Goal: Task Accomplishment & Management: Use online tool/utility

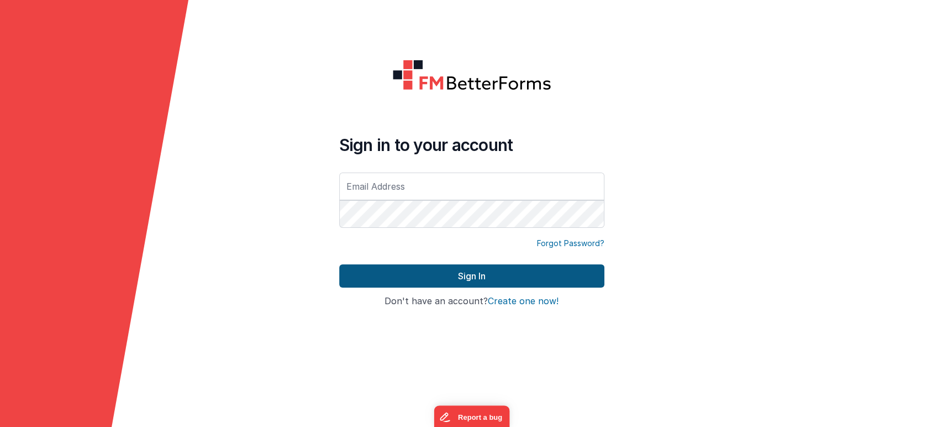
type input "[PERSON_NAME][EMAIL_ADDRESS][DOMAIN_NAME]"
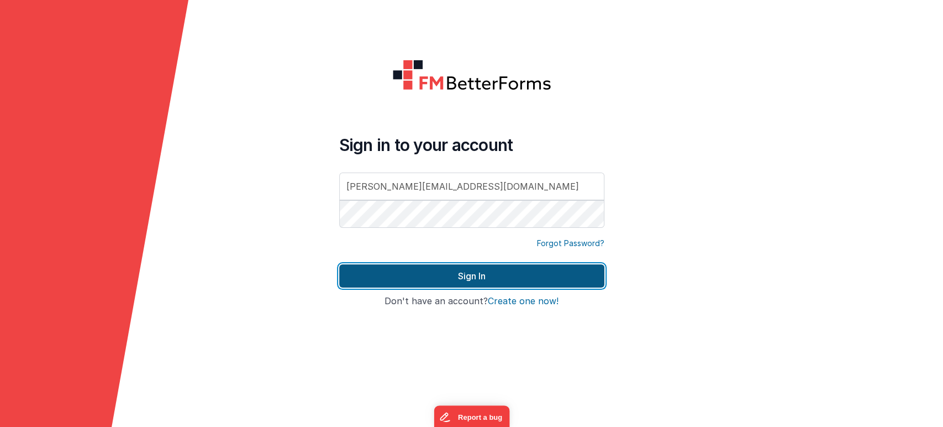
click at [474, 272] on button "Sign In" at bounding box center [471, 275] width 265 height 23
click at [459, 272] on button "Sign In" at bounding box center [471, 275] width 265 height 23
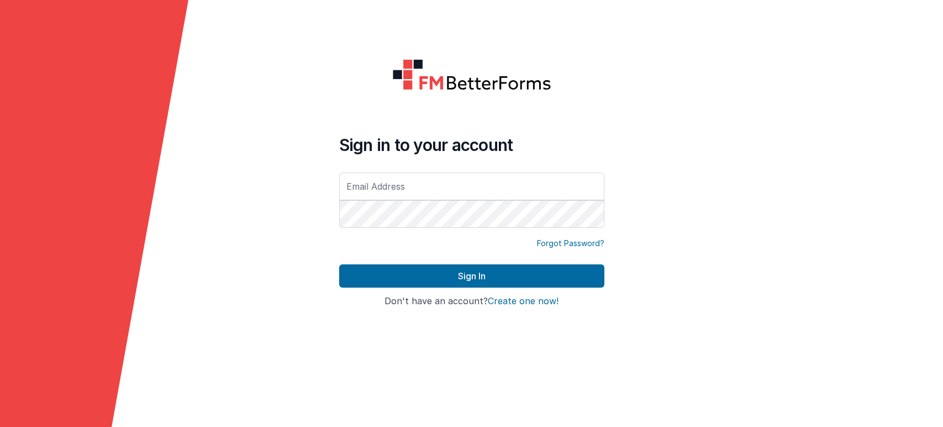
type input "[PERSON_NAME][EMAIL_ADDRESS][DOMAIN_NAME]"
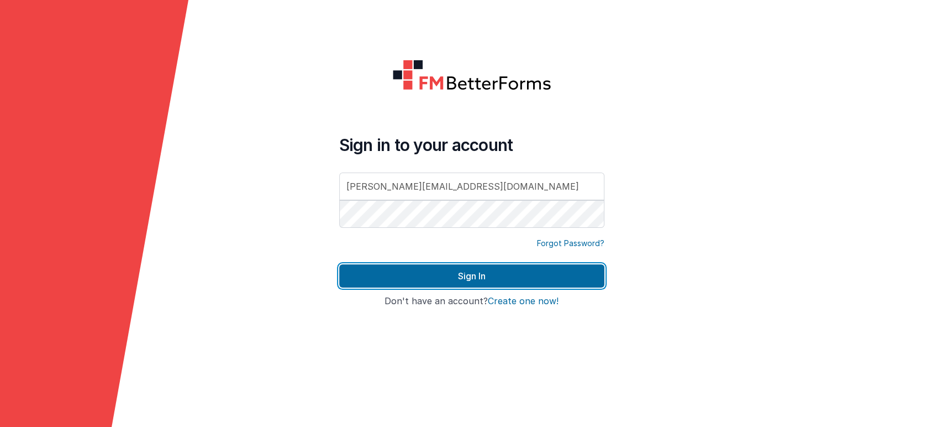
click at [448, 272] on button "Sign In" at bounding box center [471, 275] width 265 height 23
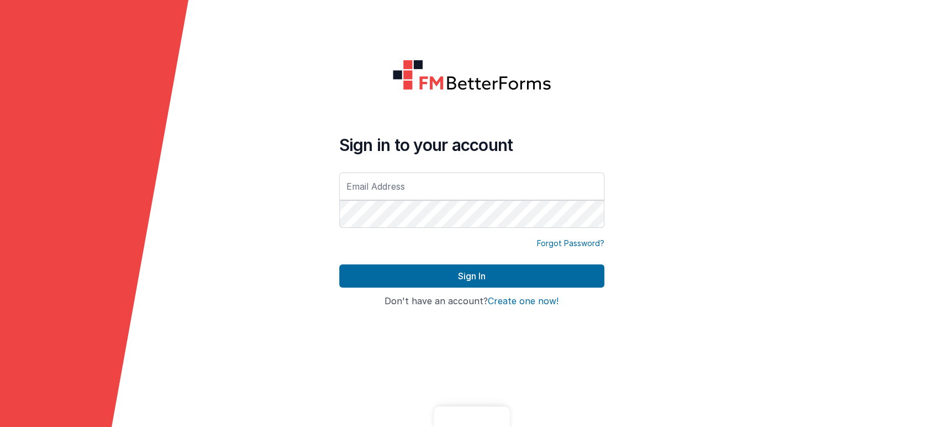
type input "[PERSON_NAME][EMAIL_ADDRESS][DOMAIN_NAME]"
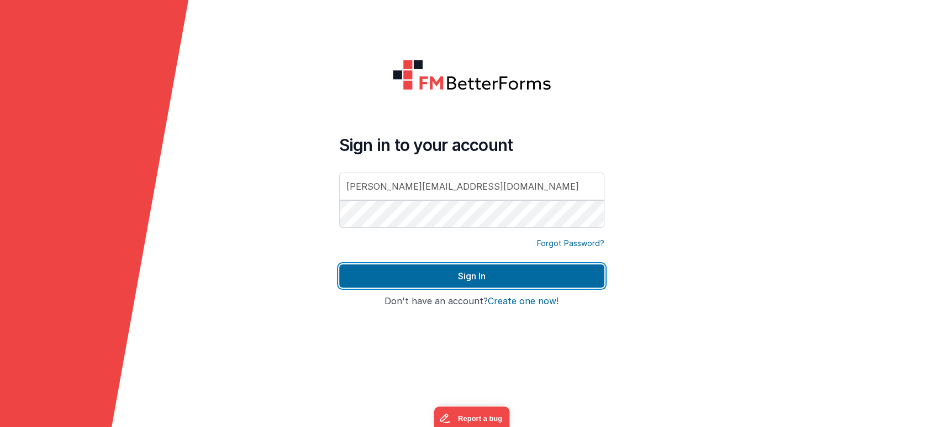
click at [464, 282] on button "Sign In" at bounding box center [471, 275] width 265 height 23
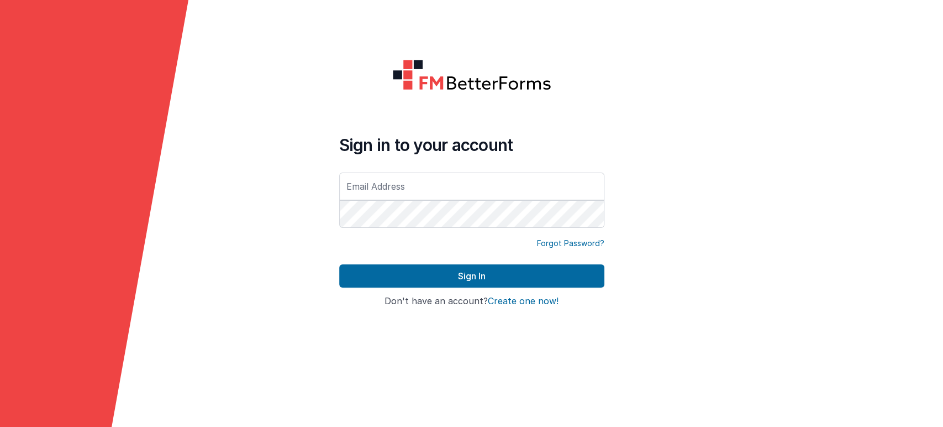
type input "[PERSON_NAME][EMAIL_ADDRESS][DOMAIN_NAME]"
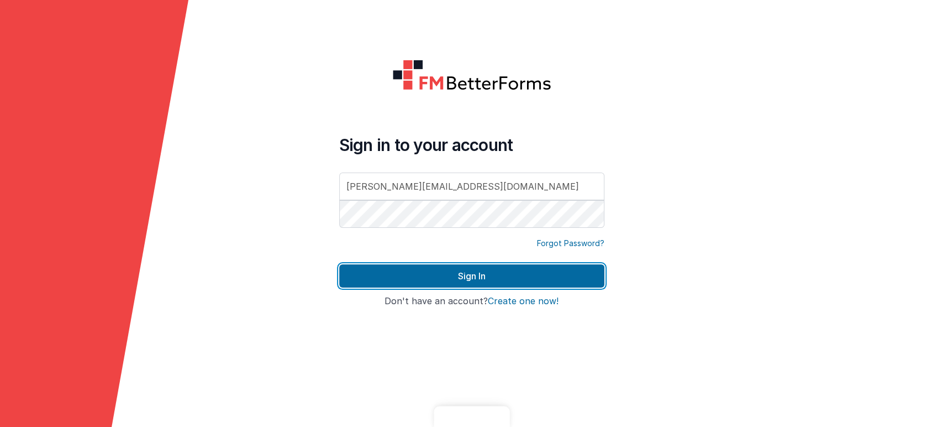
click at [439, 277] on button "Sign In" at bounding box center [471, 275] width 265 height 23
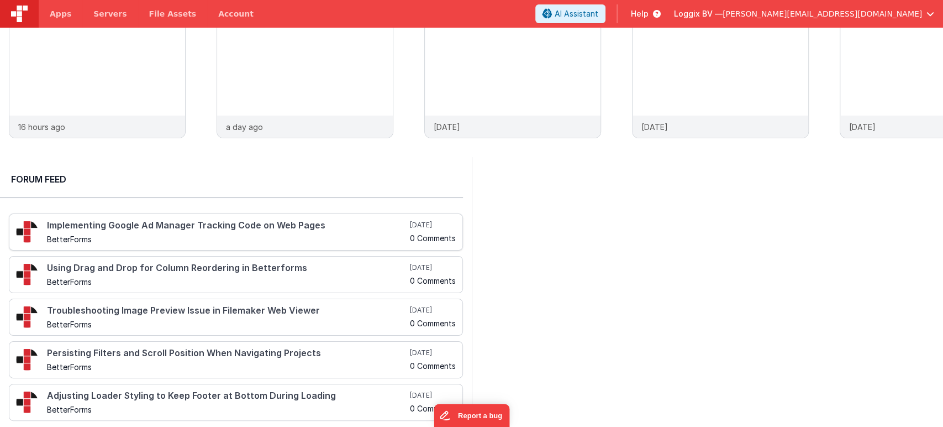
scroll to position [208, 0]
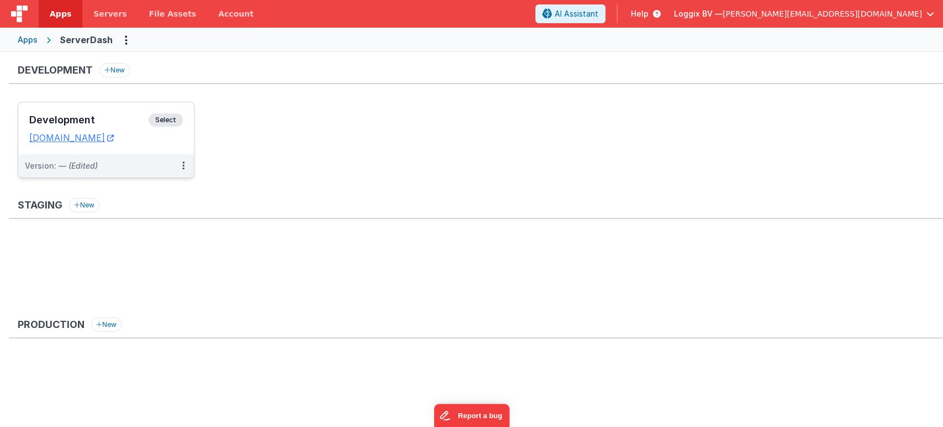
click at [163, 112] on div "Development Select URLs [DOMAIN_NAME]" at bounding box center [106, 128] width 176 height 52
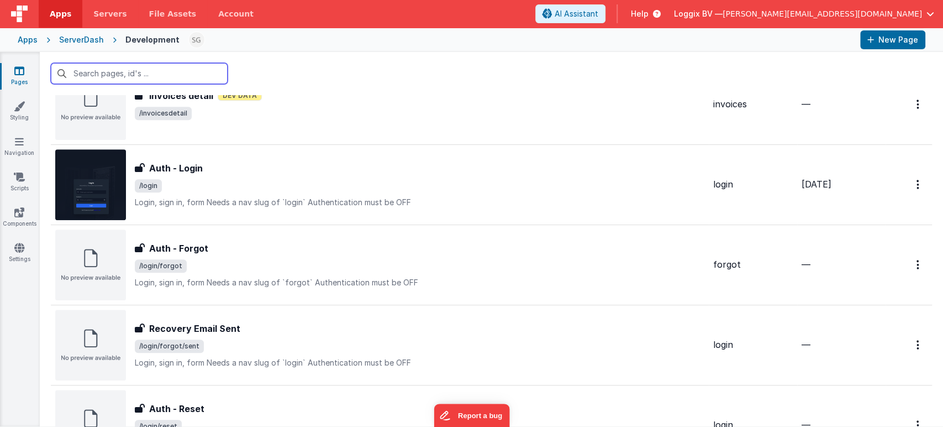
scroll to position [451, 0]
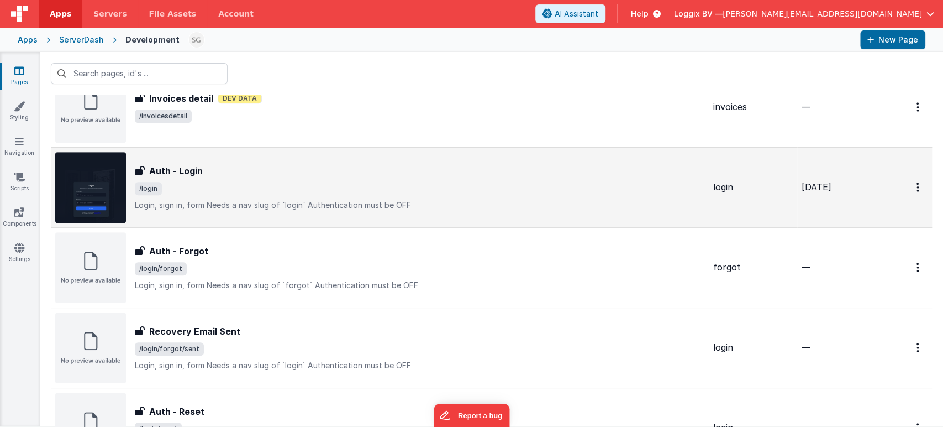
click at [494, 193] on span "/login" at bounding box center [420, 188] width 570 height 13
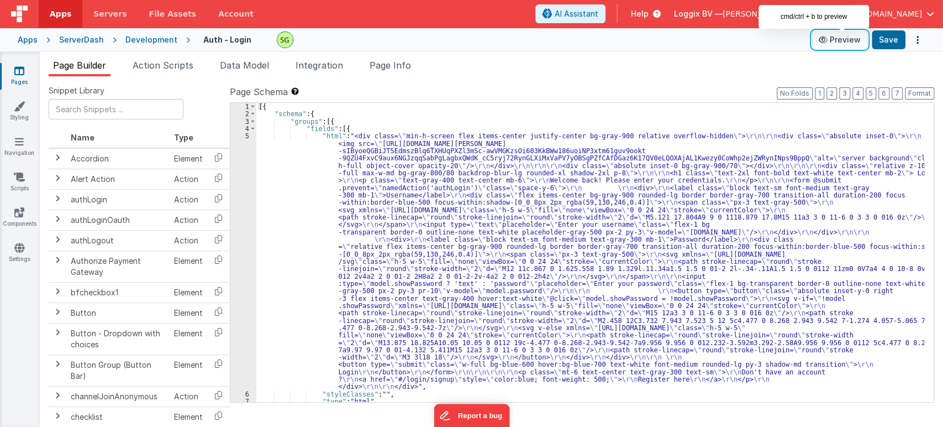
click at [844, 34] on button "Preview" at bounding box center [839, 40] width 55 height 18
click at [22, 62] on div "Pages Styling Navigation Scripts Components Settings" at bounding box center [20, 239] width 40 height 375
click at [19, 70] on icon at bounding box center [19, 70] width 10 height 11
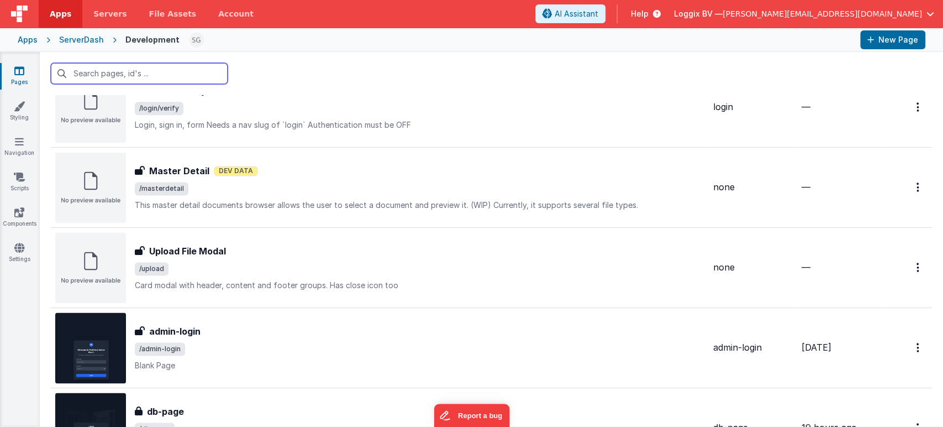
scroll to position [1030, 0]
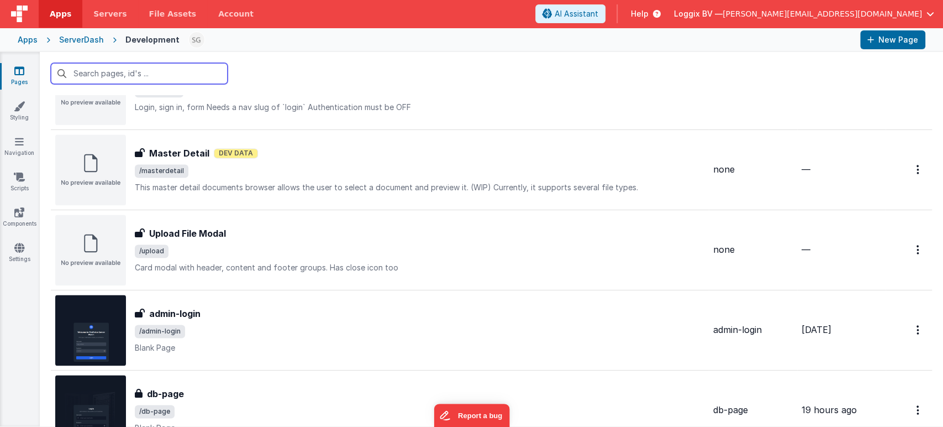
click at [153, 79] on input "text" at bounding box center [139, 73] width 177 height 21
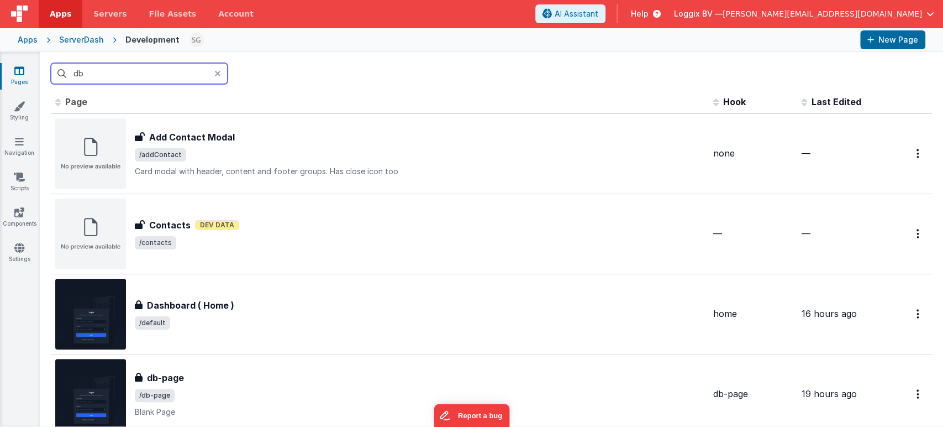
scroll to position [0, 0]
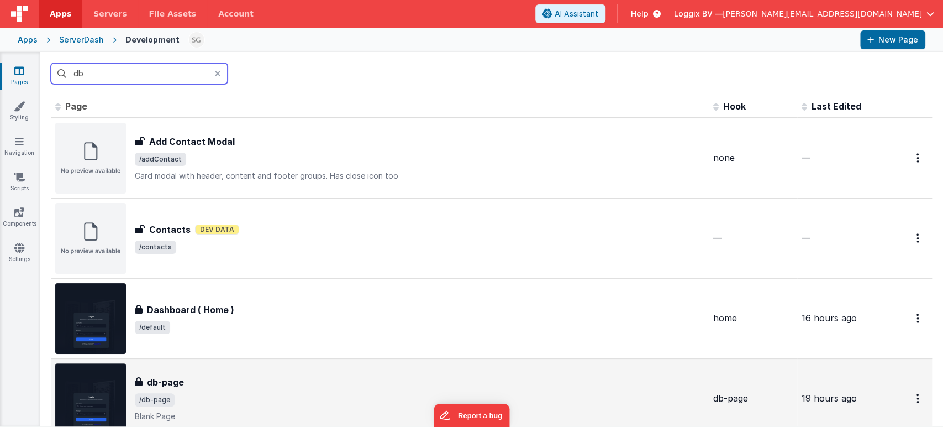
type input "db"
click at [256, 386] on div "db-page" at bounding box center [420, 381] width 570 height 13
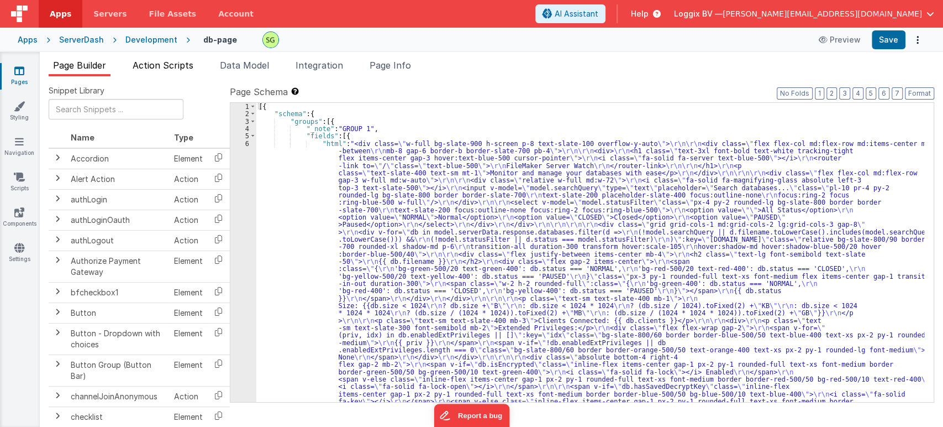
click at [177, 66] on span "Action Scripts" at bounding box center [163, 65] width 61 height 11
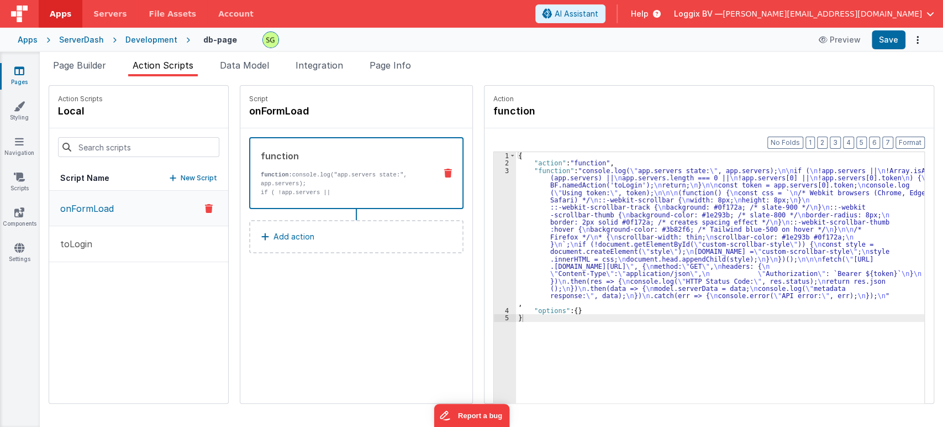
click at [495, 171] on div "3" at bounding box center [505, 237] width 22 height 140
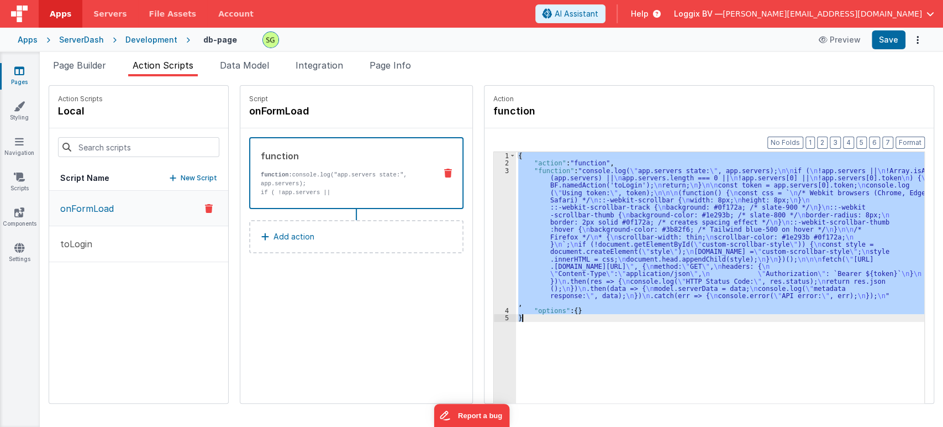
click at [495, 171] on div "3" at bounding box center [505, 237] width 22 height 140
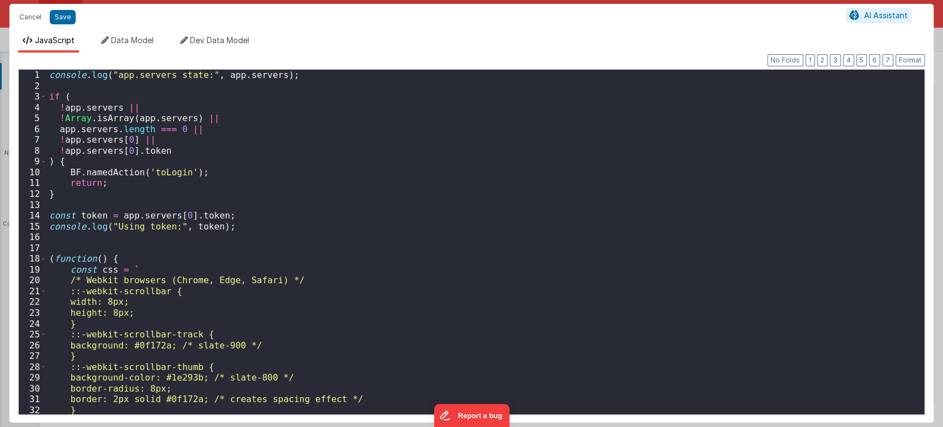
click at [270, 55] on div "Format 7 6 5 4 3 2 1 No Folds 1 2 3 4 5 6 7 8 9 10 11 12 13 14 15 16 17 18 19 2…" at bounding box center [471, 237] width 924 height 370
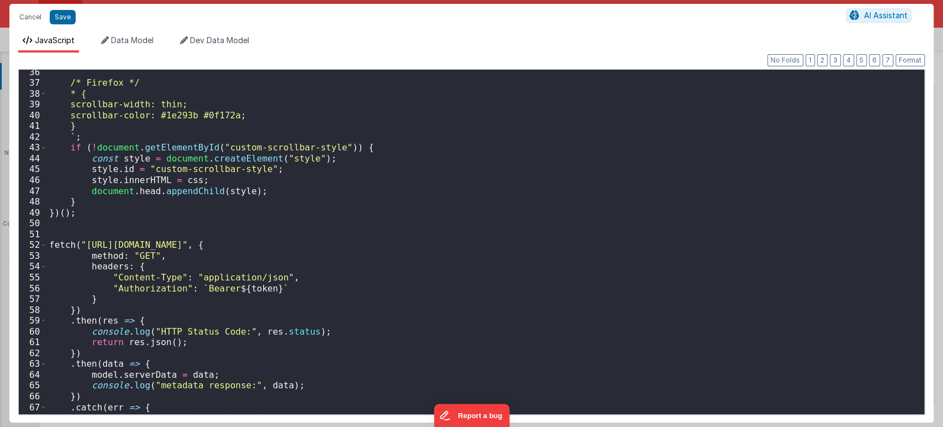
scroll to position [412, 0]
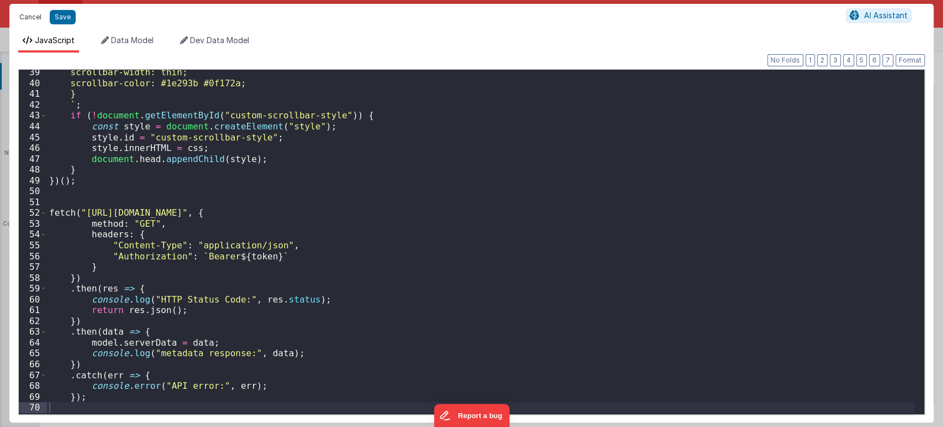
click at [35, 13] on button "Cancel" at bounding box center [30, 16] width 33 height 15
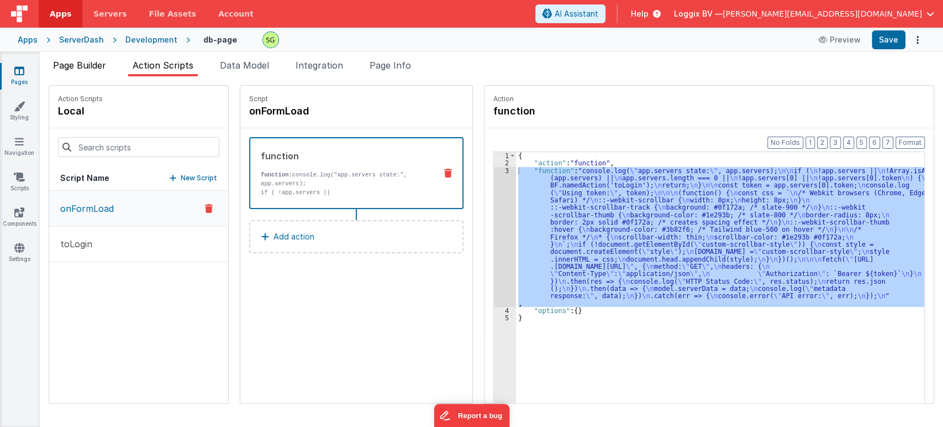
click at [87, 70] on span "Page Builder" at bounding box center [79, 65] width 53 height 11
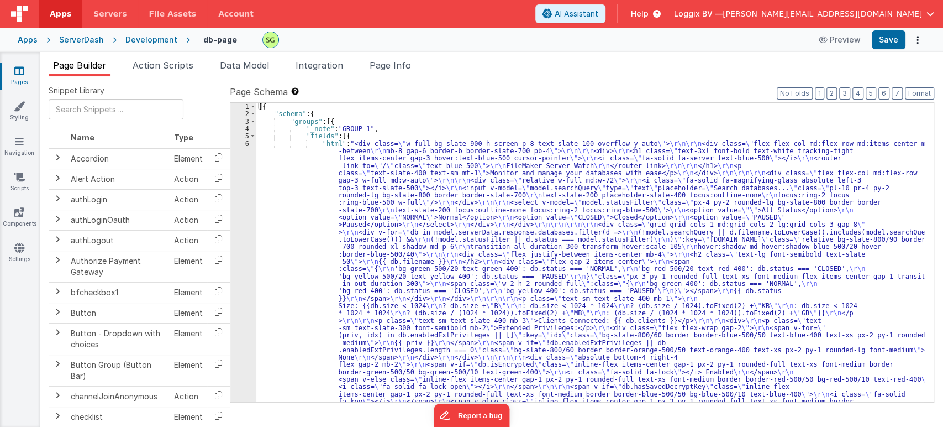
click at [12, 71] on link "Pages" at bounding box center [19, 76] width 40 height 22
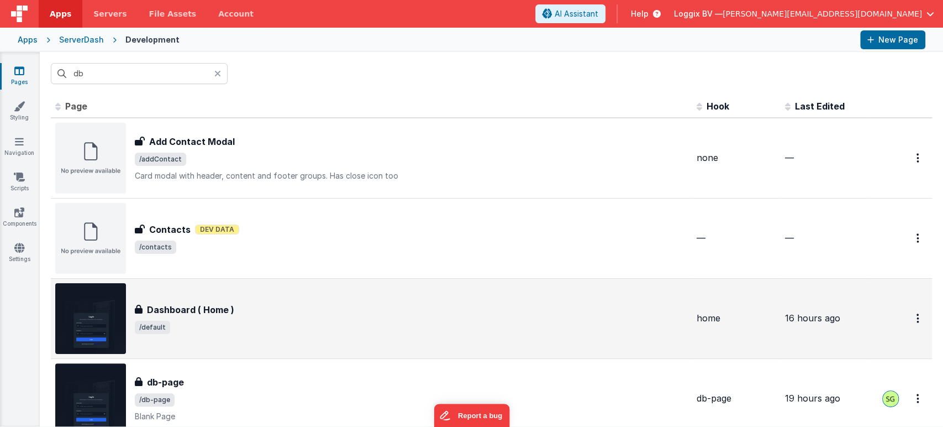
click at [315, 313] on div "Dashboard ( Home )" at bounding box center [411, 309] width 553 height 13
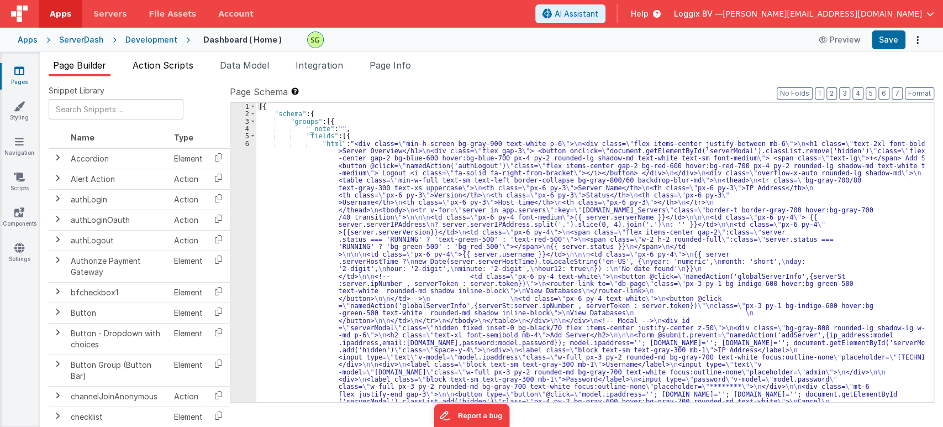
click at [151, 70] on span "Action Scripts" at bounding box center [163, 65] width 61 height 11
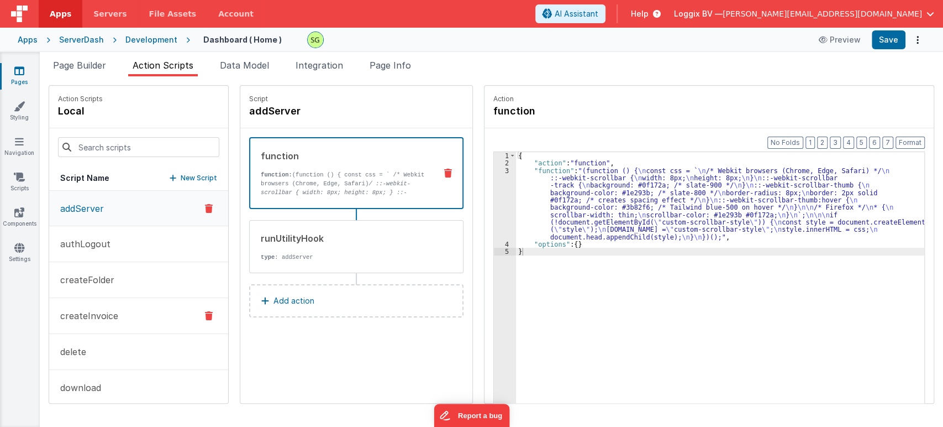
scroll to position [118, 0]
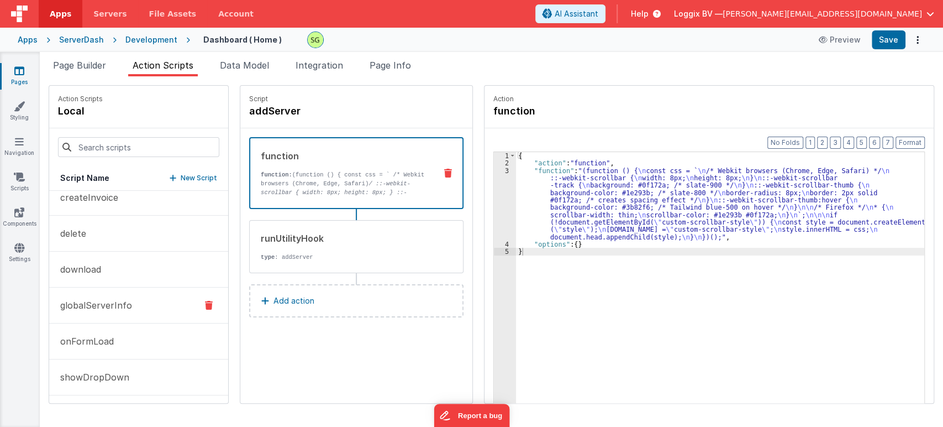
click at [113, 315] on button "globalServerInfo" at bounding box center [138, 305] width 179 height 36
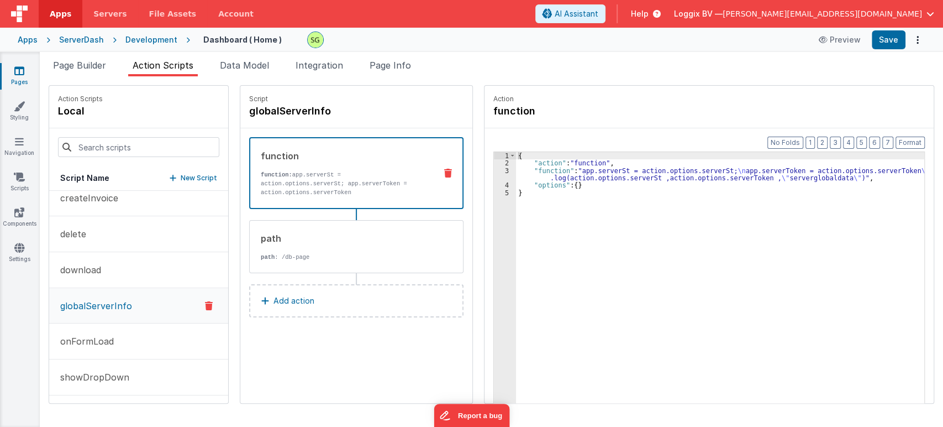
click at [495, 170] on div "3" at bounding box center [505, 174] width 22 height 15
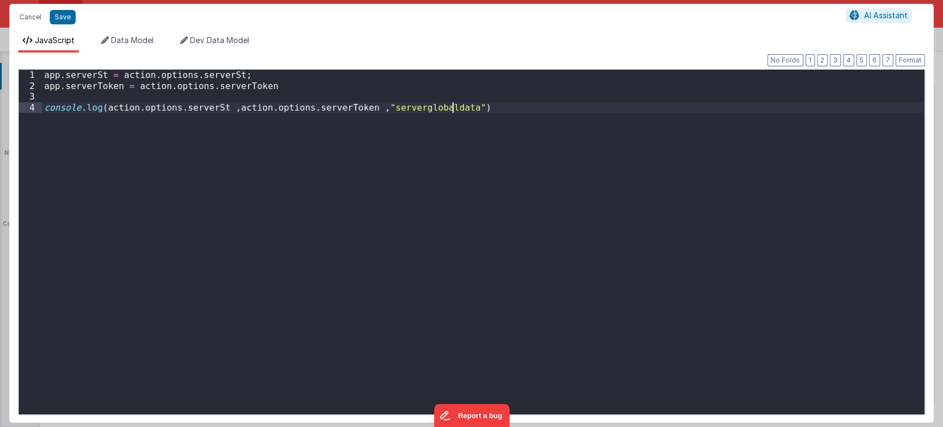
click at [495, 170] on div "app . serverSt = action . options . serverSt ; app . serverToken = action . opt…" at bounding box center [483, 253] width 882 height 366
click at [52, 19] on button "Save" at bounding box center [63, 17] width 26 height 14
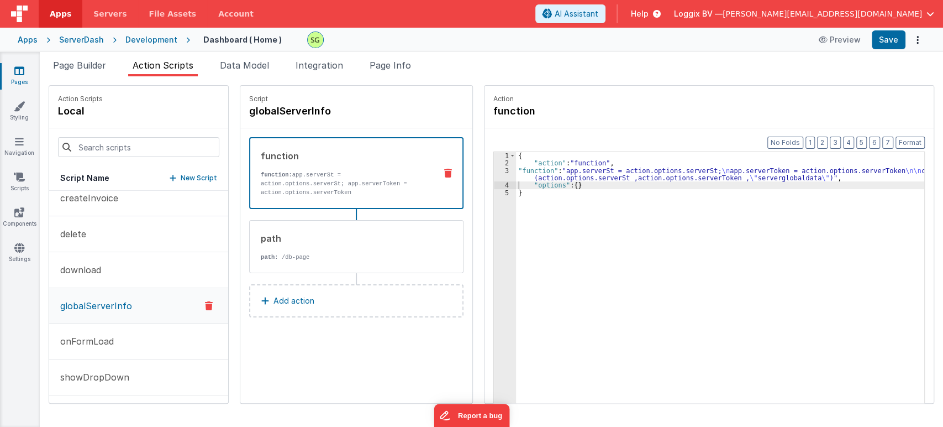
click at [496, 169] on div "3" at bounding box center [505, 174] width 22 height 15
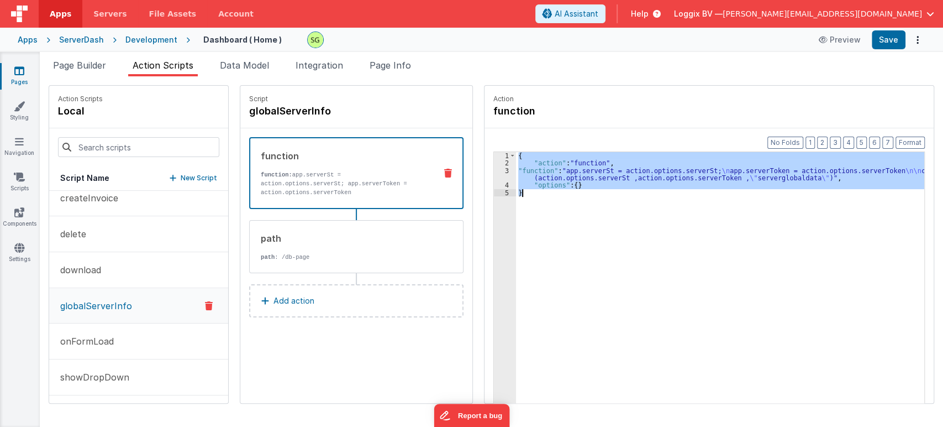
click at [496, 169] on div "3" at bounding box center [505, 174] width 22 height 15
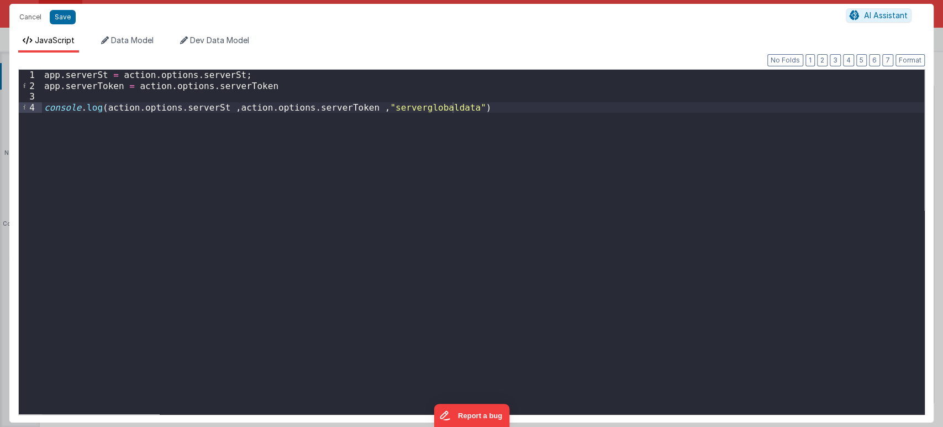
click at [100, 76] on div "app . serverSt = action . options . serverSt ; app . serverToken = action . opt…" at bounding box center [483, 253] width 882 height 366
click at [226, 78] on div "app . serverIP = action . options . serverSt ; app . serverToken = action . opt…" at bounding box center [483, 253] width 882 height 366
click at [54, 17] on button "Save" at bounding box center [63, 17] width 26 height 14
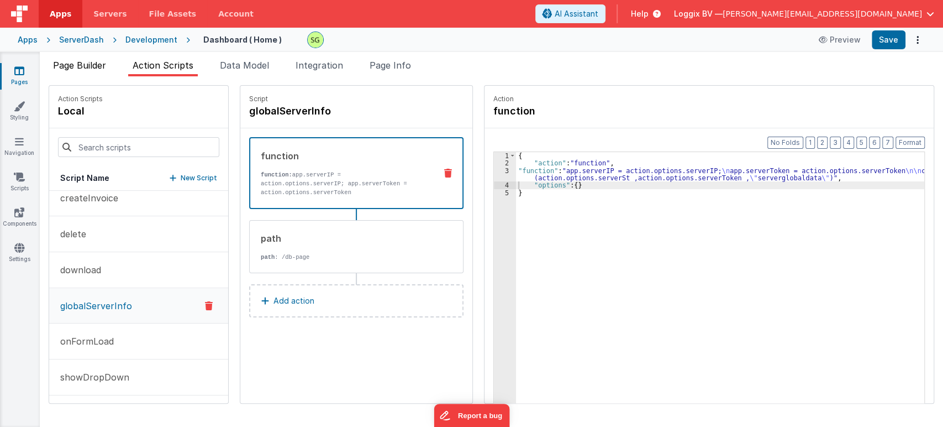
click at [82, 62] on span "Page Builder" at bounding box center [79, 65] width 53 height 11
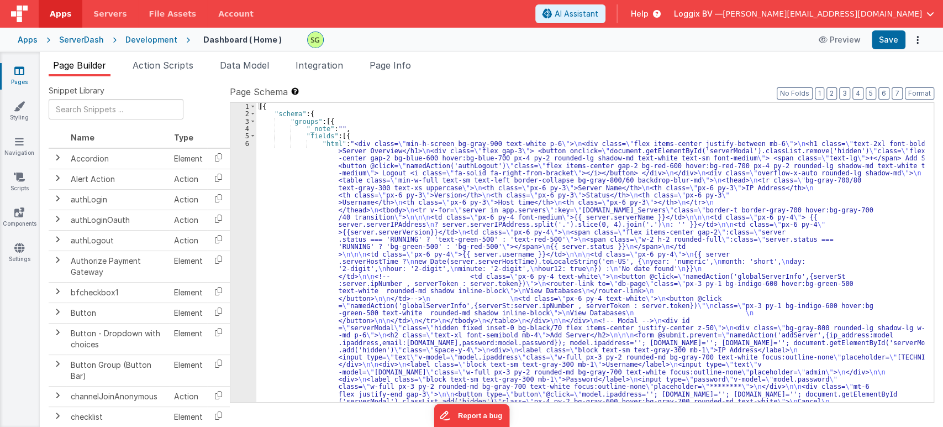
click at [248, 141] on div "6" at bounding box center [243, 280] width 26 height 280
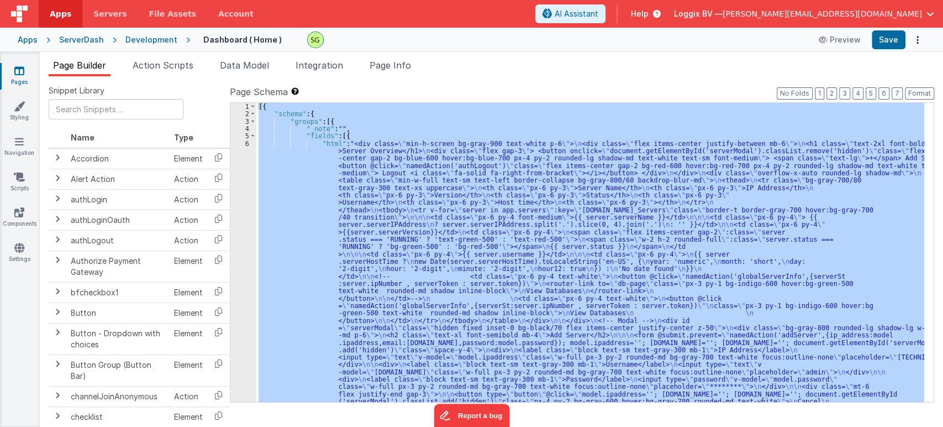
click at [248, 141] on div "6" at bounding box center [243, 280] width 26 height 280
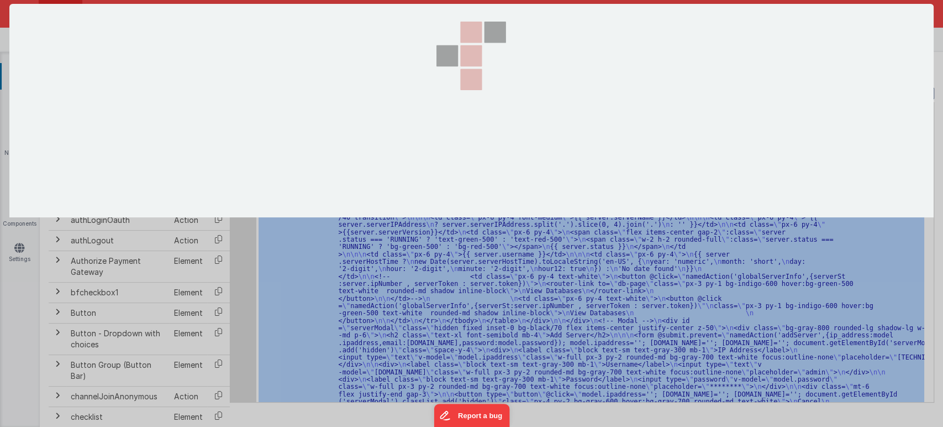
click at [248, 141] on section at bounding box center [471, 110] width 924 height 213
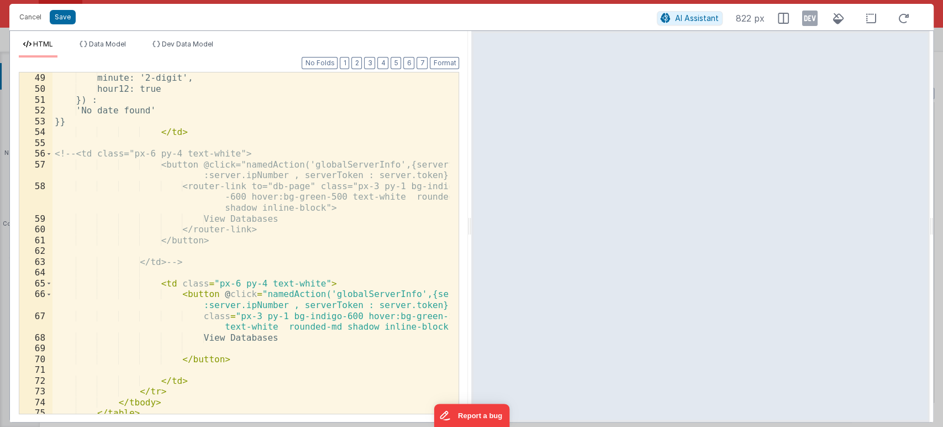
scroll to position [670, 0]
click at [319, 246] on div "minute: '2-digit', hour12: true }) : 'No date found' }} </ td > <!-- <td class=…" at bounding box center [250, 253] width 397 height 362
click at [230, 178] on div "minute: '2-digit', hour12: true }) : 'No date found' }} </ td > <!-- <td class=…" at bounding box center [250, 253] width 397 height 362
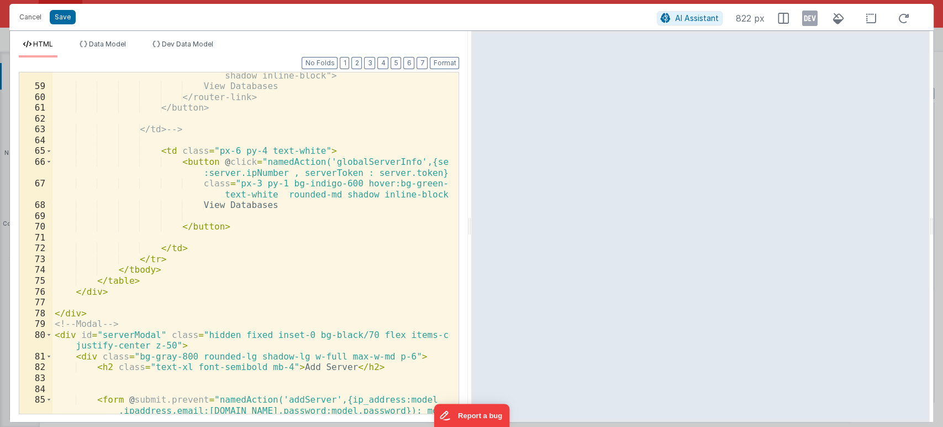
scroll to position [805, 0]
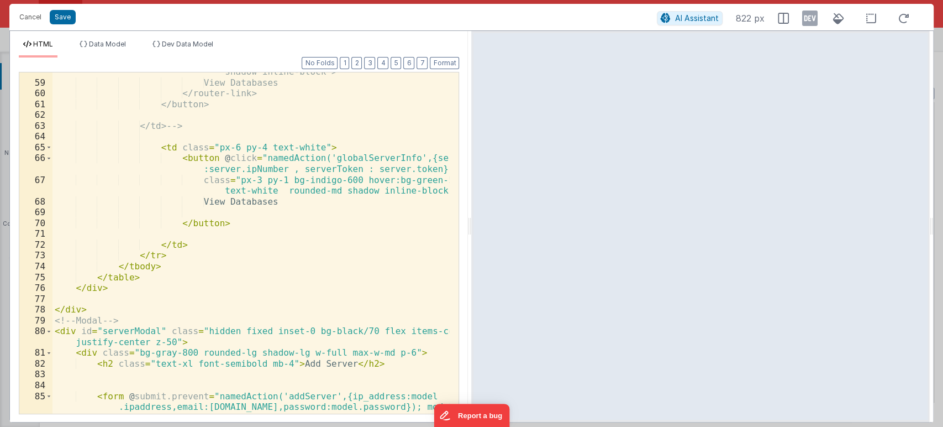
click at [256, 230] on div "<router-link to="db-page" class="px-3 py-1 bg-indigo -600 hover:bg-green-500 te…" at bounding box center [250, 258] width 397 height 427
click at [441, 160] on div "<router-link to="db-page" class="px-3 py-1 bg-indigo -600 hover:bg-green-500 te…" at bounding box center [250, 258] width 397 height 427
click at [446, 158] on div at bounding box center [452, 72] width 12 height 1610
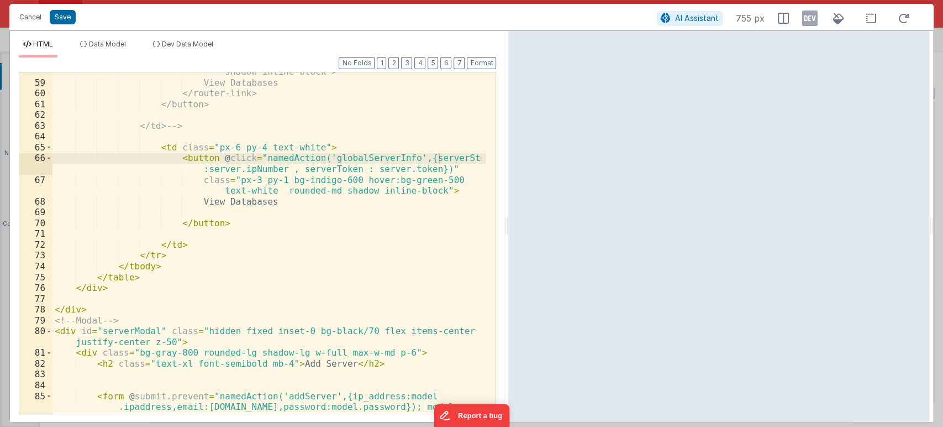
drag, startPoint x: 471, startPoint y: 160, endPoint x: 508, endPoint y: 157, distance: 37.7
click at [508, 157] on html "Cancel Save AI Assistant 755 px HTML Data Model Dev Data Model Format 7 6 5 4 3…" at bounding box center [471, 213] width 943 height 427
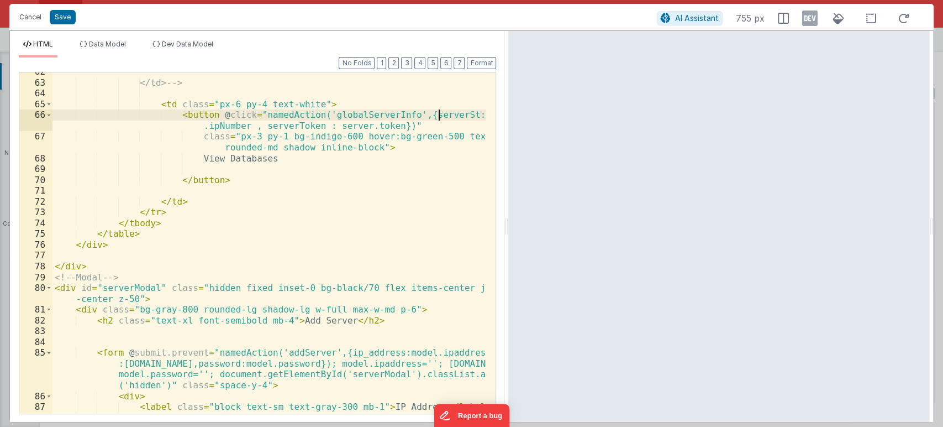
click at [440, 112] on div "</td> --> < td class = "px-6 py-4 text-white" > < button @ click = "namedAction…" at bounding box center [269, 258] width 434 height 384
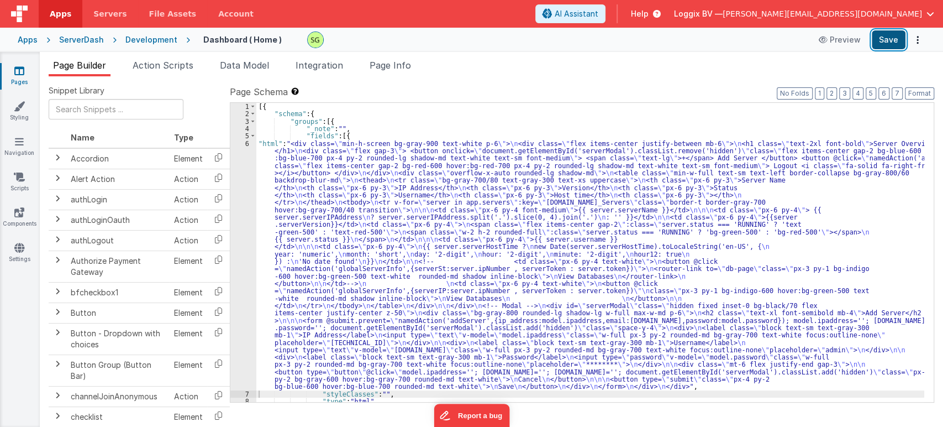
click at [876, 38] on button "Save" at bounding box center [889, 39] width 34 height 19
click at [186, 66] on span "Action Scripts" at bounding box center [163, 65] width 61 height 11
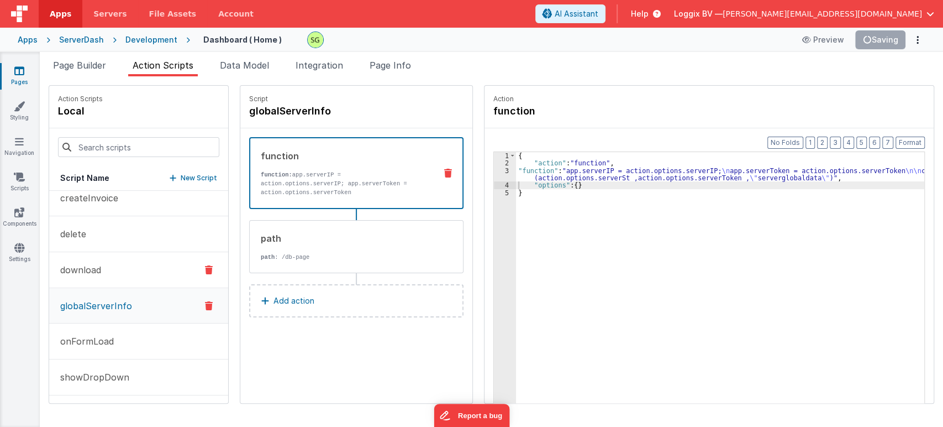
scroll to position [0, 0]
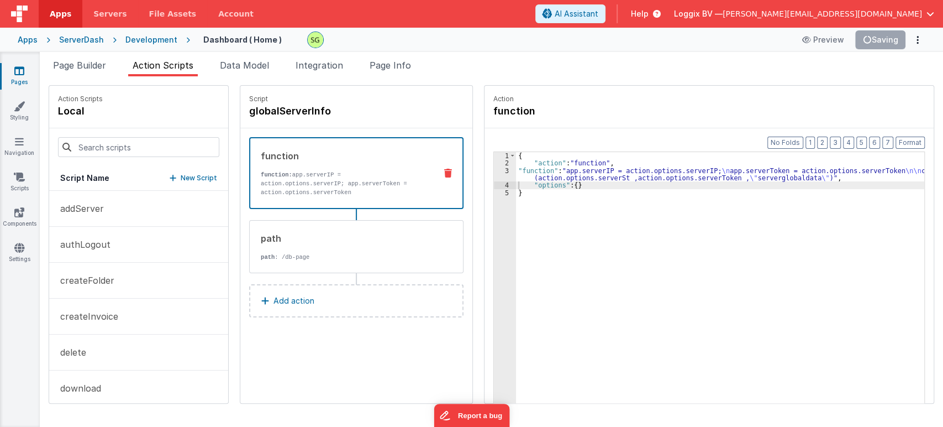
click at [57, 57] on div "Page Builder Action Scripts Data Model Integration Page Info Snippet Library Na…" at bounding box center [491, 239] width 903 height 375
click at [67, 66] on span "Page Builder" at bounding box center [79, 65] width 53 height 11
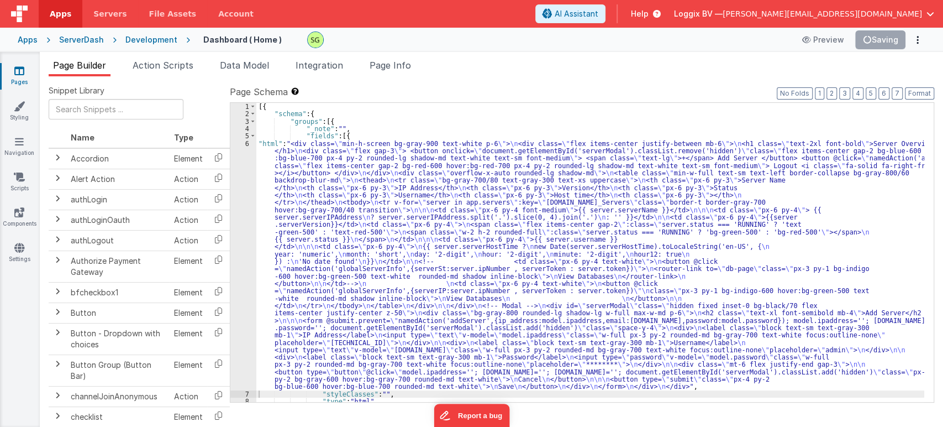
click at [23, 74] on icon at bounding box center [19, 70] width 10 height 11
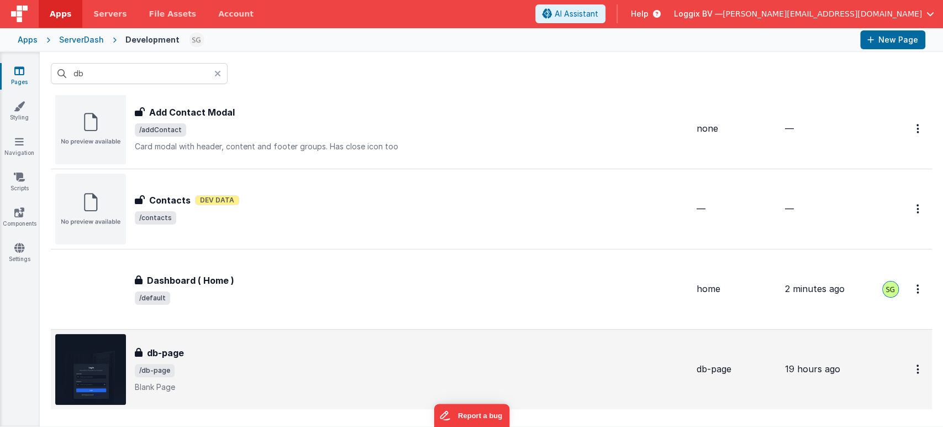
scroll to position [2, 0]
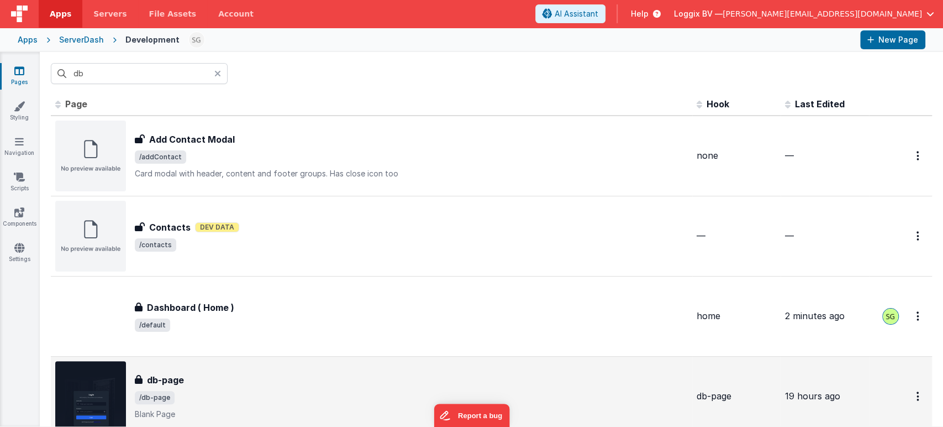
click at [311, 258] on div "Contacts Contacts Dev Data /contacts" at bounding box center [371, 236] width 633 height 71
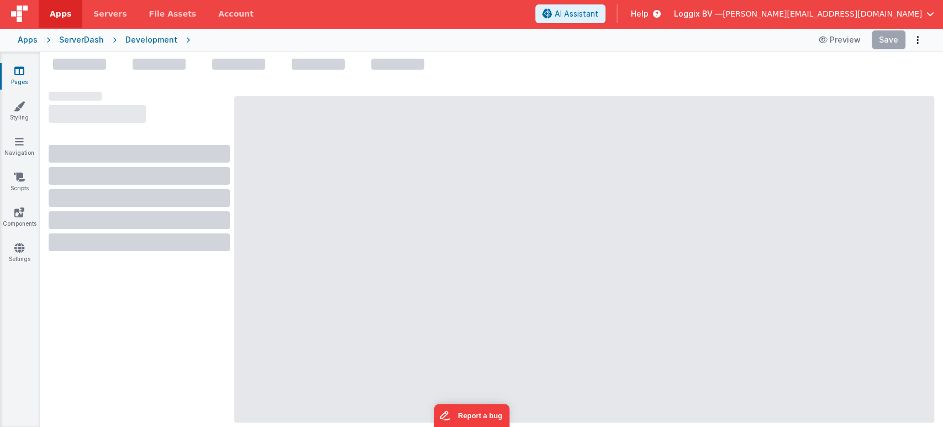
click at [22, 66] on icon at bounding box center [19, 70] width 10 height 11
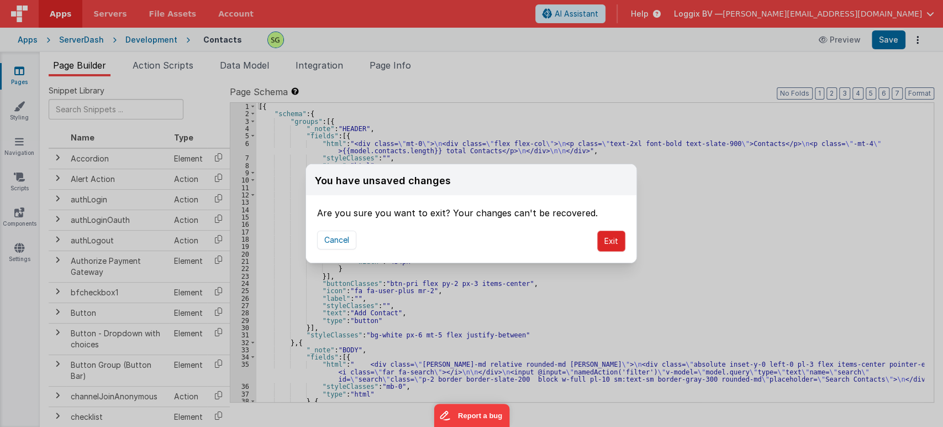
click at [604, 244] on button "Exit" at bounding box center [611, 240] width 28 height 21
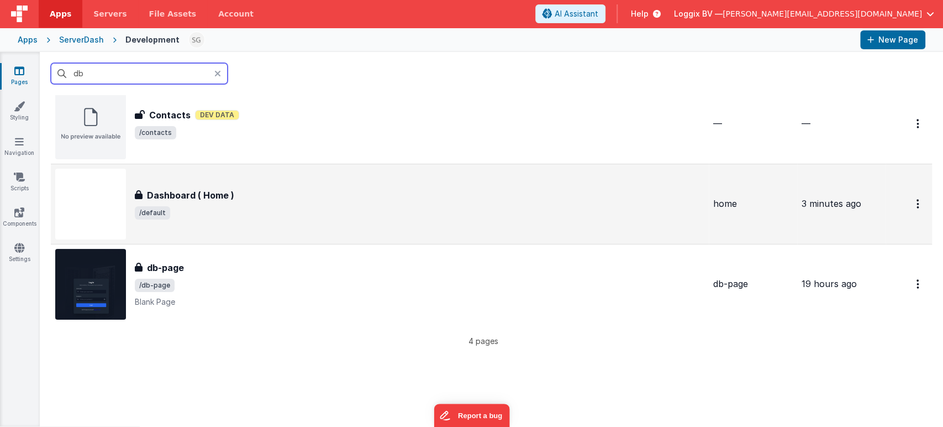
scroll to position [125, 0]
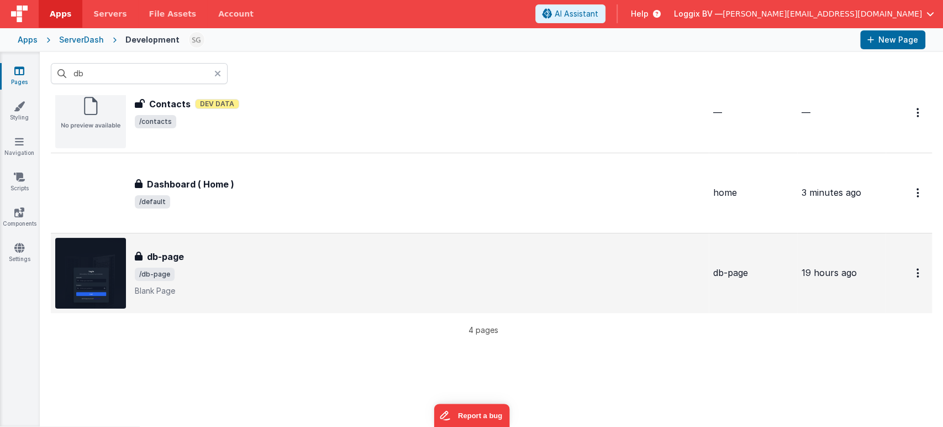
click at [364, 264] on div "db-page db-page /db-page Blank Page" at bounding box center [420, 273] width 570 height 46
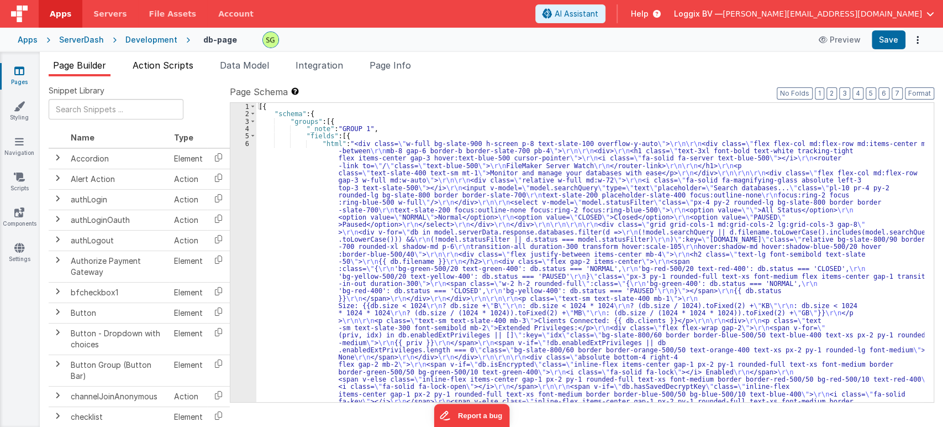
click at [176, 71] on li "Action Scripts" at bounding box center [163, 68] width 70 height 18
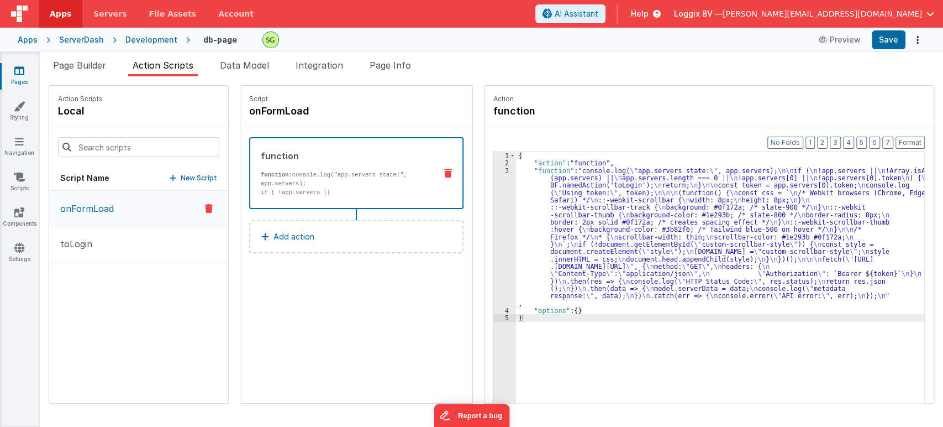
click at [496, 169] on div "3" at bounding box center [505, 237] width 22 height 140
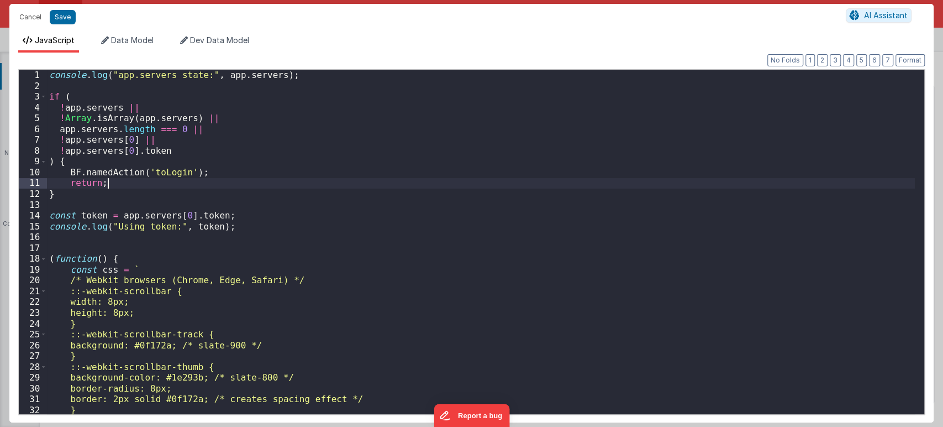
click at [496, 169] on div "console . log ( "app.servers state:" , app . servers ) ; if ( ! app . servers |…" at bounding box center [481, 253] width 868 height 366
click at [367, 289] on div "console . log ( "app.servers state:" , app . servers ) ; if ( ! app . servers |…" at bounding box center [481, 253] width 868 height 366
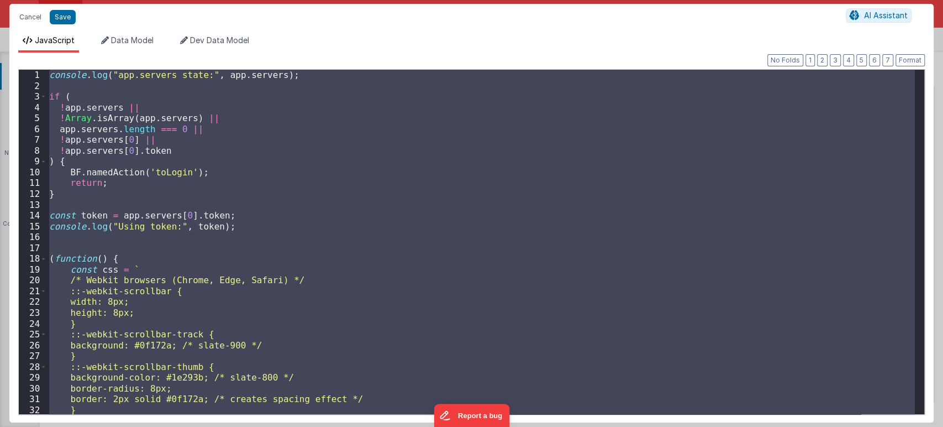
click at [298, 228] on div "console . log ( "app.servers state:" , app . servers ) ; if ( ! app . servers |…" at bounding box center [481, 242] width 868 height 344
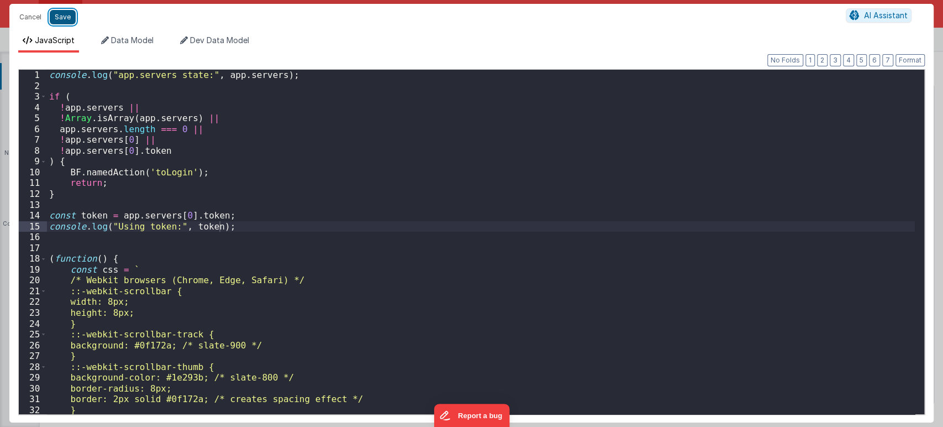
click at [59, 19] on button "Save" at bounding box center [63, 17] width 26 height 14
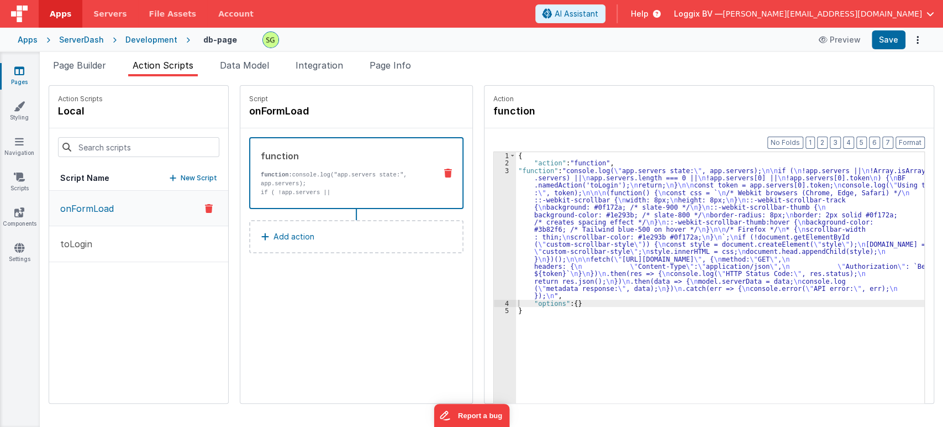
click at [497, 170] on div "3" at bounding box center [505, 233] width 22 height 133
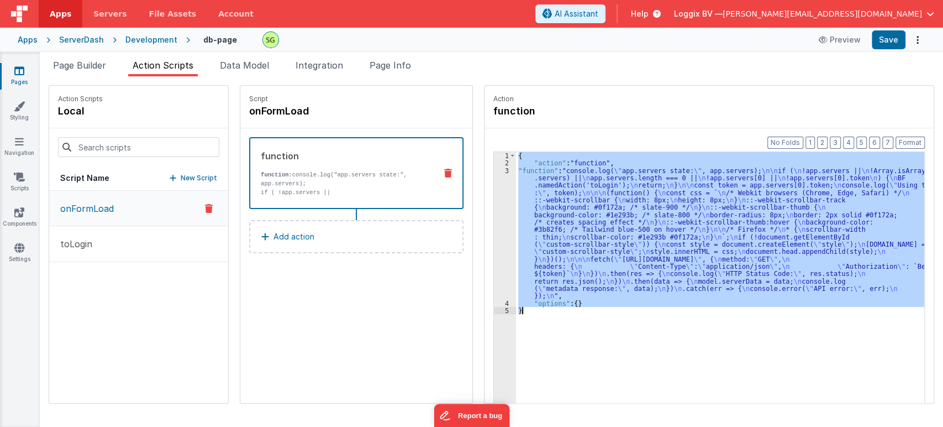
click at [497, 170] on div "3" at bounding box center [505, 233] width 22 height 133
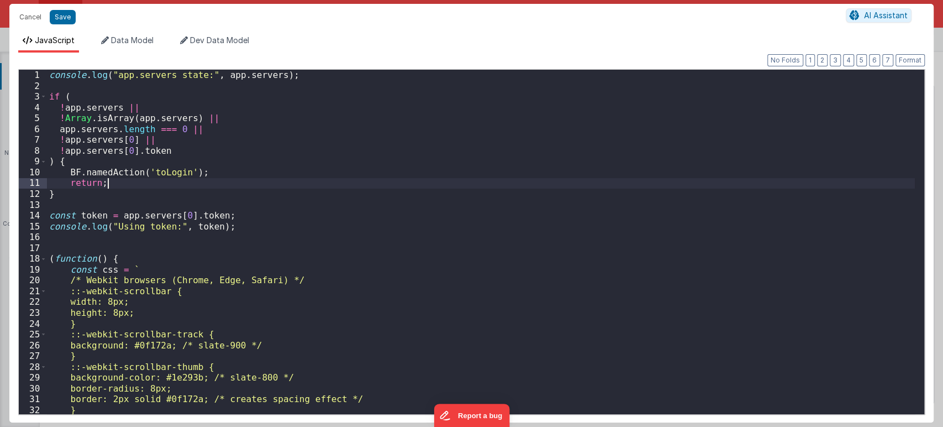
click at [497, 170] on div "console . log ( "app.servers state:" , app . servers ) ; if ( ! app . servers |…" at bounding box center [481, 253] width 868 height 366
drag, startPoint x: 170, startPoint y: 213, endPoint x: 214, endPoint y: 213, distance: 43.6
click at [214, 213] on div "console . log ( "app.servers state:" , app . servers ) ; if ( ! app . servers |…" at bounding box center [481, 253] width 868 height 366
click at [27, 16] on button "Cancel" at bounding box center [30, 16] width 33 height 15
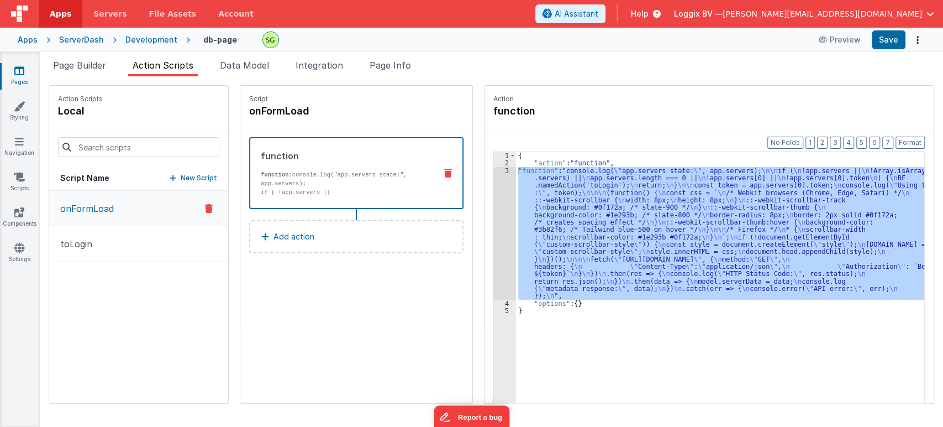
click at [494, 168] on div "3" at bounding box center [505, 233] width 22 height 133
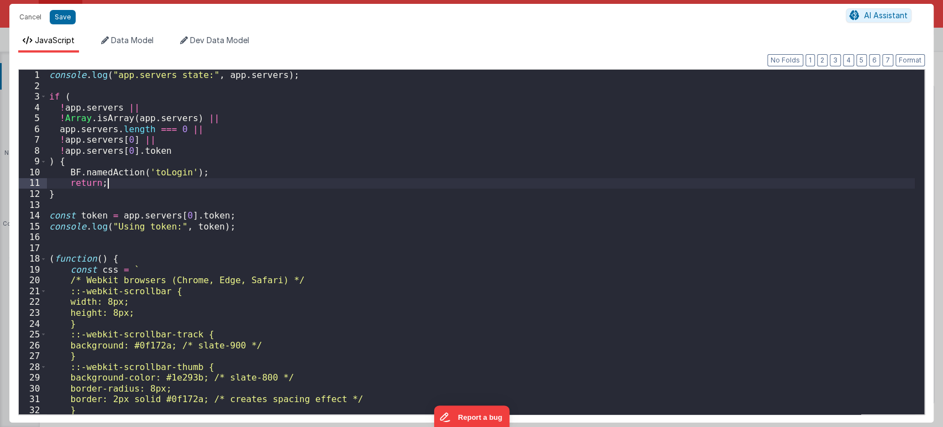
click at [494, 168] on div "console . log ( "app.servers state:" , app . servers ) ; if ( ! app . servers |…" at bounding box center [481, 253] width 868 height 366
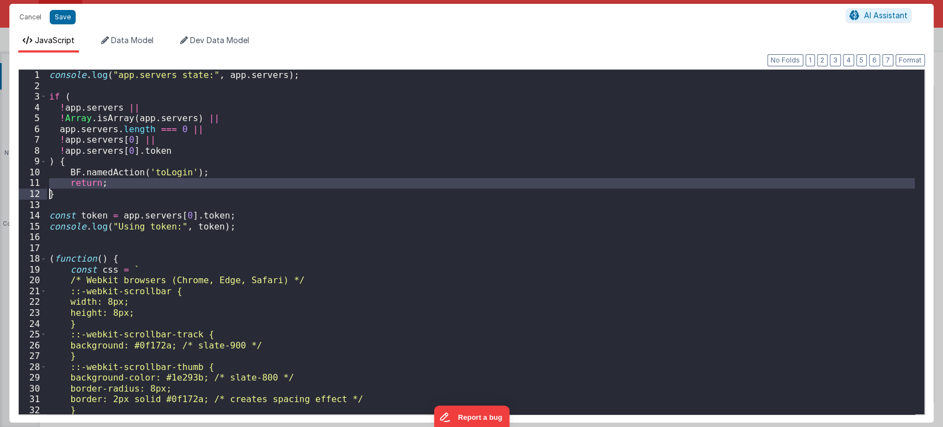
click at [494, 168] on div "console . log ( "app.servers state:" , app . servers ) ; if ( ! app . servers |…" at bounding box center [481, 253] width 868 height 366
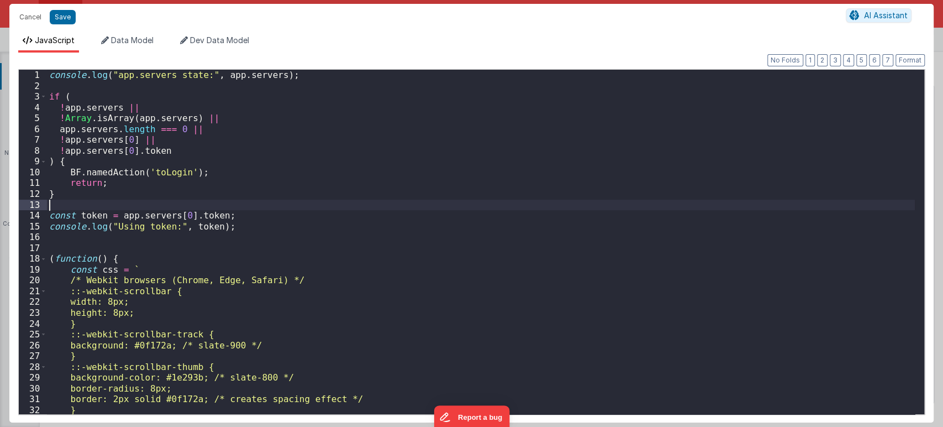
click at [123, 200] on div "console . log ( "app.servers state:" , app . servers ) ; if ( ! app . servers |…" at bounding box center [481, 253] width 868 height 366
drag, startPoint x: 61, startPoint y: 108, endPoint x: 117, endPoint y: 106, distance: 55.3
click at [117, 106] on div "console . log ( "app.servers state:" , app . servers ) ; if ( ! app . servers |…" at bounding box center [481, 253] width 868 height 366
drag, startPoint x: 59, startPoint y: 118, endPoint x: 209, endPoint y: 117, distance: 150.3
click at [209, 117] on div "console . log ( "app.servers state:" , app . servers ) ; if ( ! app . serverTok…" at bounding box center [481, 253] width 868 height 366
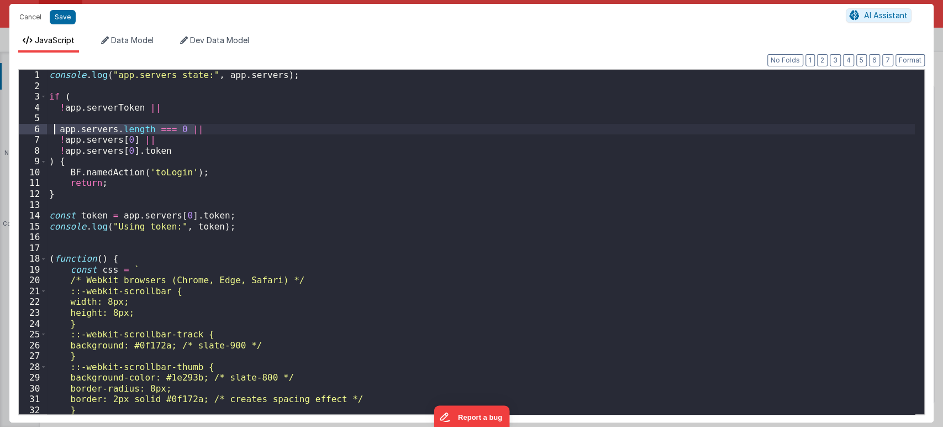
drag, startPoint x: 213, startPoint y: 130, endPoint x: 54, endPoint y: 130, distance: 159.7
click at [54, 130] on div "console . log ( "app.servers state:" , app . servers ) ; if ( ! app . serverTok…" at bounding box center [481, 253] width 868 height 366
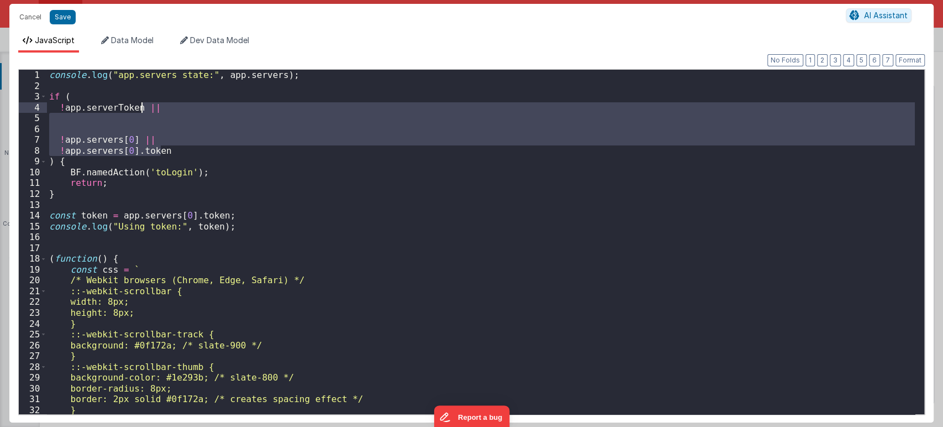
drag, startPoint x: 165, startPoint y: 149, endPoint x: 141, endPoint y: 107, distance: 48.5
click at [141, 107] on div "console . log ( "app.servers state:" , app . servers ) ; if ( ! app . serverTok…" at bounding box center [481, 253] width 868 height 366
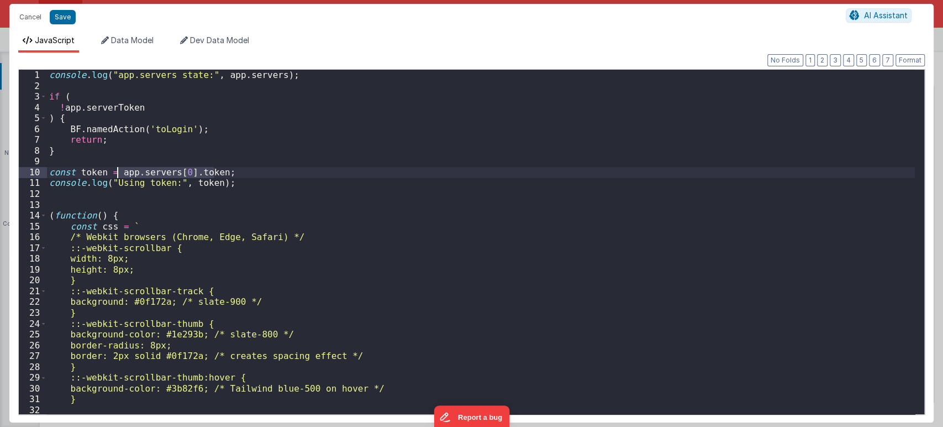
drag, startPoint x: 212, startPoint y: 171, endPoint x: 116, endPoint y: 172, distance: 96.1
click at [116, 172] on div "console . log ( "app.servers state:" , app . servers ) ; if ( ! app . serverTok…" at bounding box center [481, 253] width 868 height 366
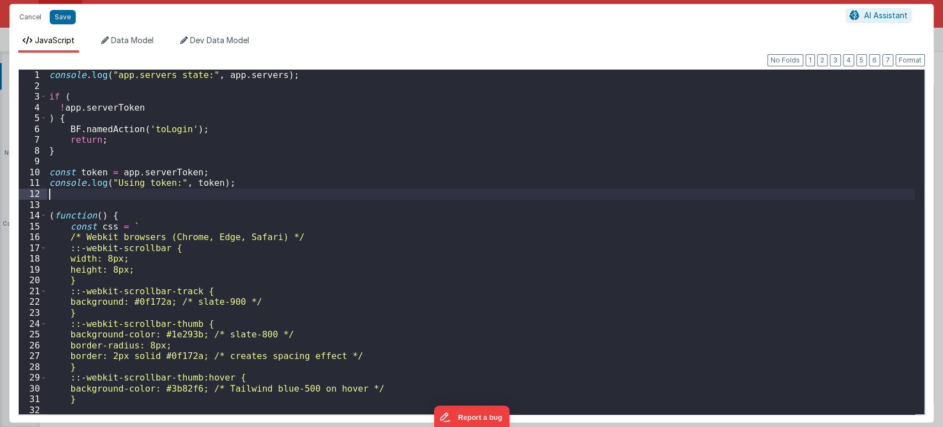
click at [250, 191] on div "console . log ( "app.servers state:" , app . servers ) ; if ( ! app . serverTok…" at bounding box center [481, 253] width 868 height 366
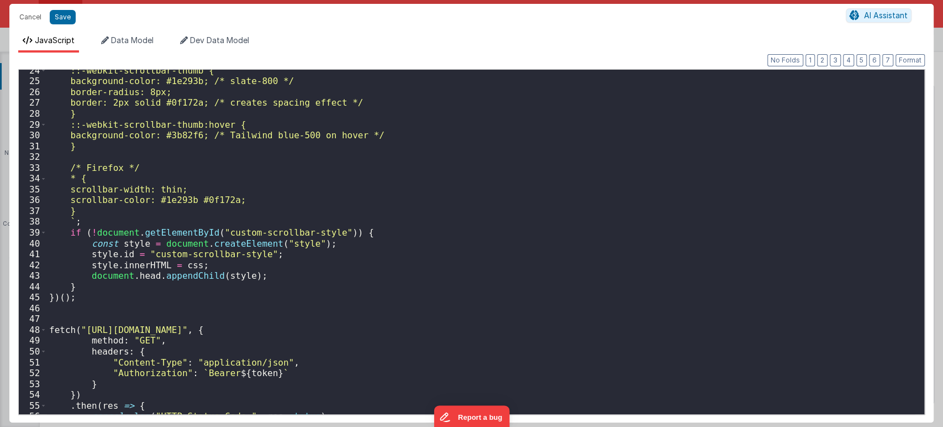
scroll to position [369, 0]
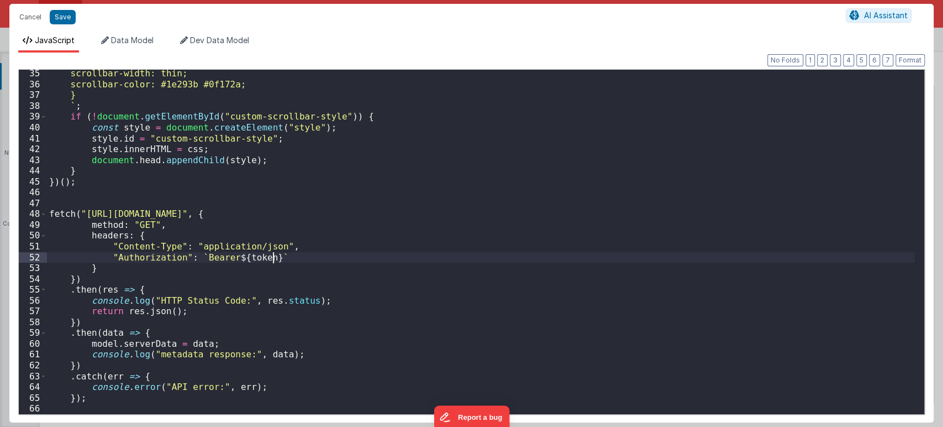
click at [280, 258] on div "scrollbar-width: thin; scrollbar-color: #1e293b #0f172a; } ` ; if ( ! document …" at bounding box center [481, 251] width 868 height 366
click at [294, 257] on div "scrollbar-width: thin; scrollbar-color: #1e293b #0f172a; } ` ; if ( ! document …" at bounding box center [481, 251] width 868 height 366
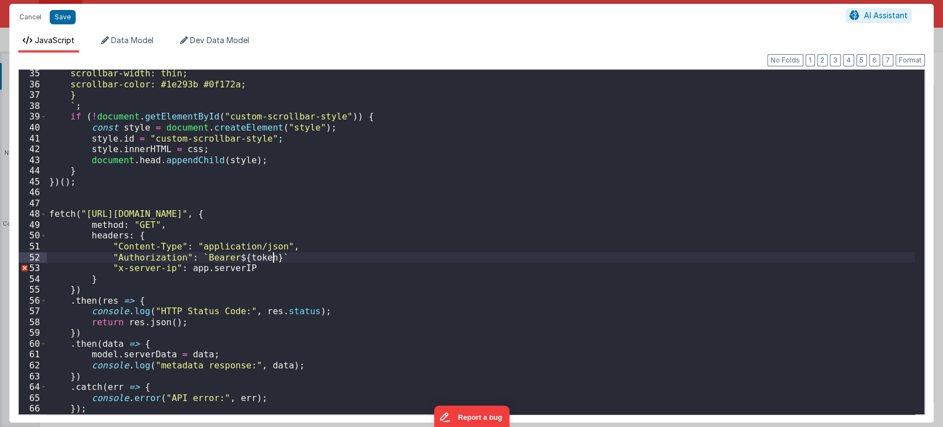
click at [275, 254] on div "scrollbar-width: thin; scrollbar-color: #1e293b #0f172a; } ` ; if ( ! document …" at bounding box center [481, 251] width 868 height 366
click at [65, 21] on button "Save" at bounding box center [63, 17] width 26 height 14
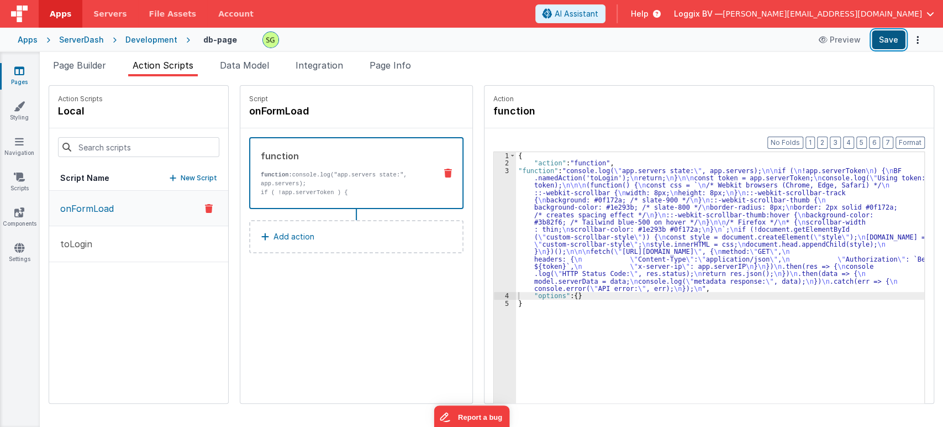
click at [878, 43] on button "Save" at bounding box center [889, 39] width 34 height 19
click at [496, 170] on div "3" at bounding box center [505, 229] width 22 height 125
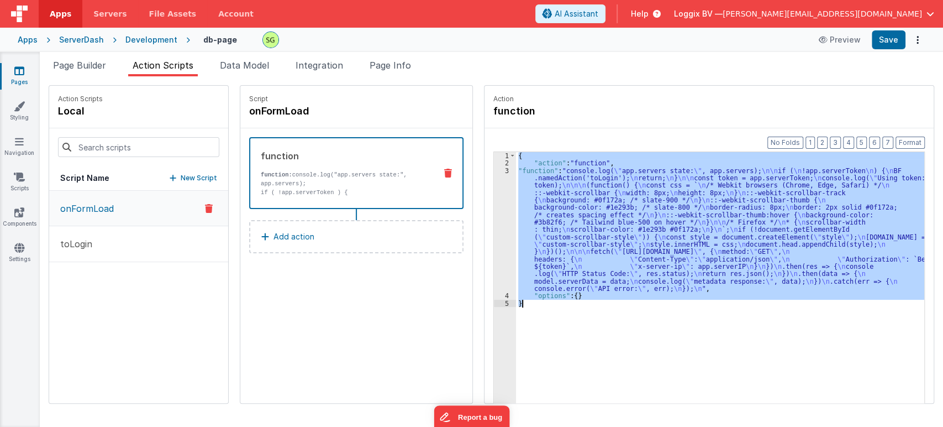
click at [496, 170] on div "3" at bounding box center [505, 229] width 22 height 125
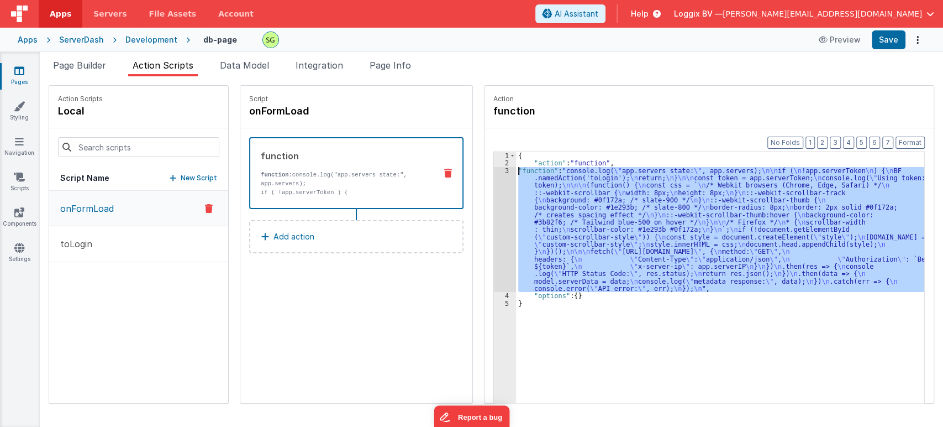
click at [496, 170] on div "3" at bounding box center [505, 229] width 22 height 125
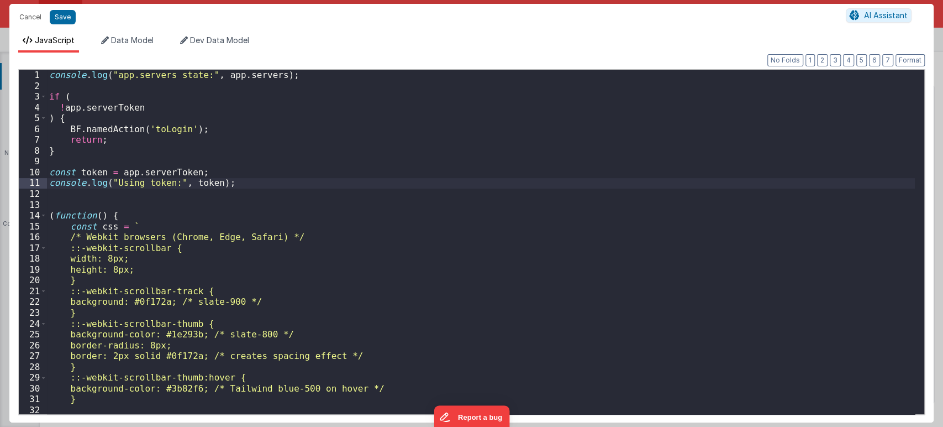
click at [223, 184] on div "console . log ( "app.servers state:" , app . servers ) ; if ( ! app . serverTok…" at bounding box center [481, 253] width 868 height 366
click at [208, 184] on div "console . log ( "app.servers state:" , app . servers ) ; if ( ! app . serverTok…" at bounding box center [481, 253] width 868 height 366
click at [67, 13] on button "Save" at bounding box center [63, 17] width 26 height 14
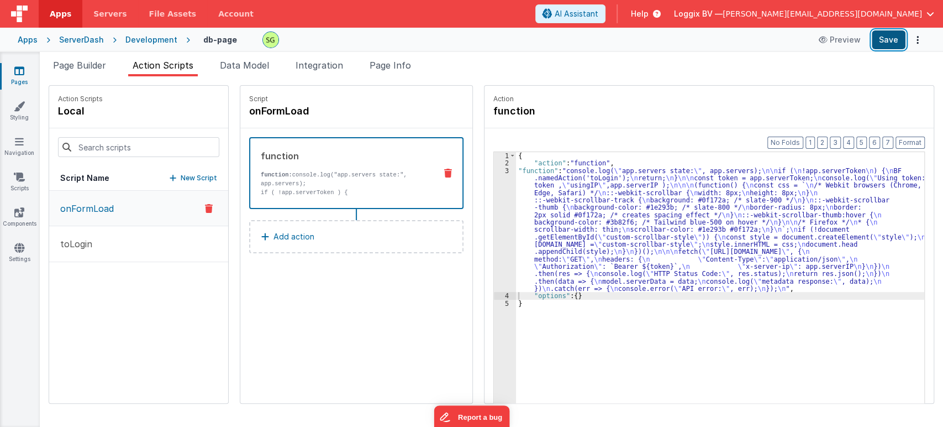
click at [897, 39] on button "Save" at bounding box center [889, 39] width 34 height 19
click at [494, 171] on div "3" at bounding box center [505, 229] width 22 height 125
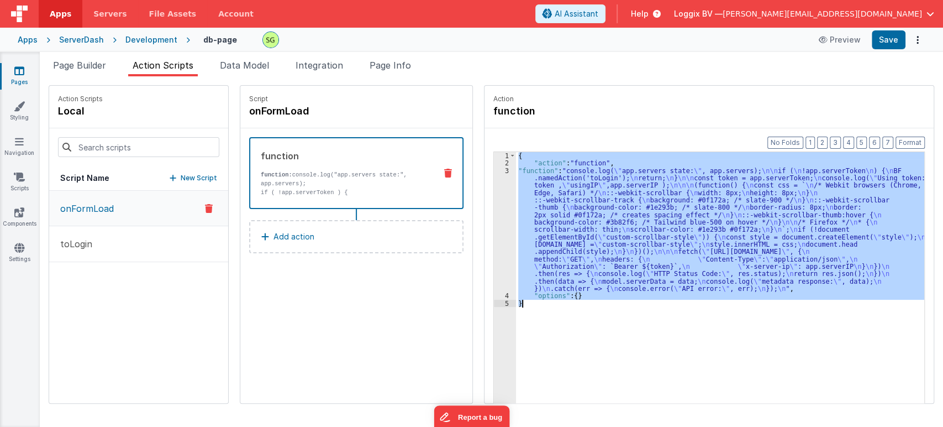
click at [494, 171] on div "3" at bounding box center [505, 229] width 22 height 125
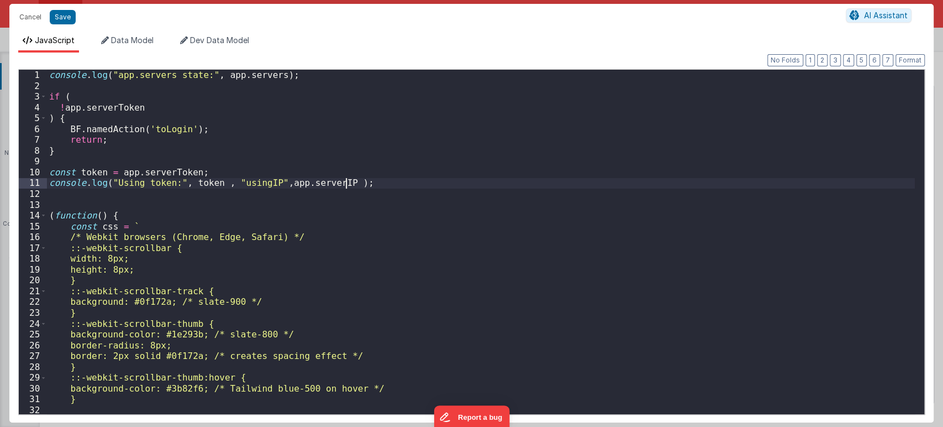
click at [494, 171] on div "console . log ( "app.servers state:" , app . servers ) ; if ( ! app . serverTok…" at bounding box center [481, 253] width 868 height 366
drag, startPoint x: 278, startPoint y: 72, endPoint x: 27, endPoint y: 77, distance: 252.0
click at [27, 77] on div "1 2 3 4 5 6 7 8 9 10 11 12 13 14 15 16 17 18 19 20 21 22 23 24 25 26 27 28 29 3…" at bounding box center [471, 241] width 907 height 345
click at [71, 17] on button "Save" at bounding box center [63, 17] width 26 height 14
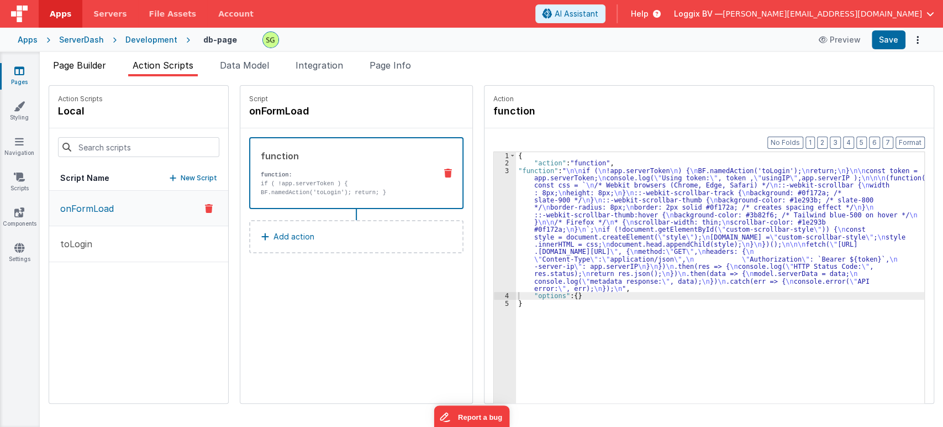
click at [88, 67] on span "Page Builder" at bounding box center [79, 65] width 53 height 11
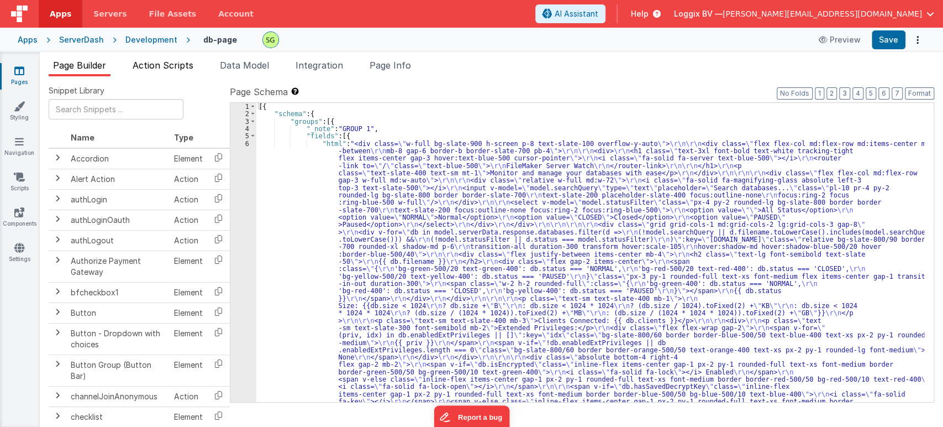
click at [172, 69] on span "Action Scripts" at bounding box center [163, 65] width 61 height 11
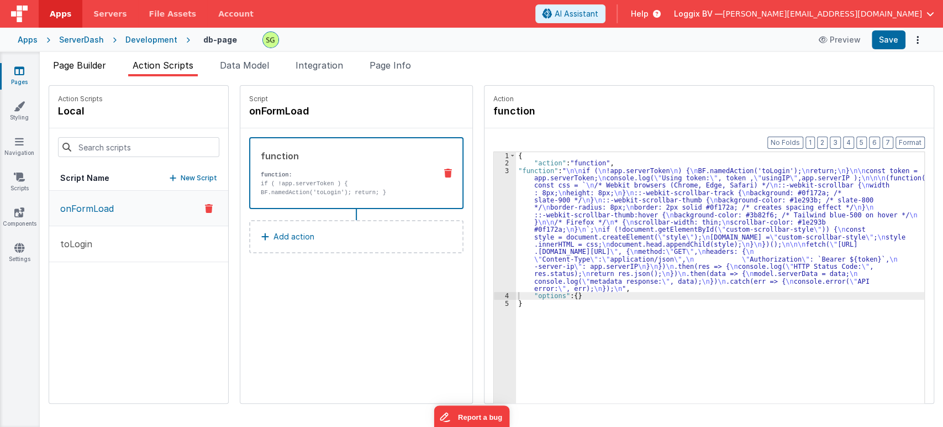
click at [73, 60] on span "Page Builder" at bounding box center [79, 65] width 53 height 11
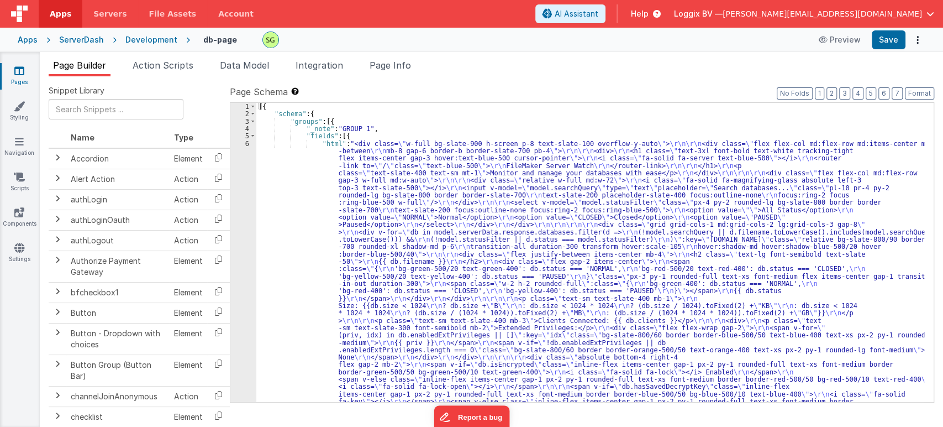
click at [247, 143] on div "6" at bounding box center [243, 280] width 26 height 280
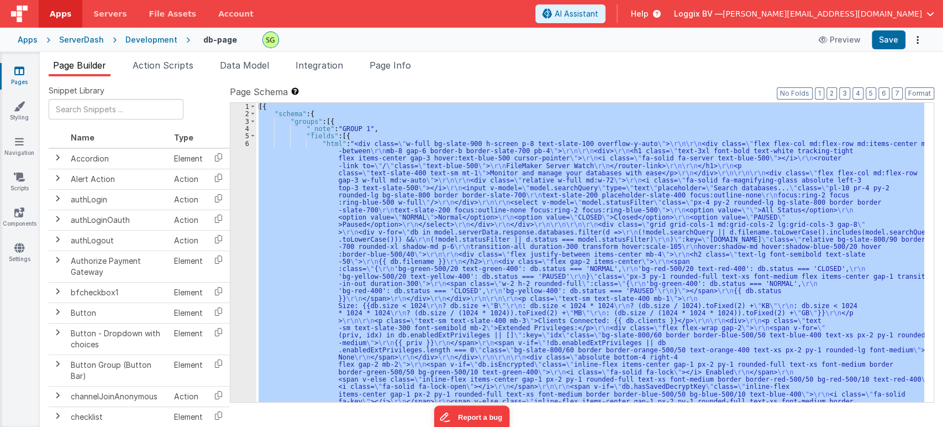
click at [247, 143] on div "6" at bounding box center [243, 280] width 26 height 280
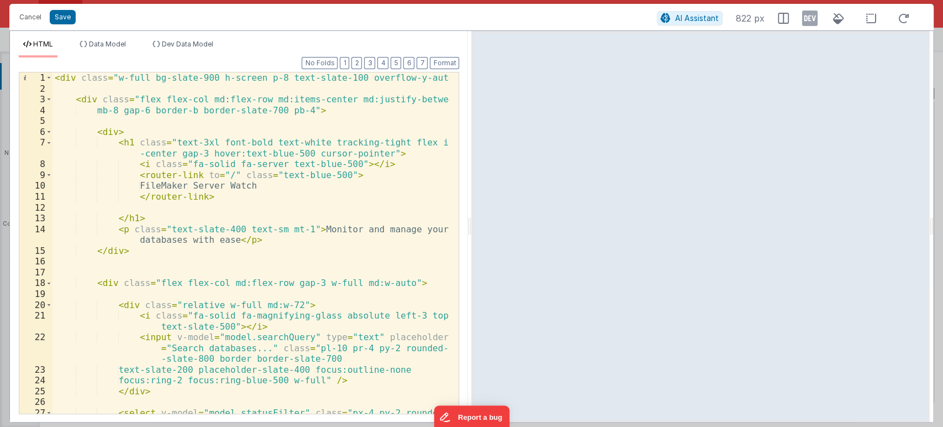
click at [26, 25] on div "Cancel Save AI Assistant 822 px" at bounding box center [471, 17] width 924 height 27
click at [28, 17] on button "Cancel" at bounding box center [30, 16] width 33 height 15
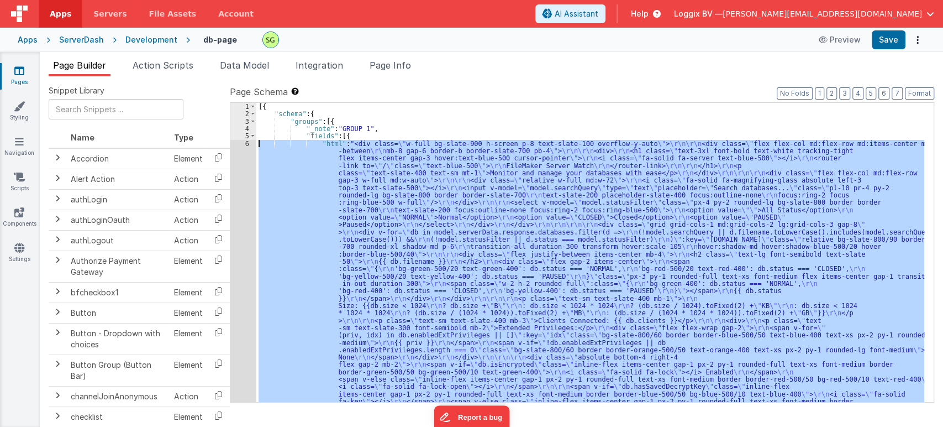
click at [291, 234] on div "[{ "schema" : { "groups" : [{ "_note" : "GROUP 1" , "fields" : [{ "html" : "<di…" at bounding box center [590, 252] width 668 height 299
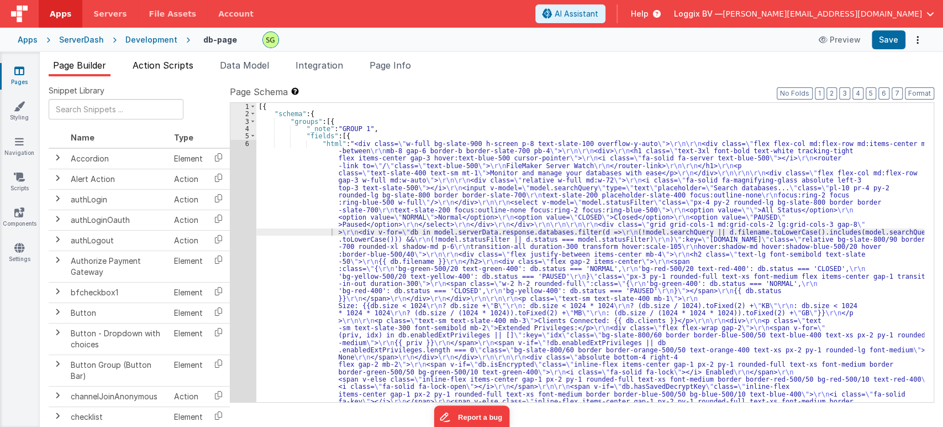
click at [166, 66] on span "Action Scripts" at bounding box center [163, 65] width 61 height 11
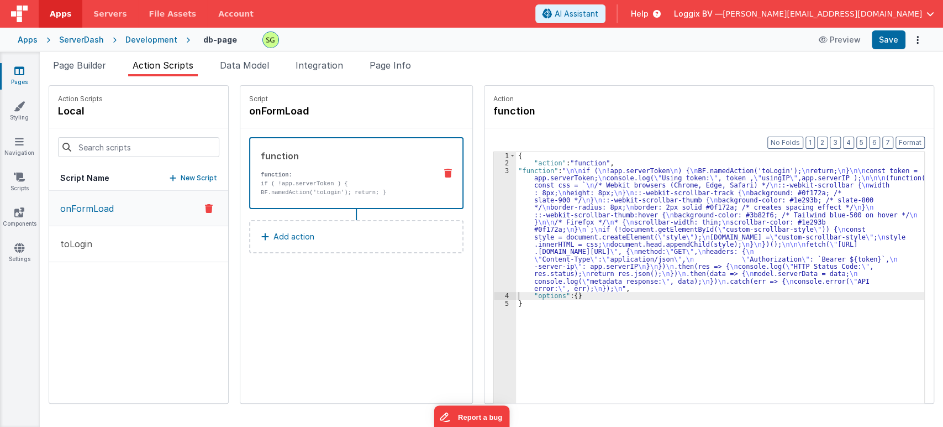
click at [202, 172] on p "New Script" at bounding box center [199, 177] width 36 height 11
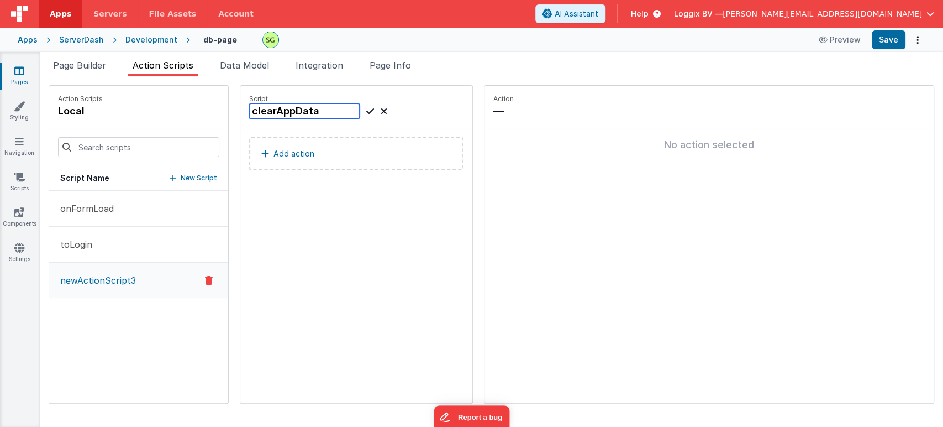
type input "clearAppData"
click at [366, 110] on icon at bounding box center [370, 110] width 8 height 13
click at [322, 146] on button "Add action" at bounding box center [356, 153] width 214 height 33
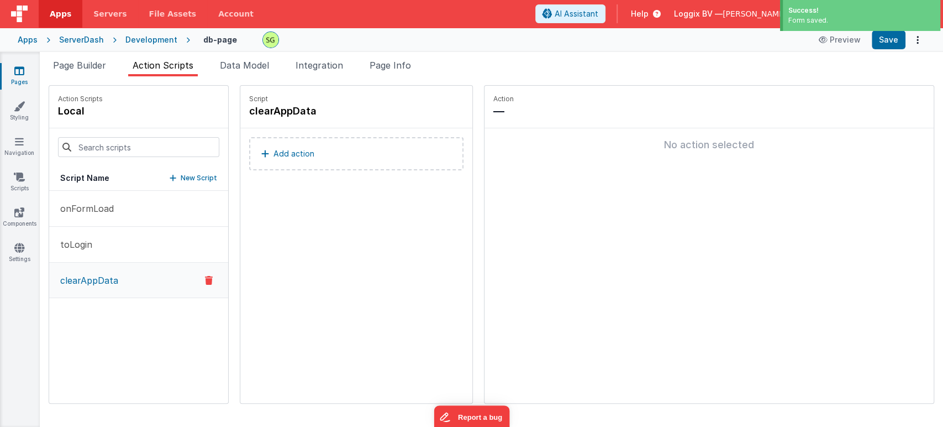
click at [391, 193] on button "Function - Runs JavaScript" at bounding box center [455, 188] width 245 height 35
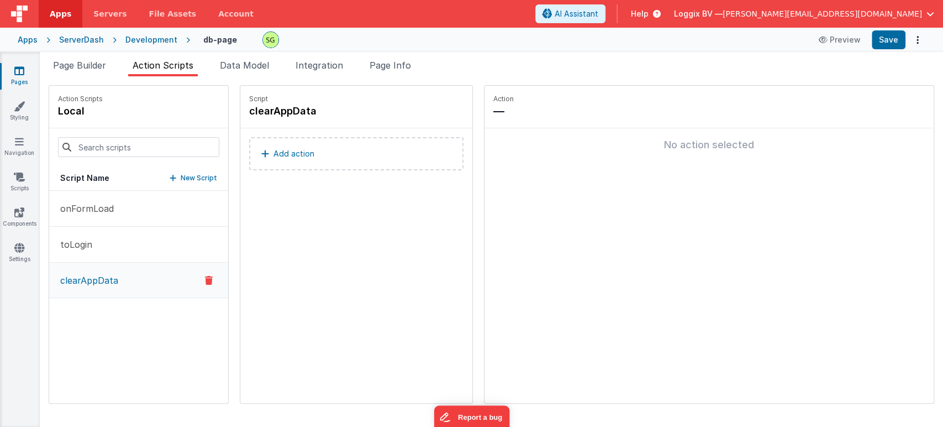
click at [372, 146] on button "Add action" at bounding box center [356, 153] width 214 height 33
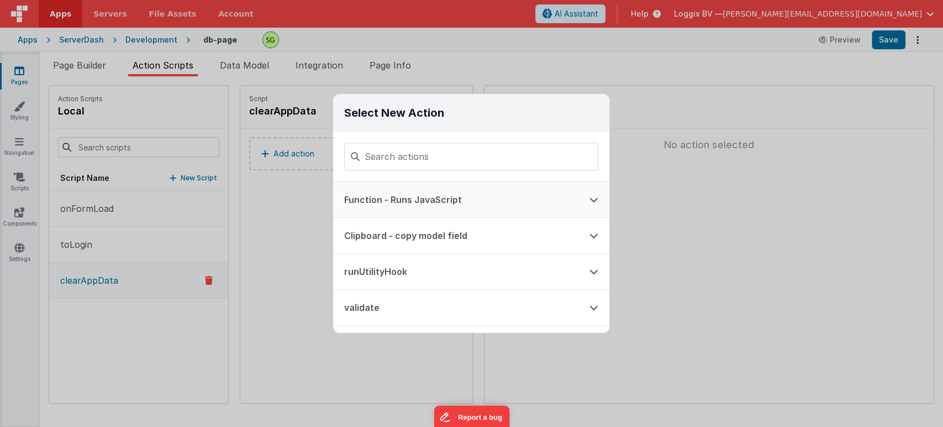
click at [375, 197] on button "Function - Runs JavaScript" at bounding box center [455, 199] width 245 height 35
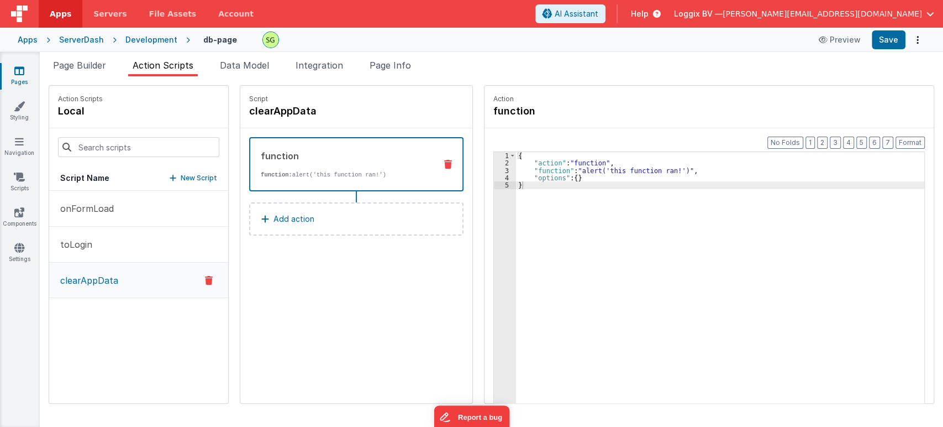
click at [496, 167] on div "3" at bounding box center [505, 170] width 22 height 7
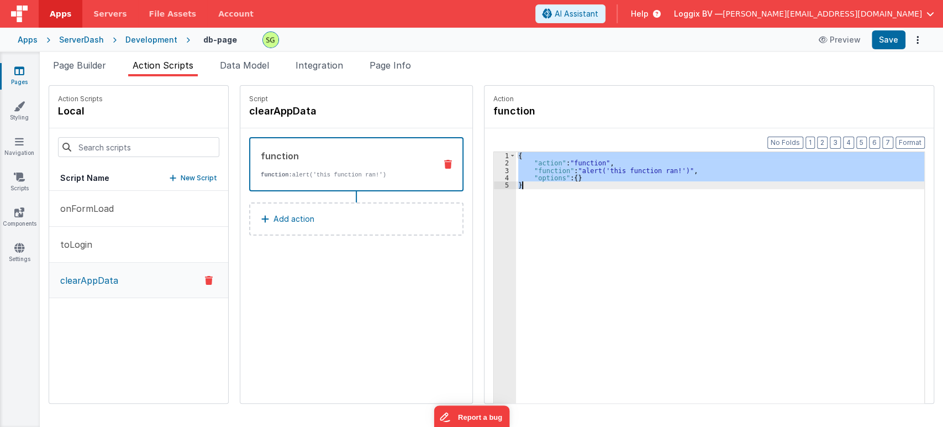
click at [496, 167] on div "3" at bounding box center [505, 170] width 22 height 7
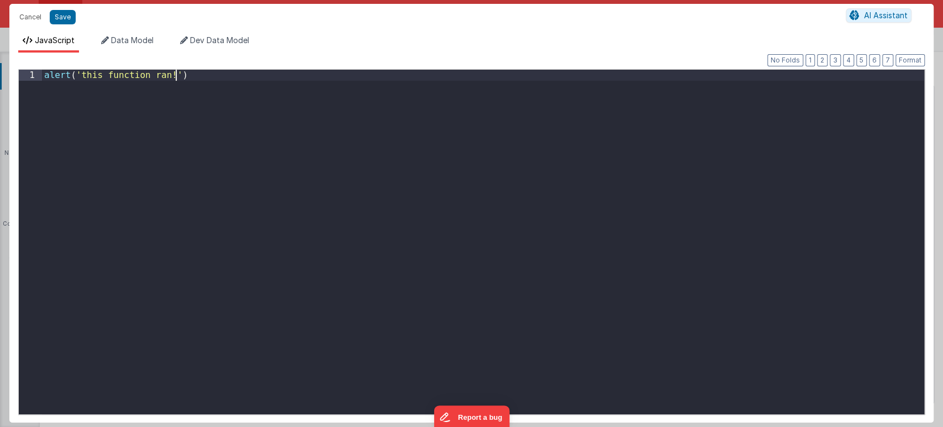
click at [496, 167] on div "alert ( 'this function ran!' )" at bounding box center [483, 253] width 882 height 366
drag, startPoint x: 206, startPoint y: 74, endPoint x: 20, endPoint y: 73, distance: 185.6
click at [20, 73] on div "1 alert ( 'this function ran!' ) XXXXXXXXXXXXXXXXXXXXXXXXXXXXXXXXXXXXXXXXXXXXXX…" at bounding box center [471, 241] width 907 height 345
paste textarea
click at [58, 9] on div "Cancel Save" at bounding box center [430, 16] width 832 height 15
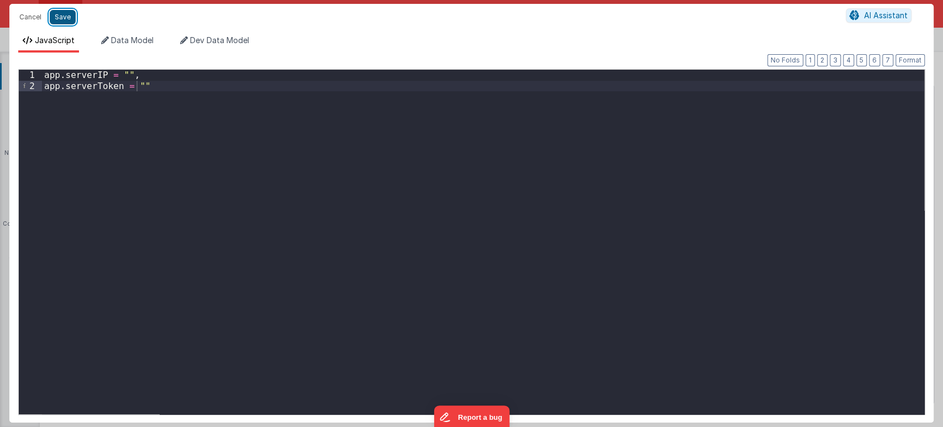
click at [58, 12] on button "Save" at bounding box center [63, 17] width 26 height 14
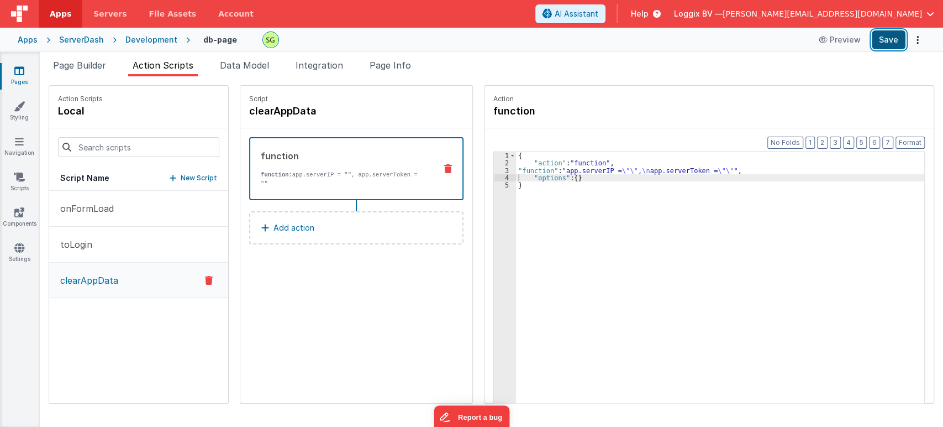
click at [888, 45] on button "Save" at bounding box center [889, 39] width 34 height 19
click at [85, 69] on span "Page Builder" at bounding box center [79, 65] width 53 height 11
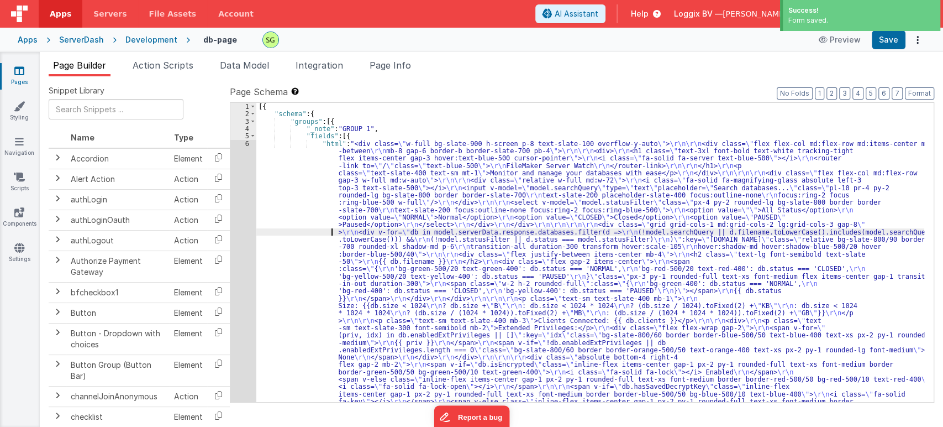
click at [248, 141] on div "6" at bounding box center [243, 280] width 26 height 280
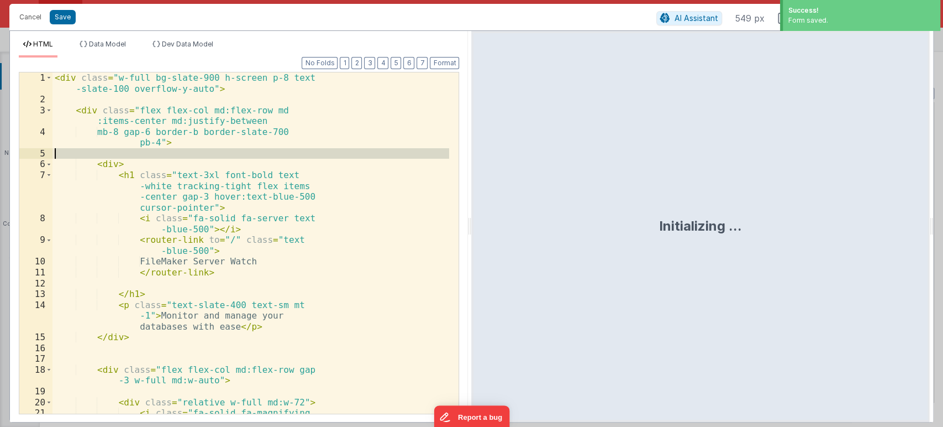
click at [248, 141] on div "< div class = "w-full bg-slate-900 h-screen p-8 text -slate-100 overflow-y-auto…" at bounding box center [250, 269] width 397 height 395
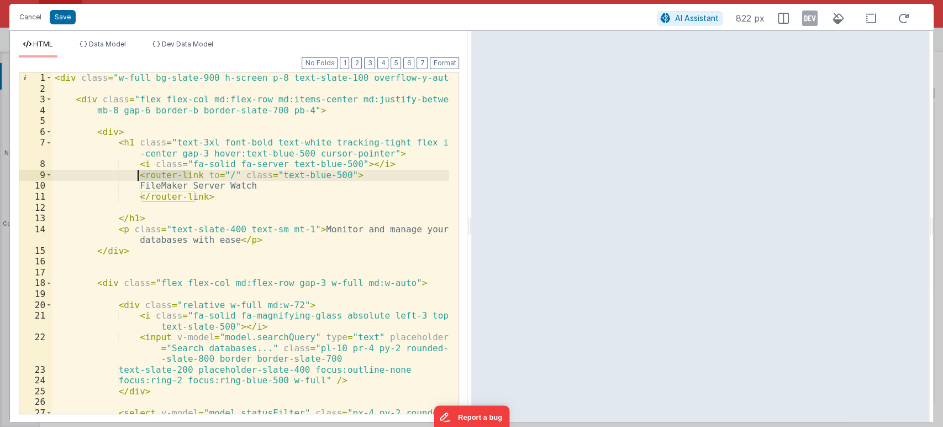
drag, startPoint x: 192, startPoint y: 175, endPoint x: 138, endPoint y: 177, distance: 54.2
click at [138, 177] on div "< div class = "w-full bg-slate-900 h-screen p-8 text-slate-100 overflow-y-auto"…" at bounding box center [250, 258] width 397 height 373
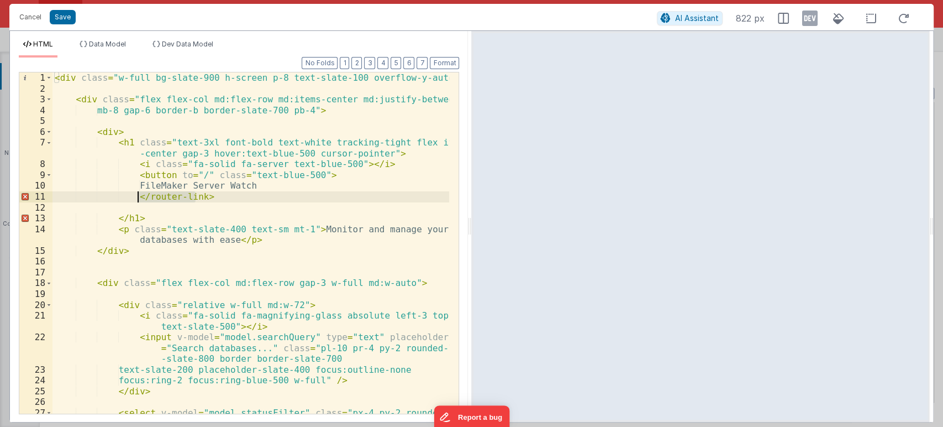
drag, startPoint x: 194, startPoint y: 195, endPoint x: 140, endPoint y: 198, distance: 54.2
click at [140, 198] on div "< div class = "w-full bg-slate-900 h-screen p-8 text-slate-100 overflow-y-auto"…" at bounding box center [250, 258] width 397 height 373
click at [184, 196] on div "< div class = "w-full bg-slate-900 h-screen p-8 text-slate-100 overflow-y-auto"…" at bounding box center [250, 258] width 397 height 373
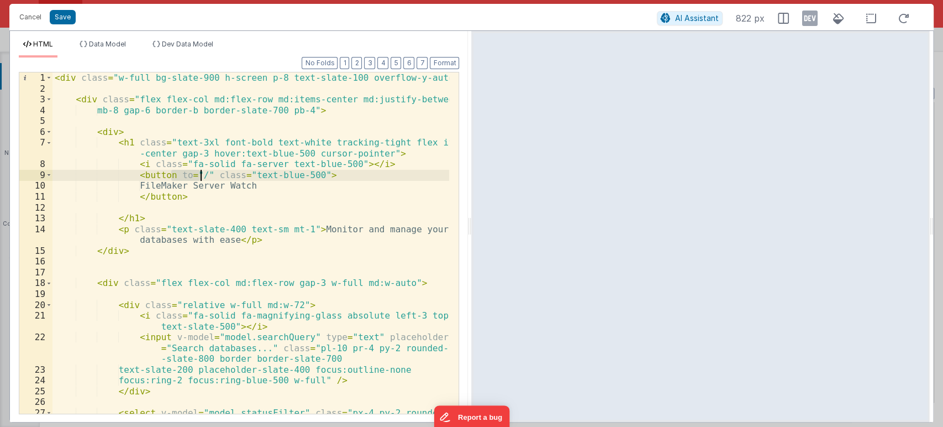
drag, startPoint x: 171, startPoint y: 173, endPoint x: 199, endPoint y: 176, distance: 27.8
click at [199, 176] on div "< div class = "w-full bg-slate-900 h-screen p-8 text-slate-100 overflow-y-auto"…" at bounding box center [250, 258] width 397 height 373
click at [68, 12] on button "Save" at bounding box center [63, 17] width 26 height 14
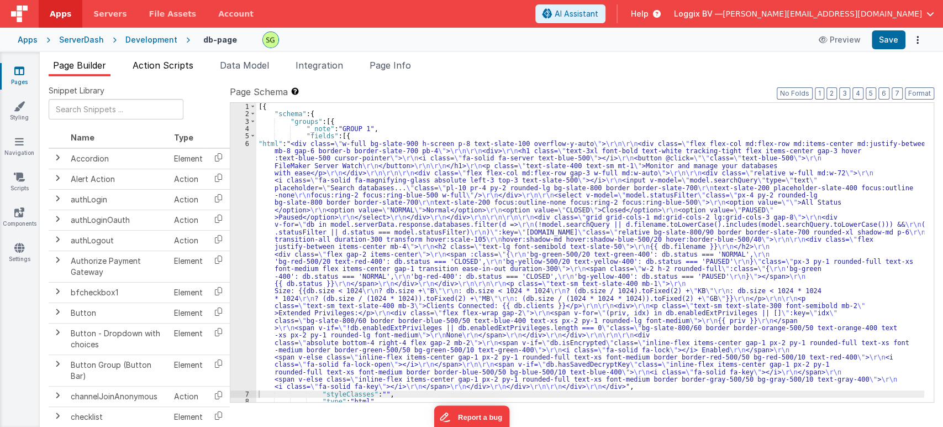
click at [175, 71] on li "Action Scripts" at bounding box center [163, 68] width 70 height 18
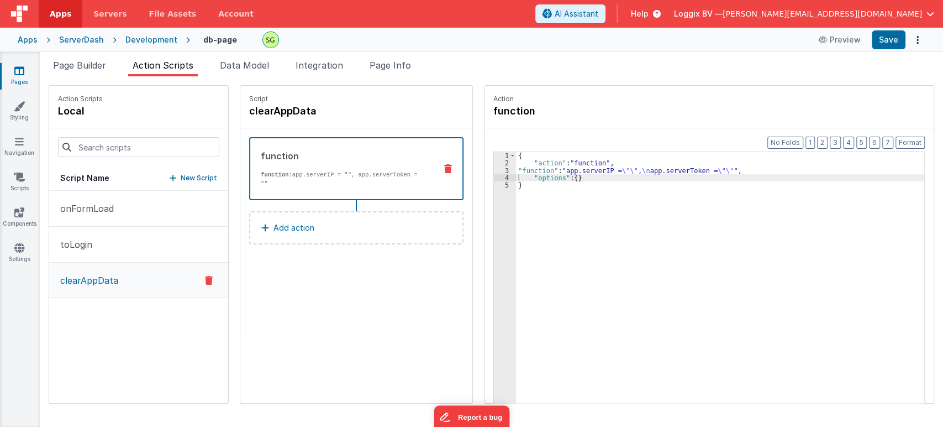
click at [377, 220] on button "Add action" at bounding box center [356, 227] width 214 height 33
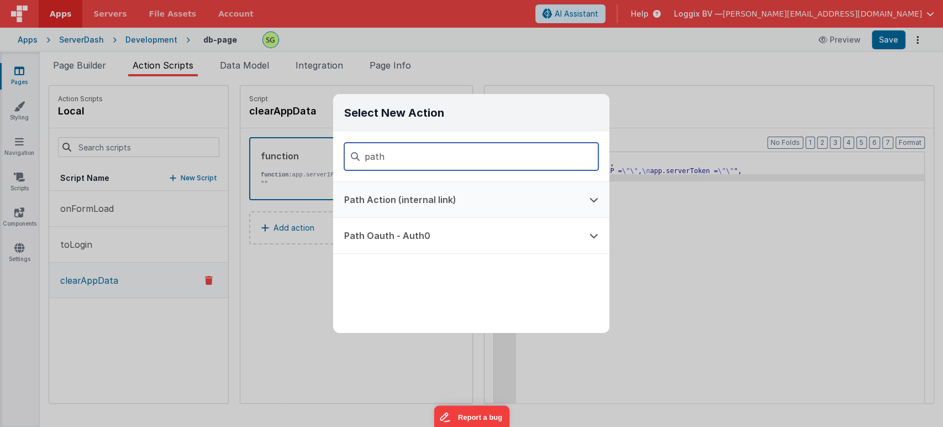
type input "path"
click at [462, 209] on button "Path Action (internal link)" at bounding box center [455, 199] width 245 height 35
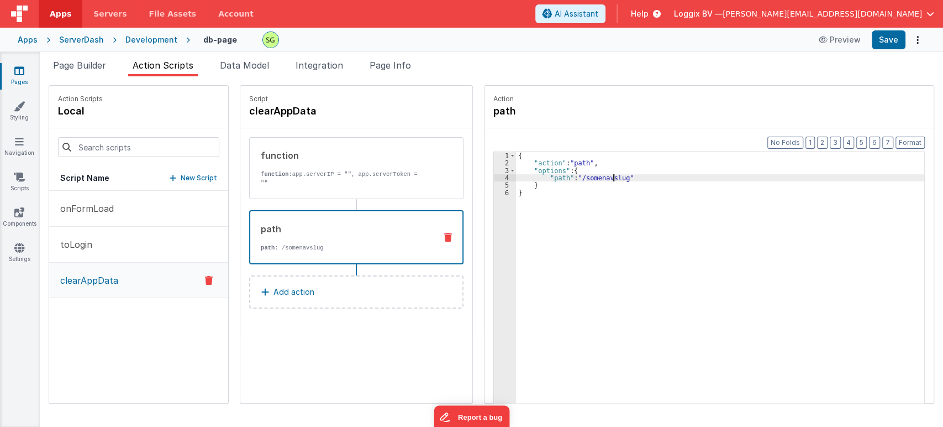
click at [603, 178] on div "{ "action" : "path" , "options" : { "path" : "/somenavslug" } }" at bounding box center [725, 302] width 419 height 301
click at [880, 44] on button "Save" at bounding box center [889, 39] width 34 height 19
click at [97, 71] on li "Page Builder" at bounding box center [80, 68] width 62 height 18
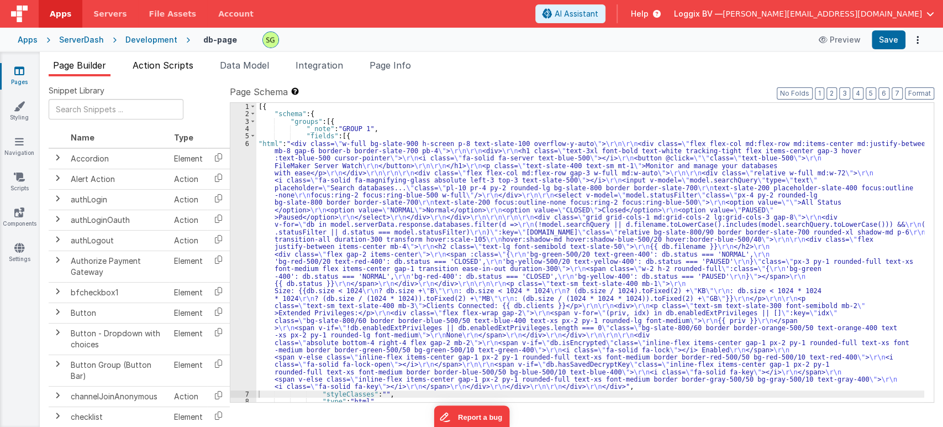
click at [184, 65] on span "Action Scripts" at bounding box center [163, 65] width 61 height 11
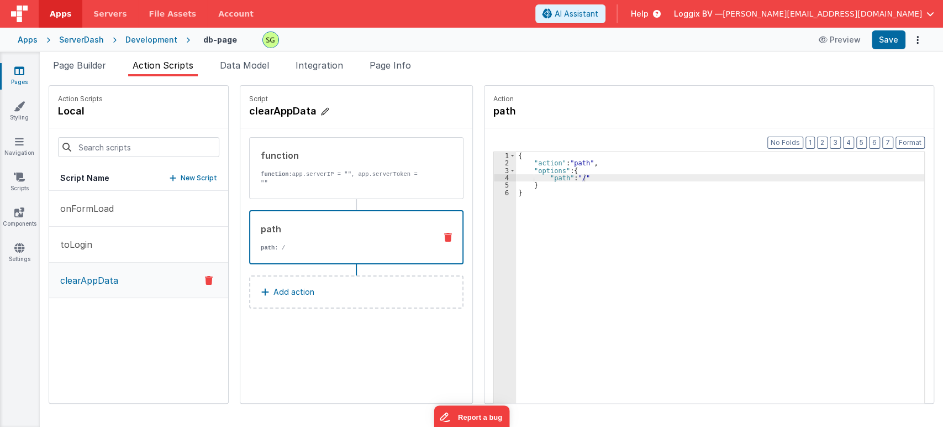
click at [321, 114] on icon at bounding box center [325, 111] width 8 height 11
drag, startPoint x: 312, startPoint y: 113, endPoint x: 268, endPoint y: 108, distance: 43.9
click at [268, 108] on input "clearAppData" at bounding box center [304, 110] width 110 height 15
type input "clearAppData"
click at [340, 112] on input "clearAppData" at bounding box center [304, 110] width 110 height 15
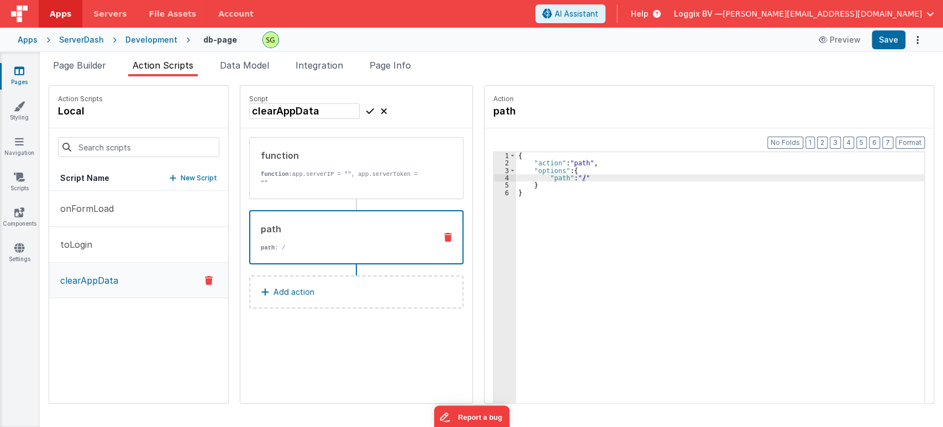
click at [366, 109] on icon at bounding box center [370, 110] width 8 height 13
click at [90, 66] on span "Page Builder" at bounding box center [79, 65] width 53 height 11
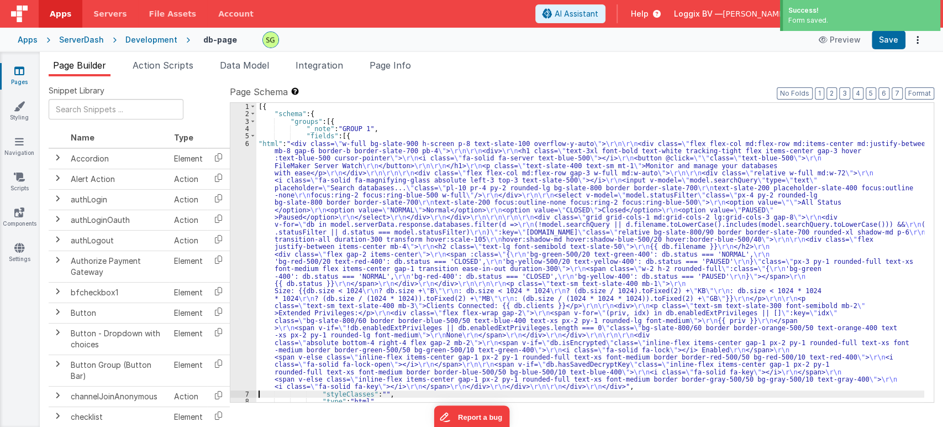
click at [248, 140] on div "6" at bounding box center [243, 265] width 26 height 250
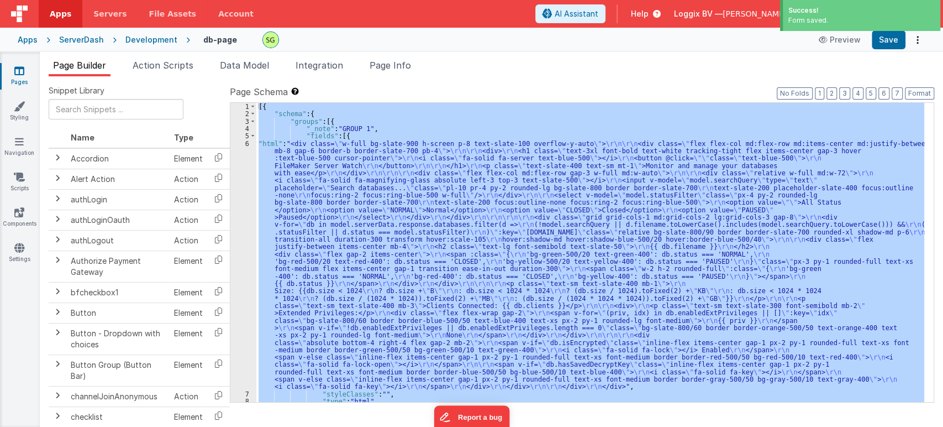
click at [248, 140] on div "6" at bounding box center [243, 265] width 26 height 250
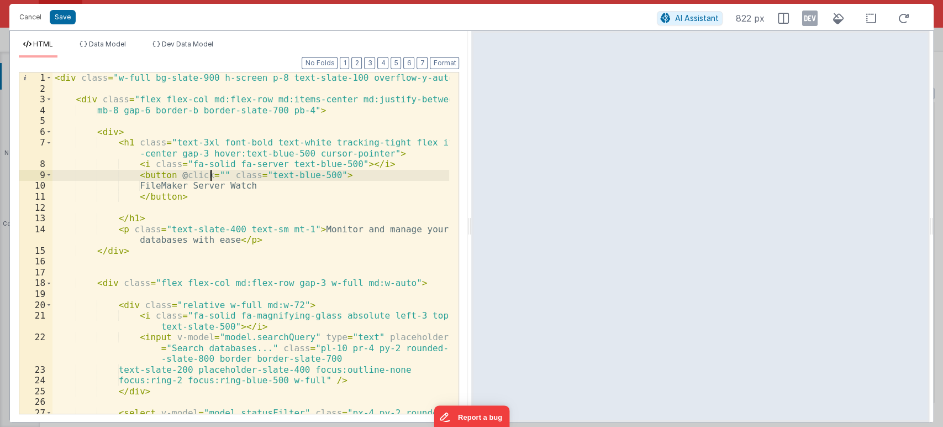
click at [208, 175] on div "< div class = "w-full bg-slate-900 h-screen p-8 text-slate-100 overflow-y-auto"…" at bounding box center [250, 258] width 397 height 373
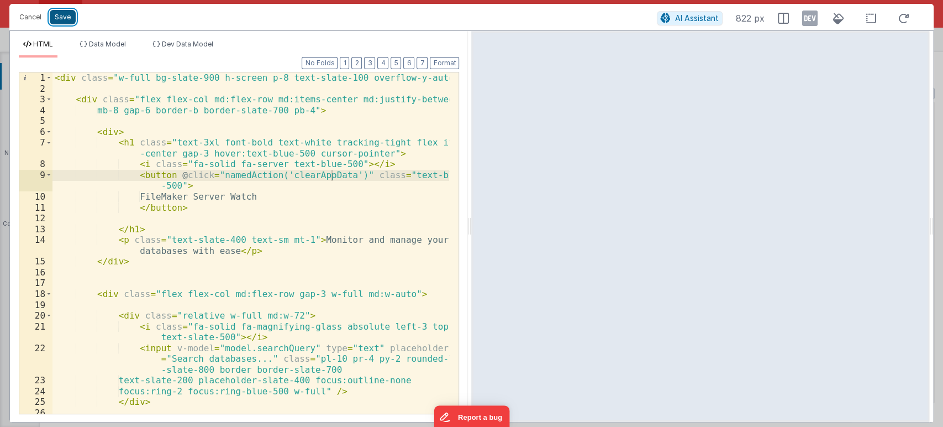
click at [66, 22] on button "Save" at bounding box center [63, 17] width 26 height 14
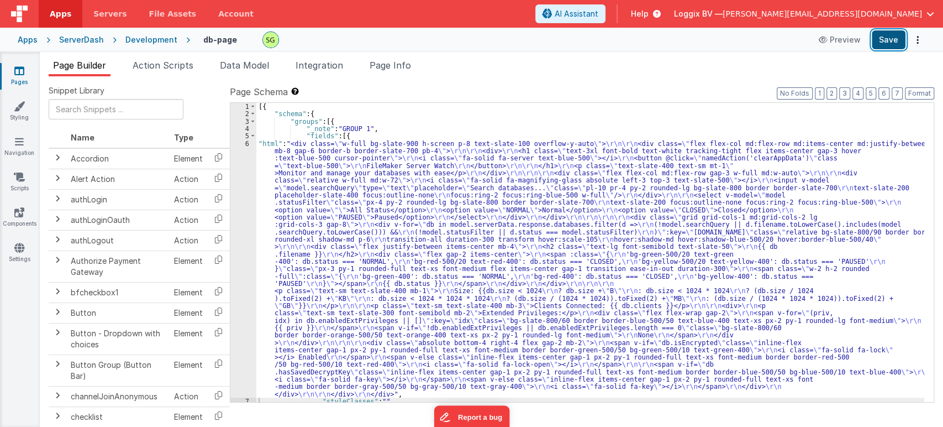
click at [885, 39] on button "Save" at bounding box center [889, 39] width 34 height 19
click at [163, 62] on span "Action Scripts" at bounding box center [163, 65] width 61 height 11
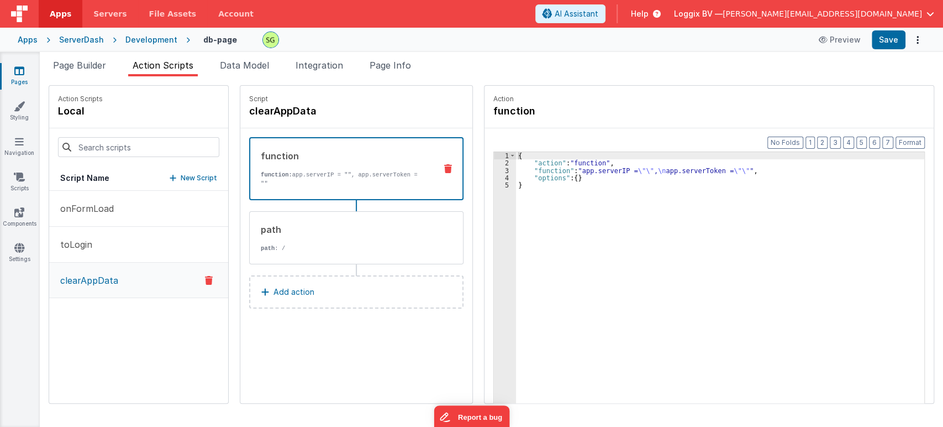
click at [355, 178] on div "function function: app.serverIP = "", app.serverToken = """ at bounding box center [356, 168] width 214 height 63
click at [495, 167] on div "3" at bounding box center [505, 170] width 22 height 7
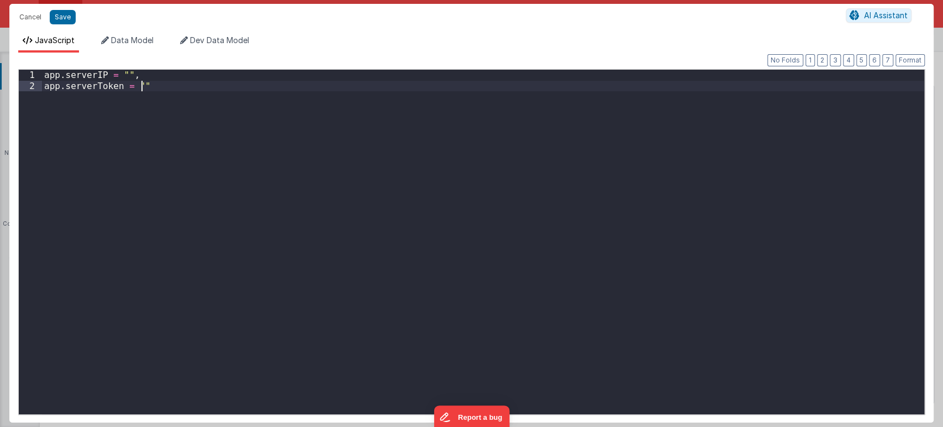
click at [495, 167] on div "app . serverIP = "" , app . serverToken = """ at bounding box center [483, 253] width 882 height 366
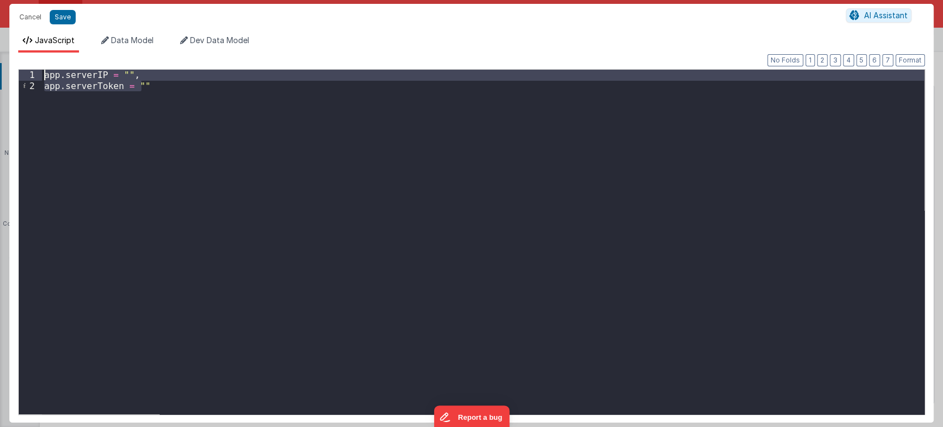
drag, startPoint x: 167, startPoint y: 88, endPoint x: 22, endPoint y: 74, distance: 145.5
click at [22, 74] on div "1 2 app . serverIP = "" , app . serverToken = "" XXXXXXXXXXXXXXXXXXXXXXXXXXXXXX…" at bounding box center [471, 241] width 907 height 345
click at [50, 19] on button "Save" at bounding box center [63, 17] width 26 height 14
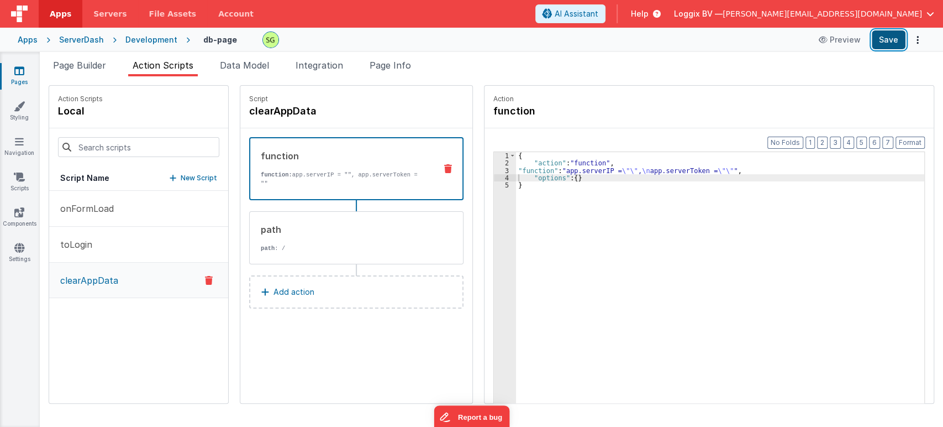
click at [880, 36] on button "Save" at bounding box center [889, 39] width 34 height 19
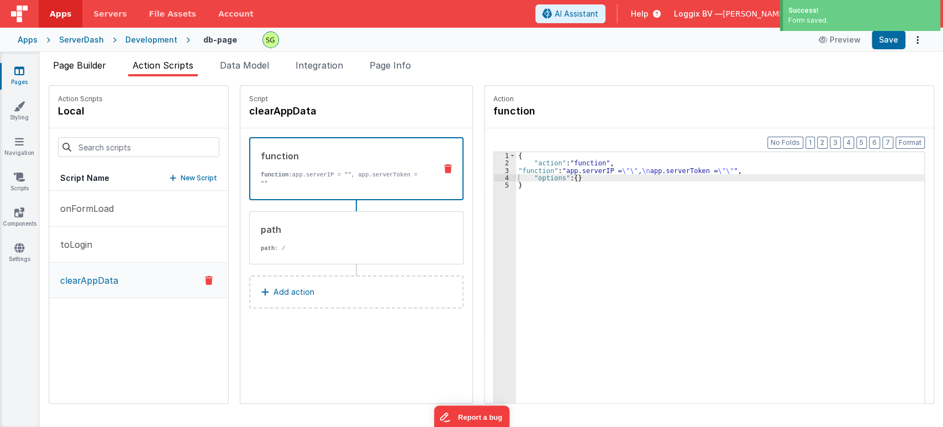
click at [78, 59] on li "Page Builder" at bounding box center [80, 68] width 62 height 18
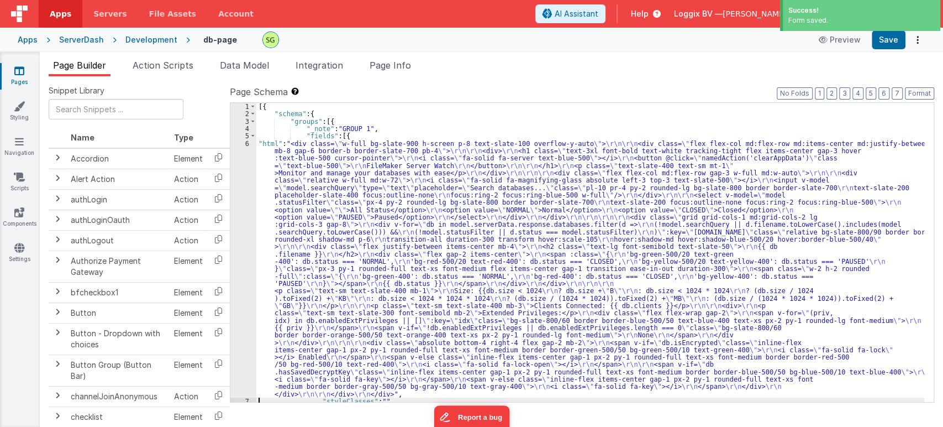
click at [248, 142] on div "6" at bounding box center [243, 269] width 26 height 258
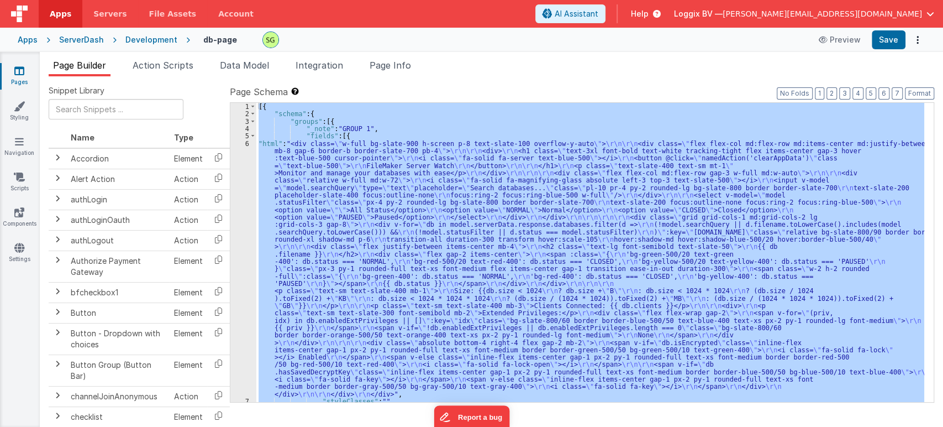
click at [248, 142] on div "6" at bounding box center [243, 269] width 26 height 258
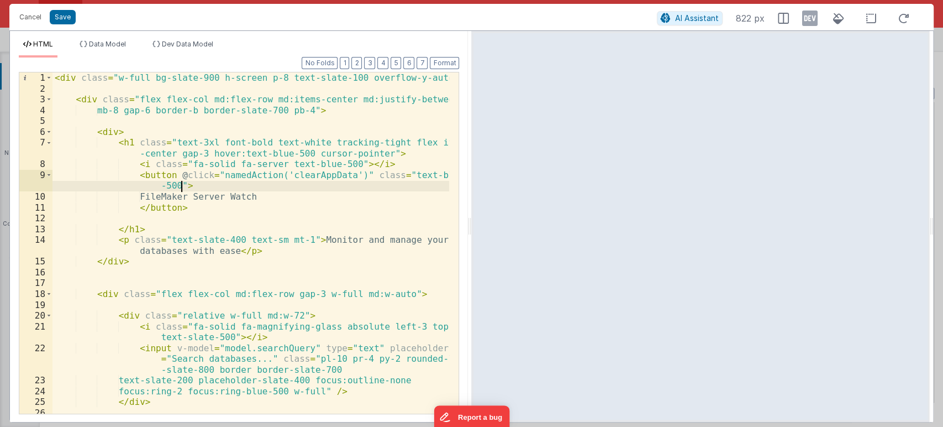
click at [292, 188] on div "< div class = "w-full bg-slate-900 h-screen p-8 text-slate-100 overflow-y-auto"…" at bounding box center [250, 258] width 397 height 373
click at [58, 16] on button "Save" at bounding box center [63, 17] width 26 height 14
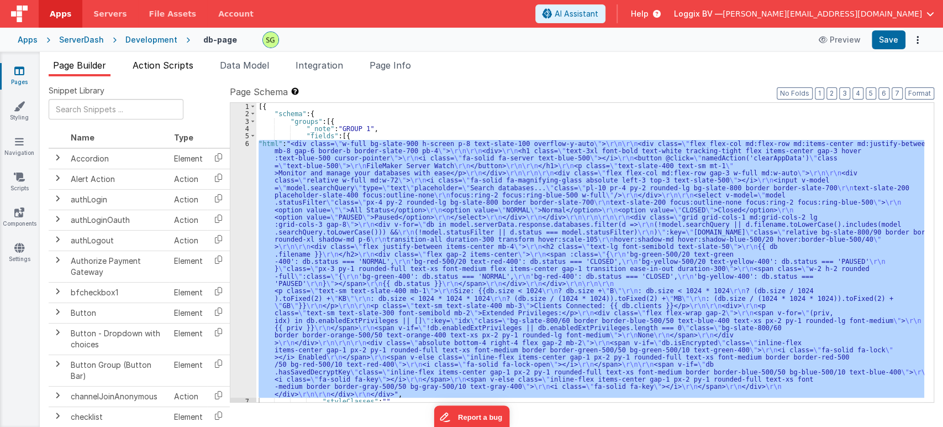
click at [180, 65] on span "Action Scripts" at bounding box center [163, 65] width 61 height 11
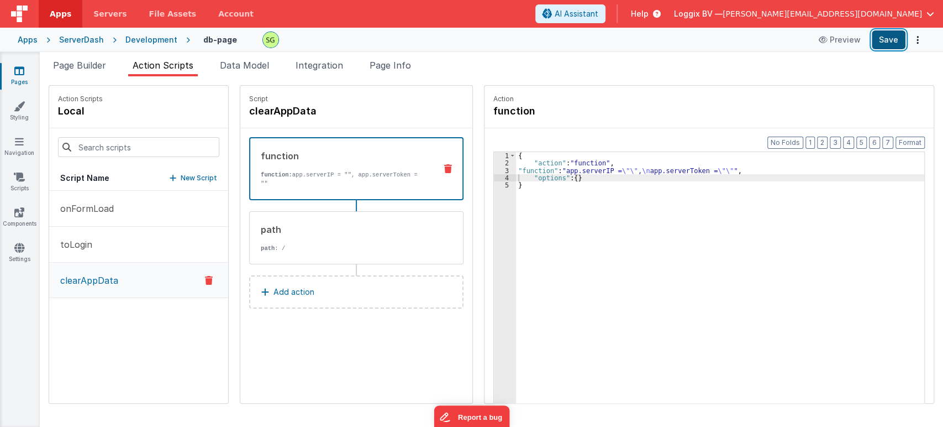
click at [894, 36] on button "Save" at bounding box center [889, 39] width 34 height 19
click at [167, 203] on button "onFormLoad" at bounding box center [138, 209] width 179 height 36
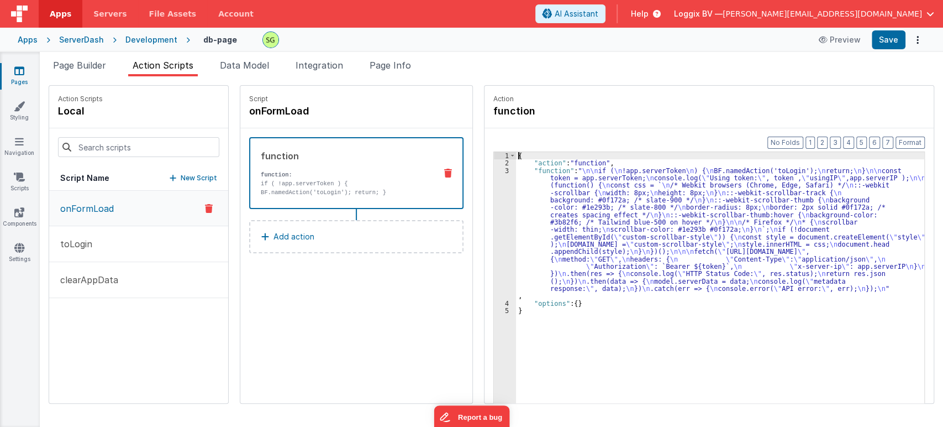
click at [497, 168] on div "3" at bounding box center [505, 233] width 22 height 133
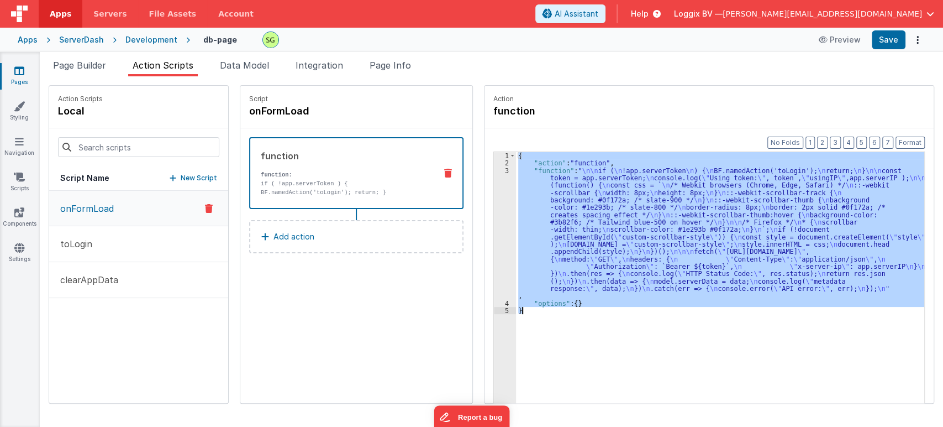
click at [497, 168] on div "3" at bounding box center [505, 233] width 22 height 133
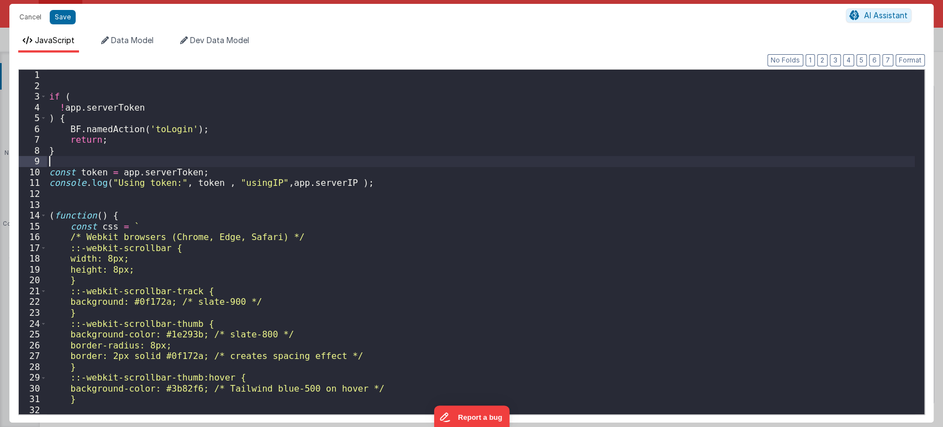
click at [538, 162] on div "if ( ! app . serverToken ) { BF . namedAction ( 'toLogin' ) ; return ; } const …" at bounding box center [481, 253] width 868 height 366
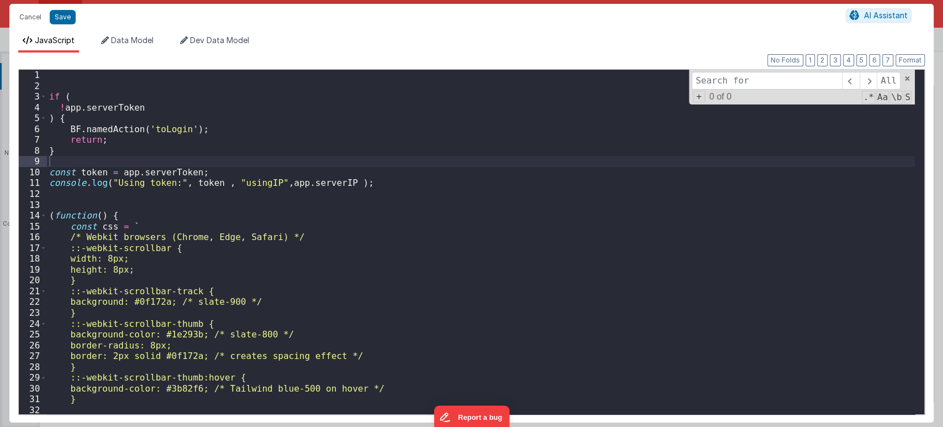
type input "serverglobaldata"
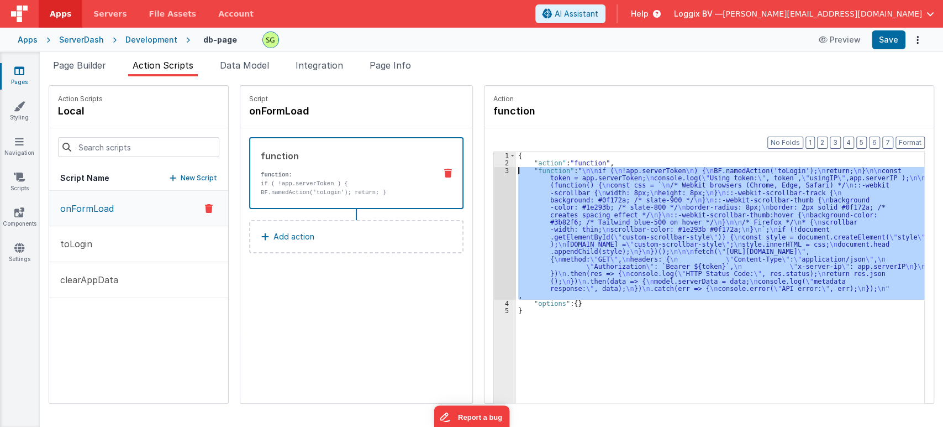
click at [495, 171] on div "3" at bounding box center [505, 233] width 22 height 133
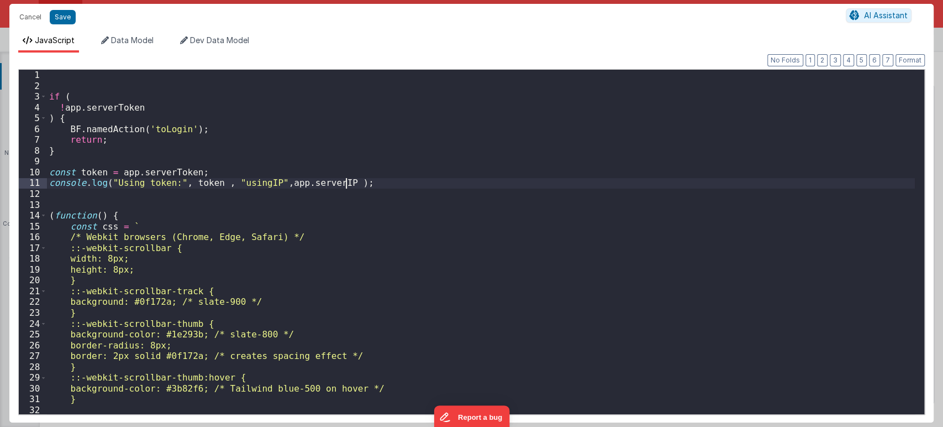
click at [495, 171] on div "if ( ! app . serverToken ) { BF . namedAction ( 'toLogin' ) ; return ; } const …" at bounding box center [481, 253] width 868 height 366
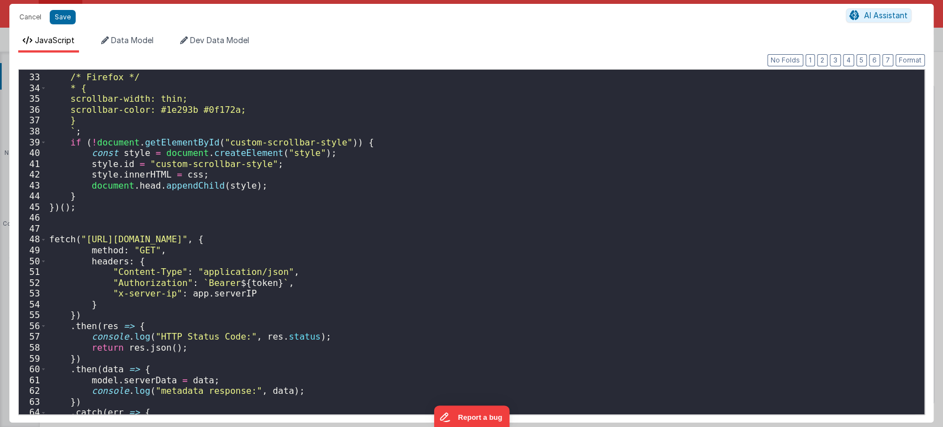
scroll to position [380, 0]
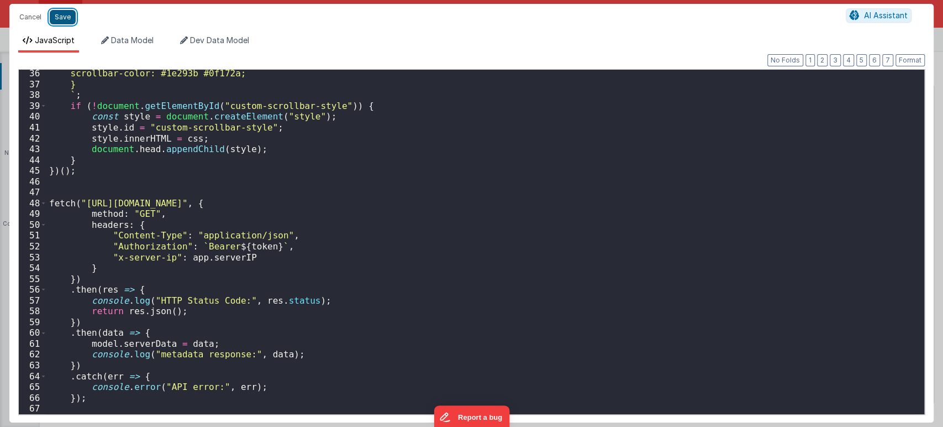
click at [62, 12] on button "Save" at bounding box center [63, 17] width 26 height 14
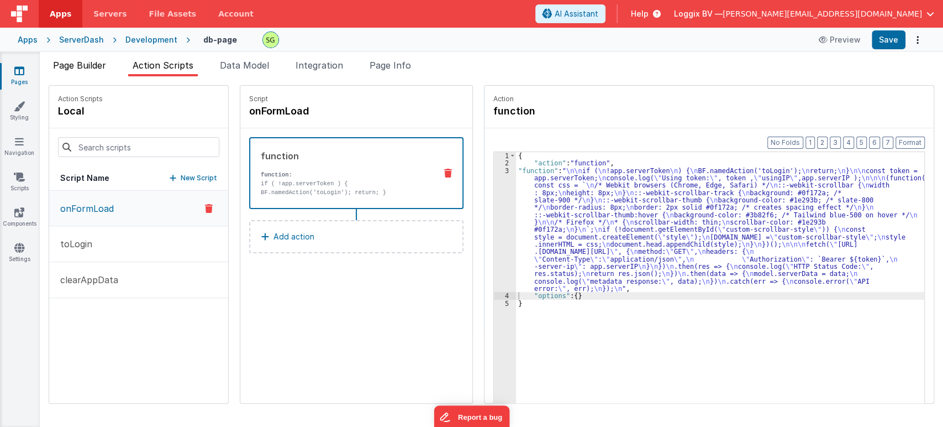
click at [64, 62] on span "Page Builder" at bounding box center [79, 65] width 53 height 11
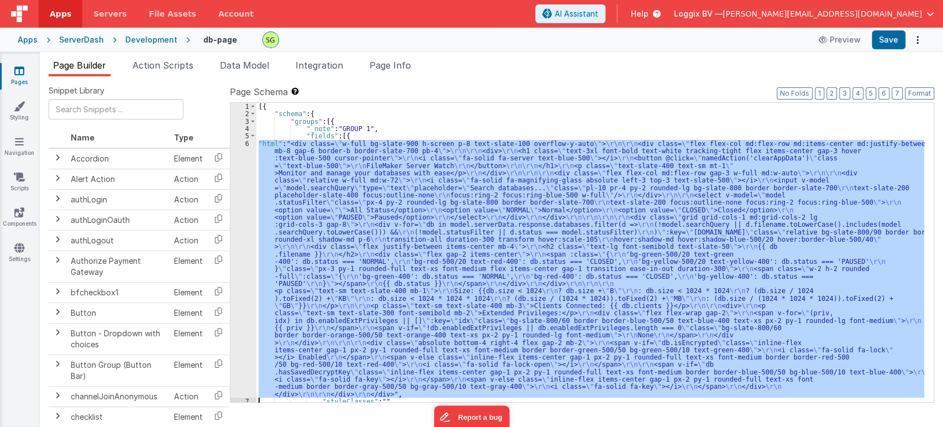
click at [415, 169] on div "[{ "schema" : { "groups" : [{ "_note" : "GROUP 1" , "fields" : [{ "html" : "<di…" at bounding box center [590, 252] width 668 height 299
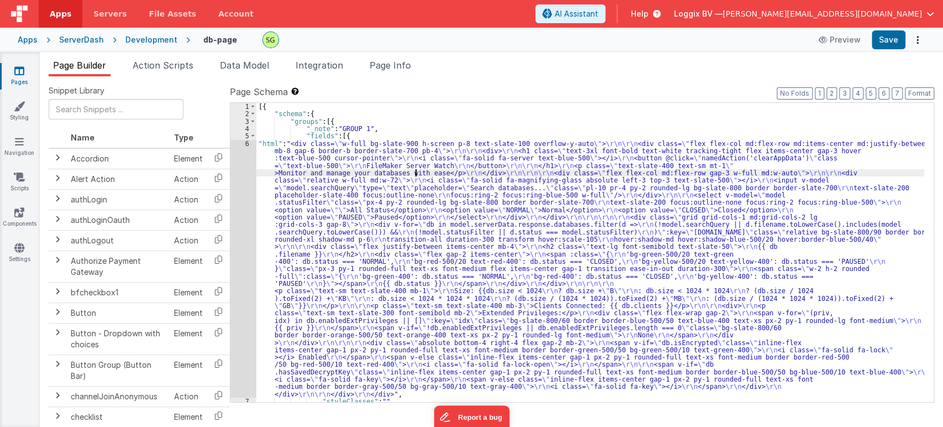
click at [246, 142] on div "6" at bounding box center [243, 269] width 26 height 258
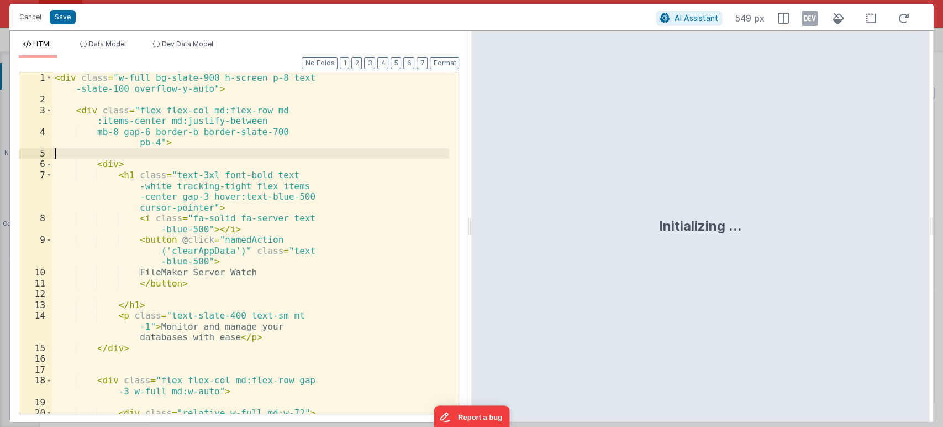
click at [246, 142] on div "< div class = "w-full bg-slate-900 h-screen p-8 text -slate-100 overflow-y-auto…" at bounding box center [250, 269] width 397 height 395
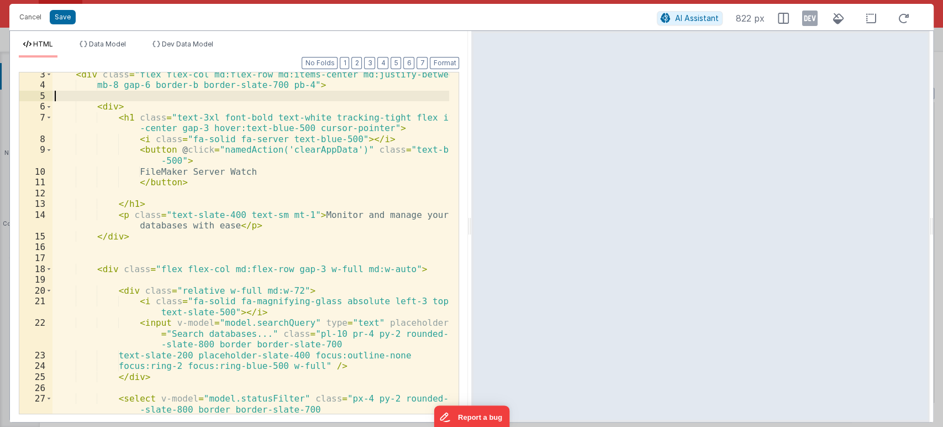
scroll to position [0, 0]
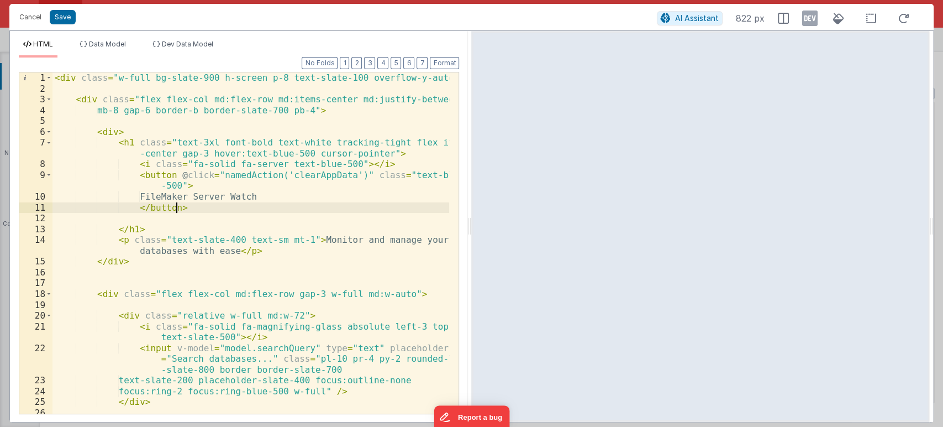
click at [283, 211] on div "< div class = "w-full bg-slate-900 h-screen p-8 text-slate-100 overflow-y-auto"…" at bounding box center [250, 258] width 397 height 373
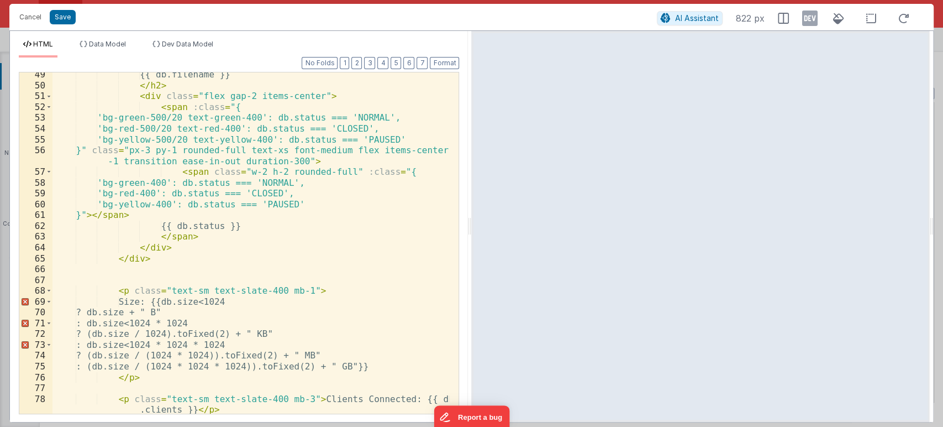
scroll to position [702, 0]
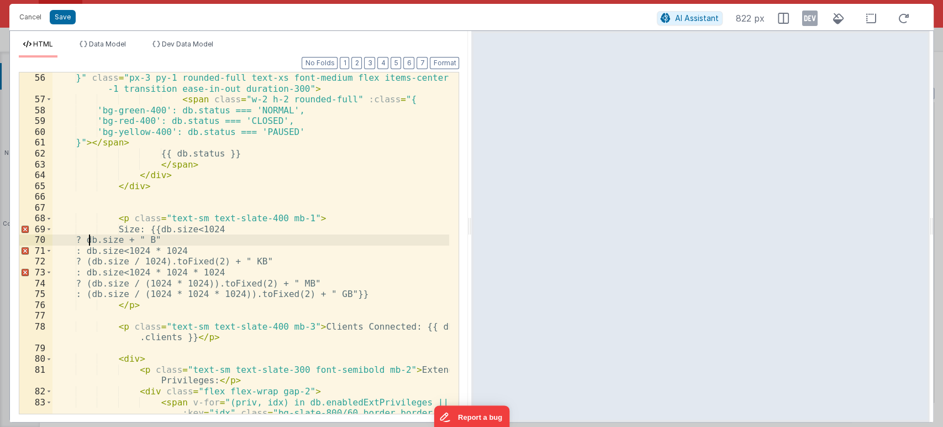
click at [86, 238] on div "'bg-yellow-500/20 text-yellow-400': db.status === 'PAUSED' }" class = "px-3 py-…" at bounding box center [250, 259] width 397 height 395
click at [252, 229] on div "'bg-yellow-500/20 text-yellow-400': db.status === 'PAUSED' }" class = "px-3 py-…" at bounding box center [250, 259] width 397 height 395
click at [87, 249] on div "'bg-yellow-500/20 text-yellow-400': db.status === 'PAUSED' }" class = "px-3 py-…" at bounding box center [250, 259] width 397 height 395
click at [164, 241] on div "'bg-yellow-500/20 text-yellow-400': db.status === 'PAUSED' }" class = "px-3 py-…" at bounding box center [250, 259] width 397 height 395
click at [239, 229] on div "'bg-yellow-500/20 text-yellow-400': db.status === 'PAUSED' }" class = "px-3 py-…" at bounding box center [250, 259] width 397 height 395
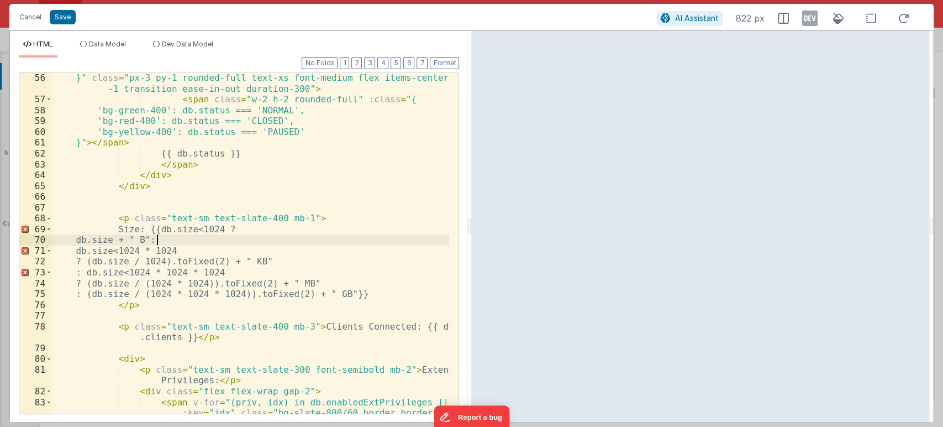
click at [156, 241] on div "'bg-yellow-500/20 text-yellow-400': db.status === 'PAUSED' }" class = "px-3 py-…" at bounding box center [250, 259] width 397 height 395
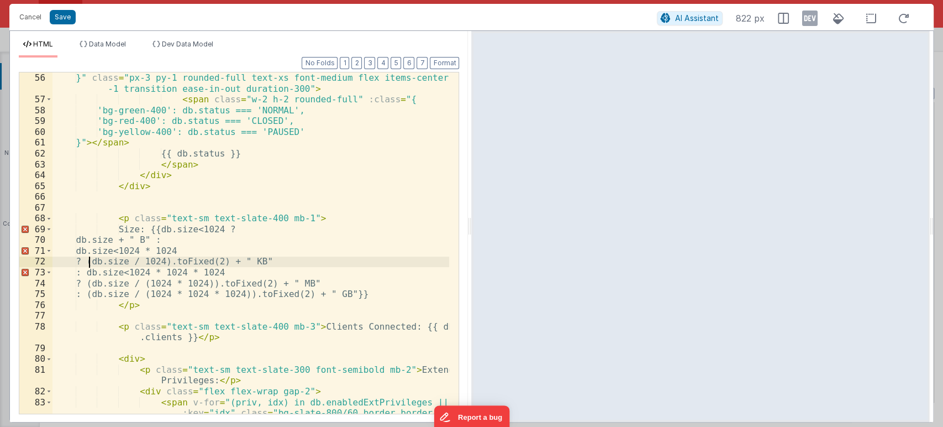
click at [88, 259] on div "'bg-yellow-500/20 text-yellow-400': db.status === 'PAUSED' }" class = "px-3 py-…" at bounding box center [250, 259] width 397 height 395
click at [212, 248] on div "'bg-yellow-500/20 text-yellow-400': db.status === 'PAUSED' }" class = "px-3 py-…" at bounding box center [250, 259] width 397 height 395
click at [87, 272] on div "'bg-yellow-500/20 text-yellow-400': db.status === 'PAUSED' }" class = "px-3 py-…" at bounding box center [250, 259] width 397 height 395
click at [229, 272] on div "'bg-yellow-500/20 text-yellow-400': db.status === 'PAUSED' }" class = "px-3 py-…" at bounding box center [250, 259] width 397 height 395
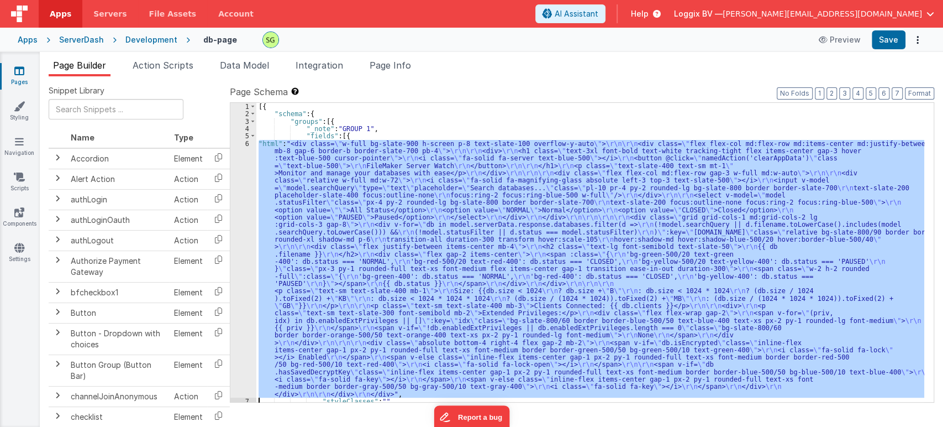
click at [334, 185] on div "[{ "schema" : { "groups" : [{ "_note" : "GROUP 1" , "fields" : [{ "html" : "<di…" at bounding box center [590, 252] width 668 height 299
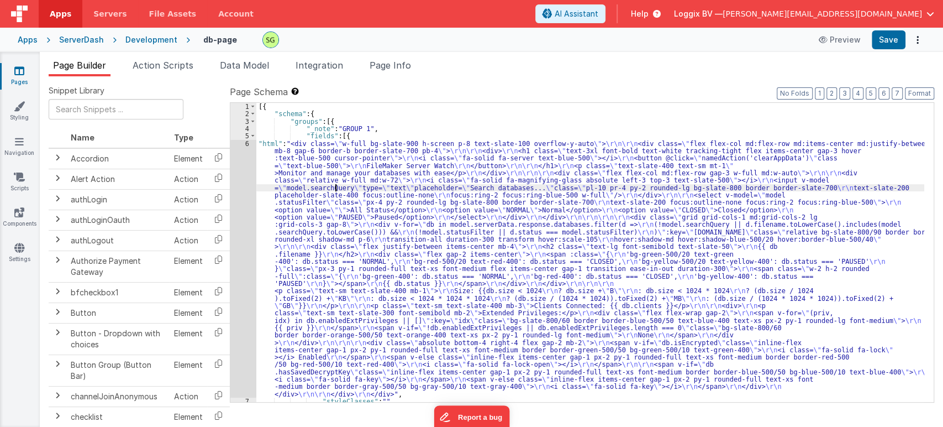
click at [168, 56] on div "Page Builder Action Scripts Data Model Integration Page Info Snippet Library Na…" at bounding box center [491, 239] width 903 height 375
click at [169, 61] on span "Action Scripts" at bounding box center [163, 65] width 61 height 11
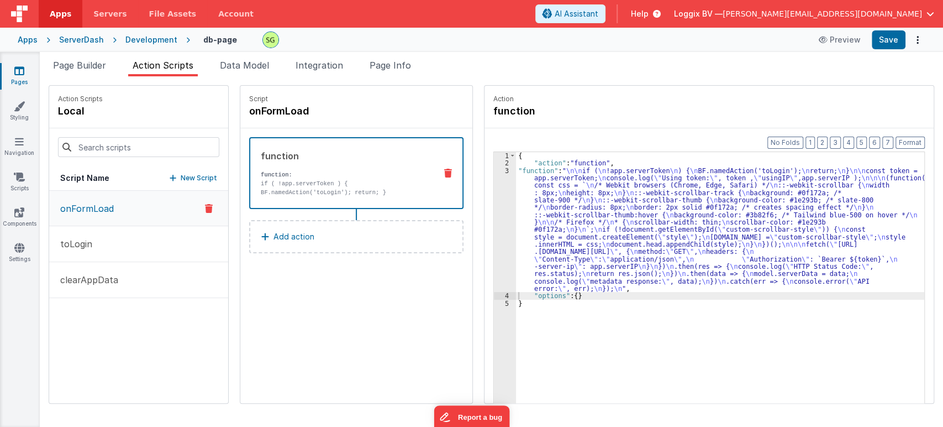
click at [498, 168] on div "3" at bounding box center [505, 229] width 22 height 125
click at [498, 168] on div "1 2 3 4 5" at bounding box center [505, 302] width 22 height 301
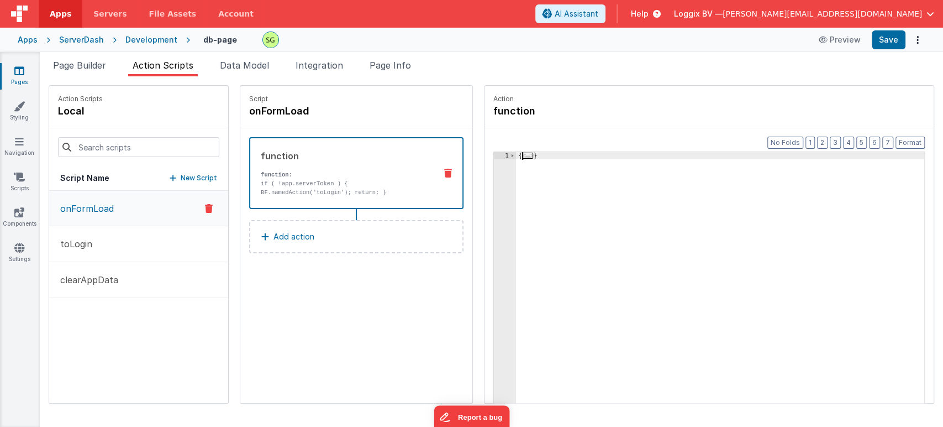
click at [498, 168] on div "1" at bounding box center [505, 302] width 22 height 301
click at [509, 154] on span at bounding box center [512, 155] width 6 height 7
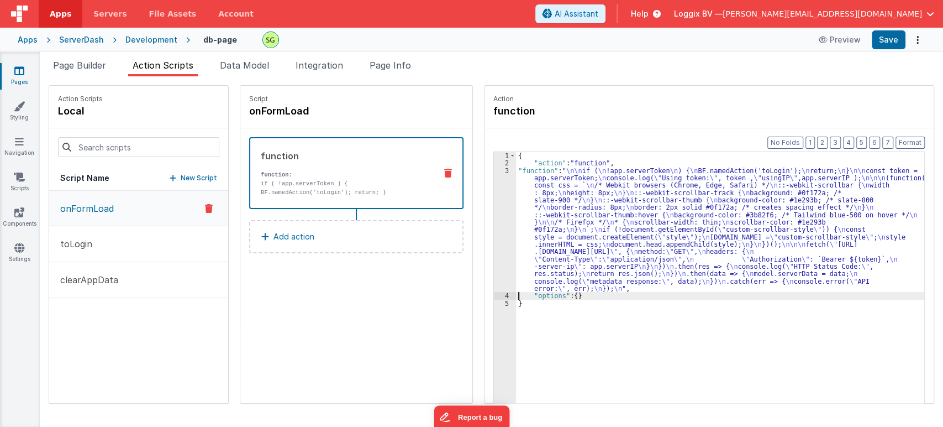
click at [495, 167] on div "3" at bounding box center [505, 229] width 22 height 125
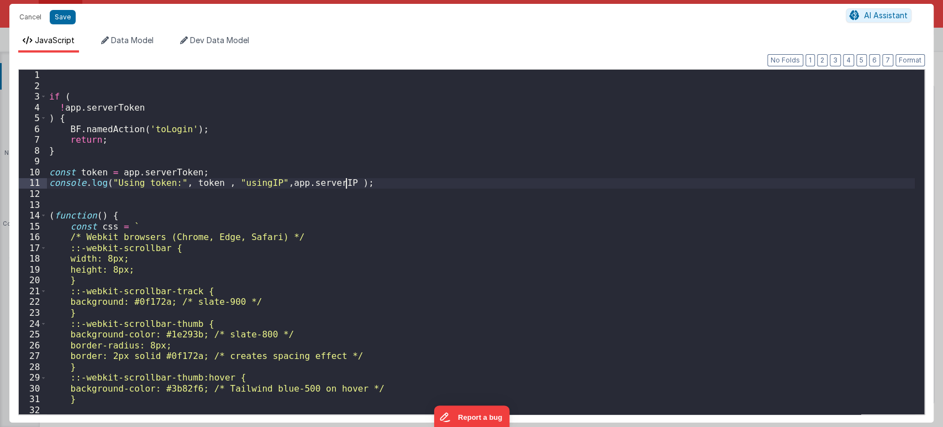
click at [495, 167] on div "if ( ! app . serverToken ) { BF . namedAction ( 'toLogin' ) ; return ; } const …" at bounding box center [481, 253] width 868 height 366
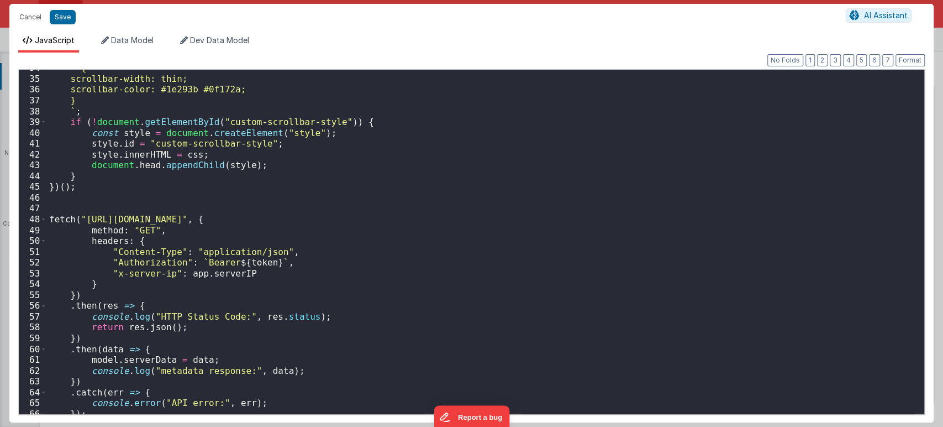
scroll to position [380, 0]
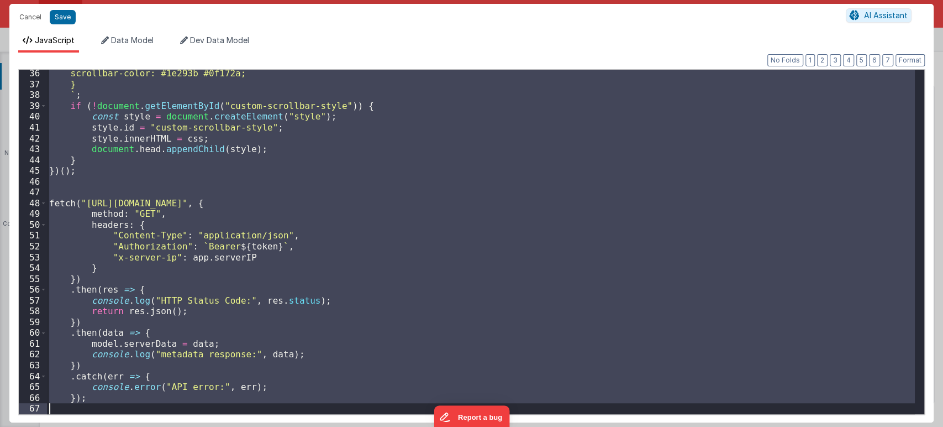
click at [382, 292] on div "scrollbar-color: #1e293b #0f172a; } ` ; if ( ! document . getElementById ( "cus…" at bounding box center [481, 242] width 868 height 344
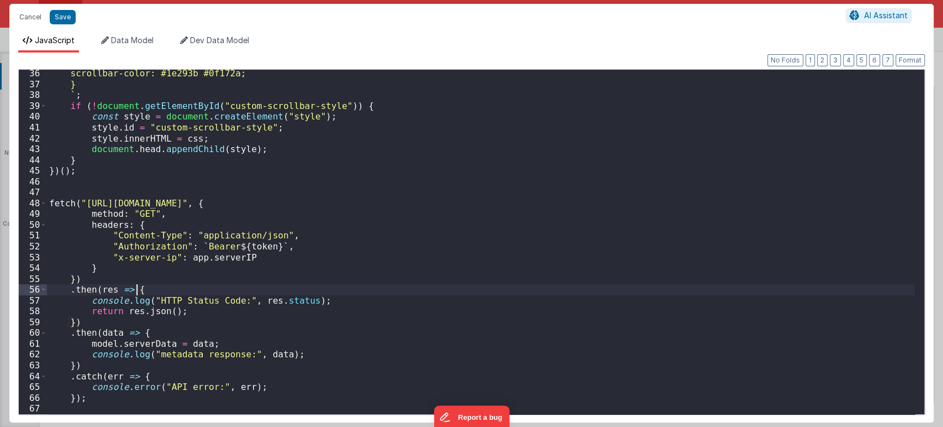
click at [93, 401] on div "scrollbar-color: #1e293b #0f172a; } ` ; if ( ! document . getElementById ( "cus…" at bounding box center [481, 251] width 868 height 366
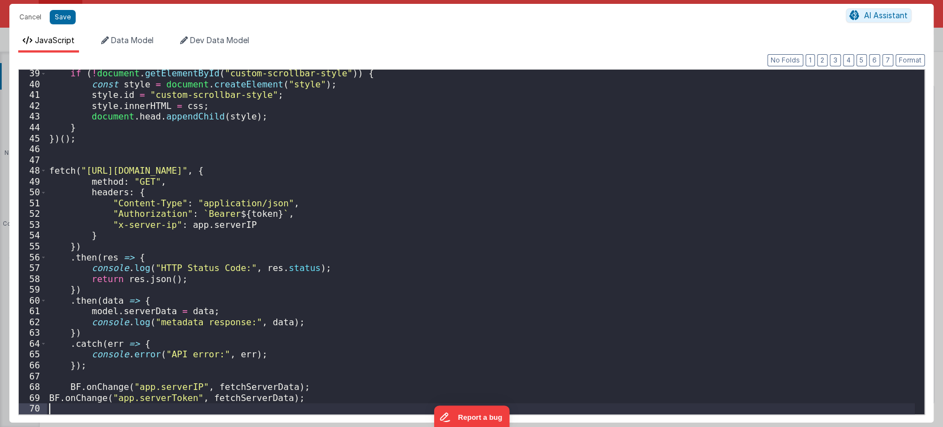
scroll to position [412, 0]
click at [483, 304] on div "if ( ! document . getElementById ( "custom-scrollbar-style" )) { const style = …" at bounding box center [481, 251] width 868 height 366
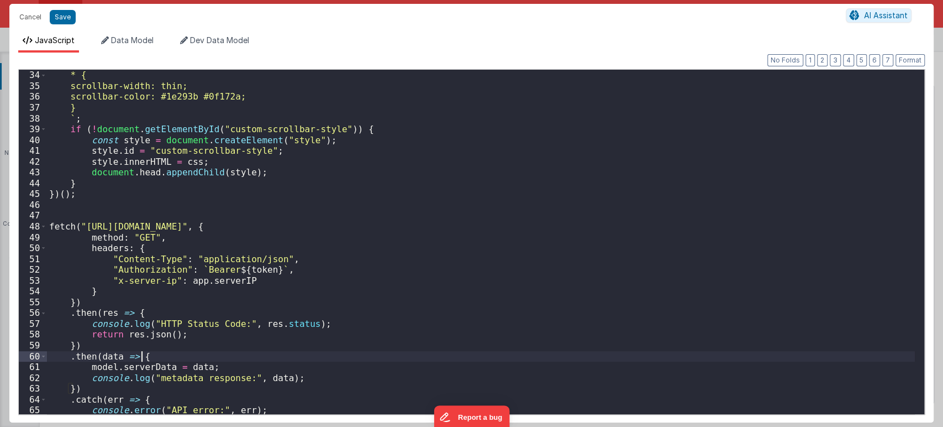
scroll to position [423, 0]
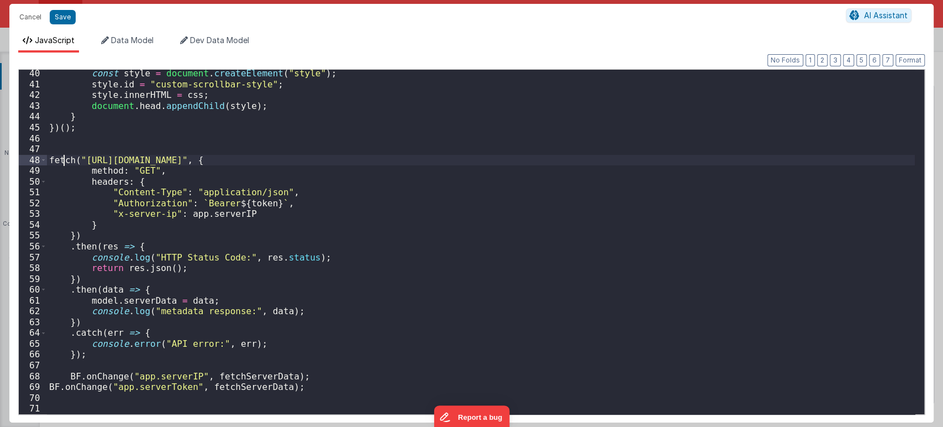
click at [64, 159] on div "const style = document . createElement ( "style" ) ; style . id = "custom-scrol…" at bounding box center [481, 251] width 868 height 366
click at [44, 161] on span at bounding box center [43, 160] width 6 height 11
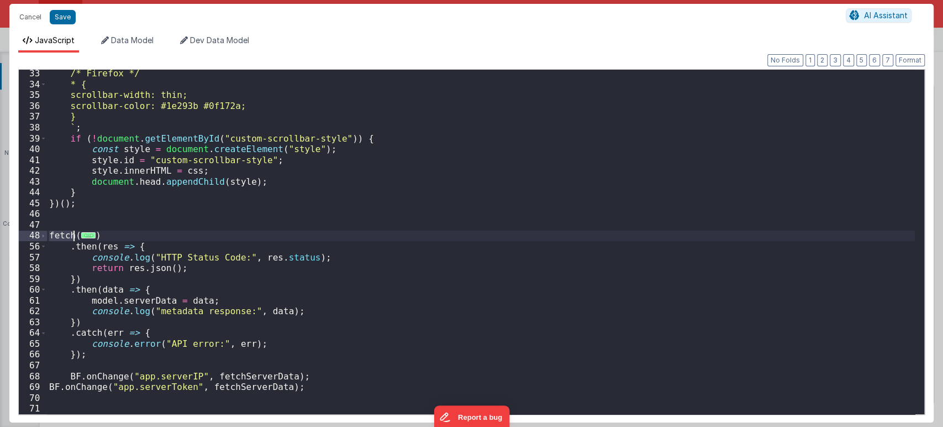
scroll to position [347, 0]
click at [44, 233] on span at bounding box center [43, 235] width 6 height 11
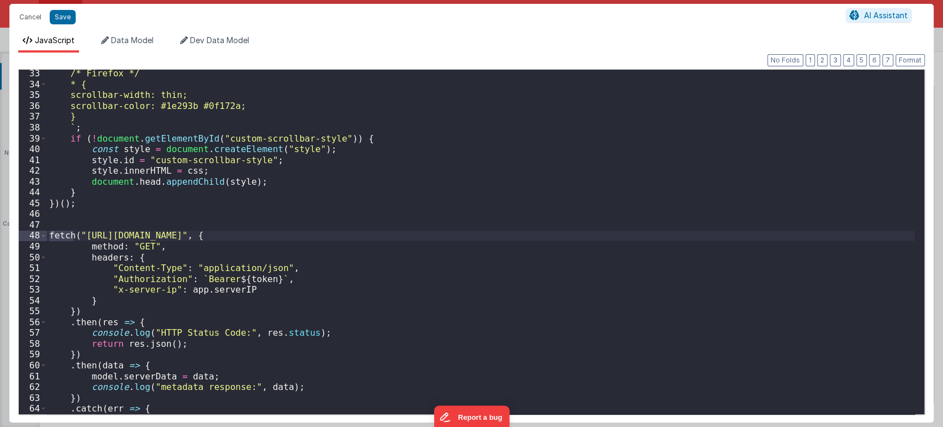
scroll to position [417, 0]
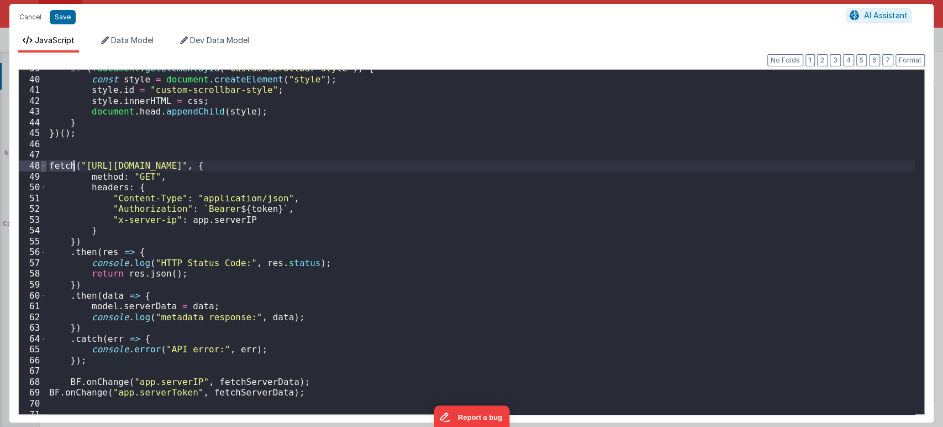
click at [44, 165] on span at bounding box center [43, 165] width 6 height 11
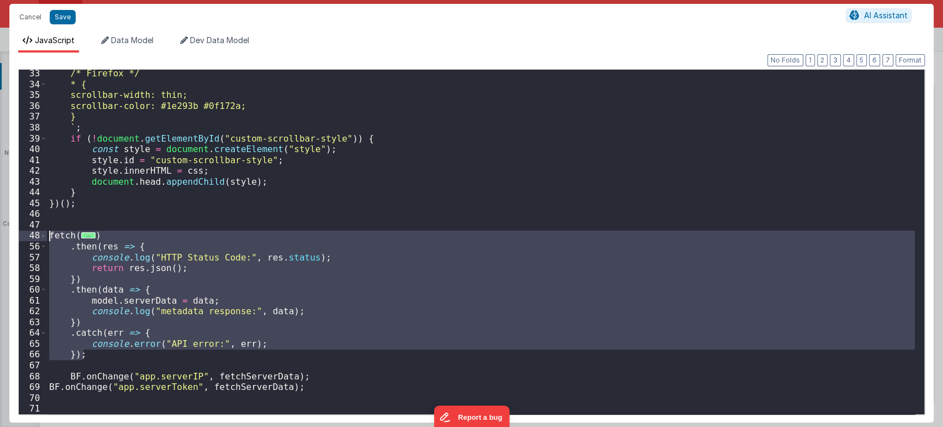
drag, startPoint x: 135, startPoint y: 350, endPoint x: 0, endPoint y: 237, distance: 175.7
click at [0, 237] on div "Cancel Save AI Assistant JavaScript Data Model Dev Data Model Format 7 6 5 4 3 …" at bounding box center [471, 213] width 943 height 427
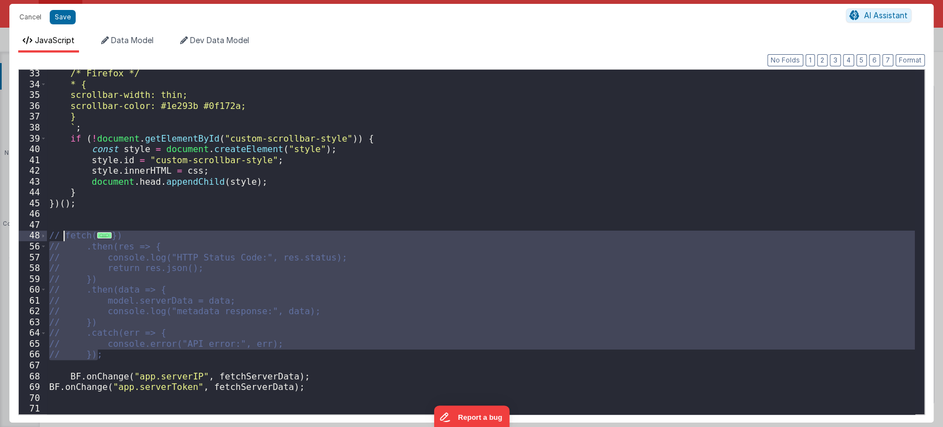
click at [119, 356] on div "/* Firefox */ * { scrollbar-width: thin; scrollbar-color: #1e293b #0f172a; } ` …" at bounding box center [481, 242] width 868 height 344
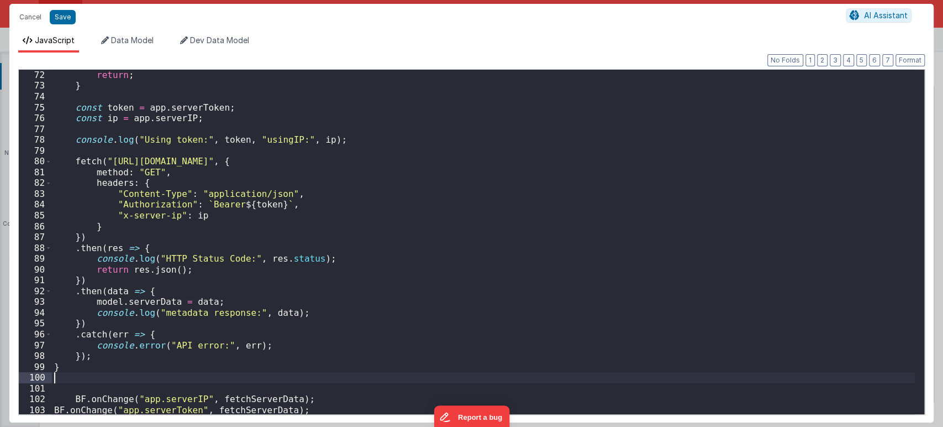
scroll to position [714, 0]
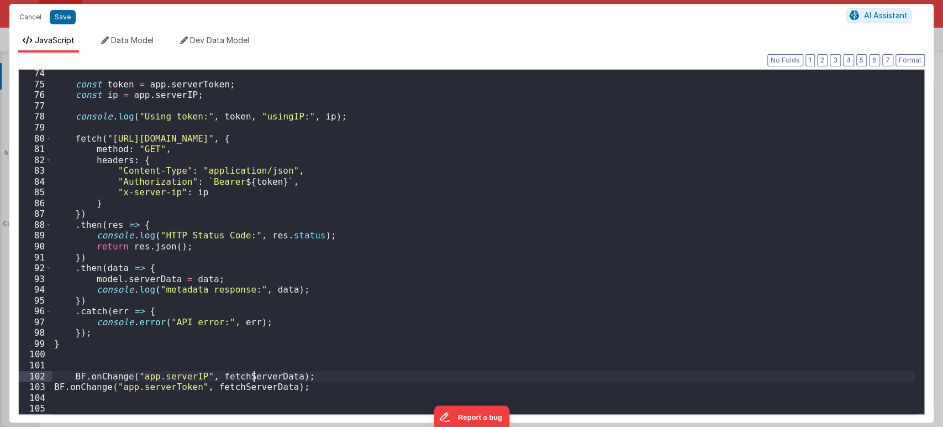
click at [252, 376] on div "const token = app . serverToken ; const ip = app . serverIP ; console . log ( "…" at bounding box center [483, 251] width 863 height 366
click at [86, 357] on div "const token = app . serverToken ; const ip = app . serverIP ; console . log ( "…" at bounding box center [483, 251] width 863 height 366
paste textarea
click at [72, 376] on div "const token = app . serverToken ; const ip = app . serverIP ; console . log ( "…" at bounding box center [483, 251] width 863 height 366
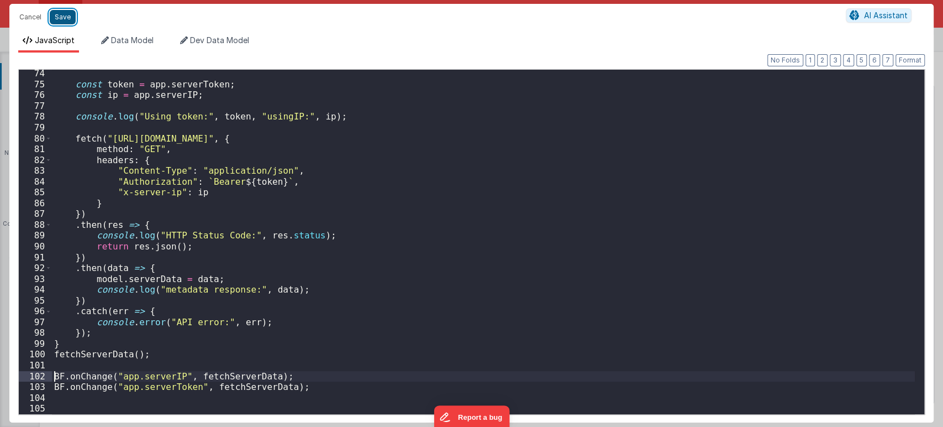
click at [55, 17] on button "Save" at bounding box center [63, 17] width 26 height 14
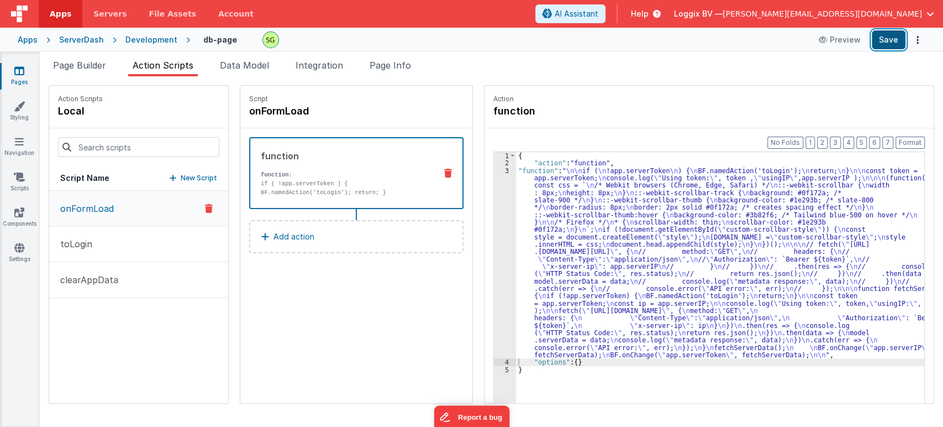
click at [885, 44] on button "Save" at bounding box center [889, 39] width 34 height 19
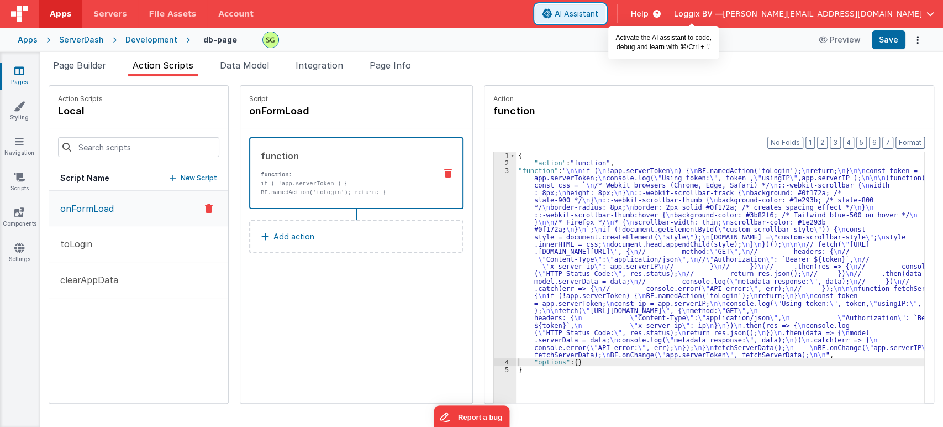
click at [598, 8] on span "AI Assistant" at bounding box center [577, 13] width 44 height 11
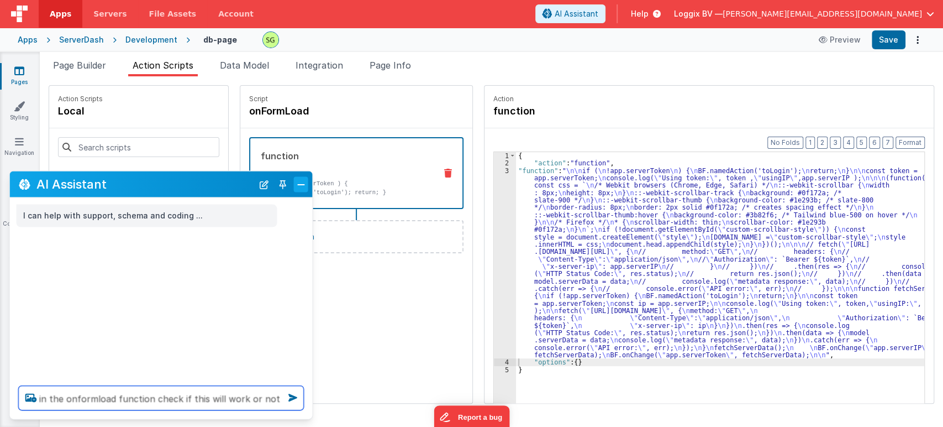
type textarea "in the onformload function check if this will work or not"
click at [298, 182] on button "Close" at bounding box center [301, 183] width 14 height 15
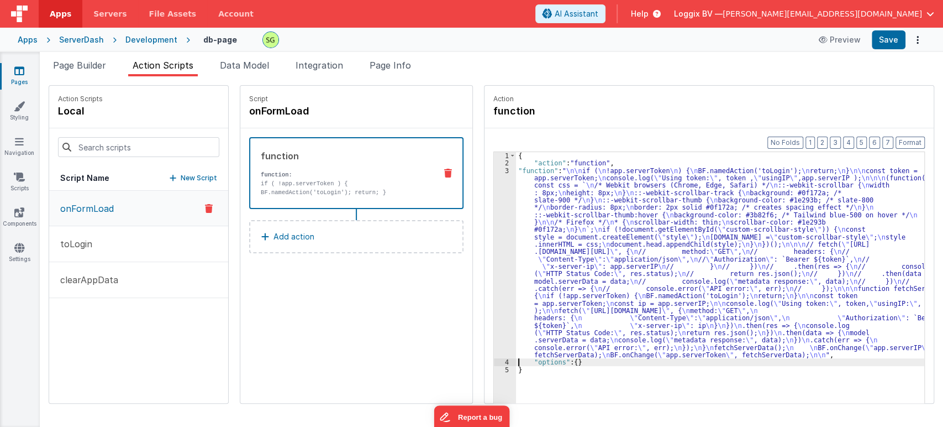
click at [495, 170] on div "3" at bounding box center [505, 263] width 22 height 192
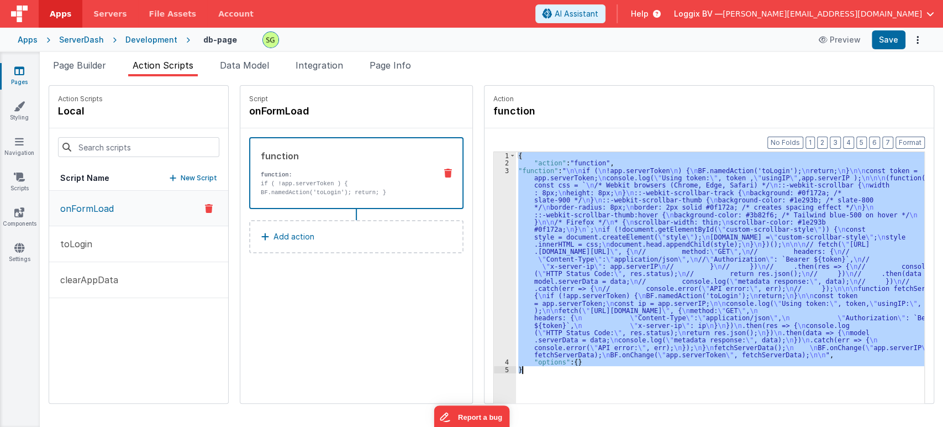
click at [495, 170] on div "3" at bounding box center [505, 263] width 22 height 192
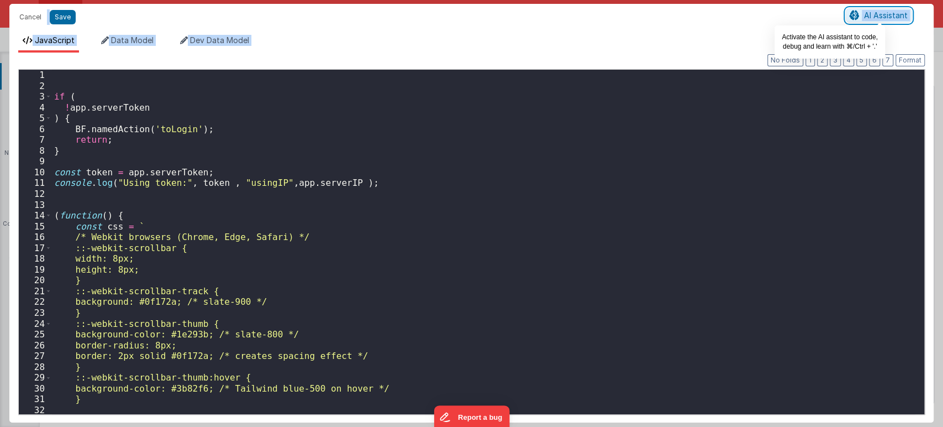
click at [874, 14] on span "AI Assistant" at bounding box center [886, 14] width 44 height 9
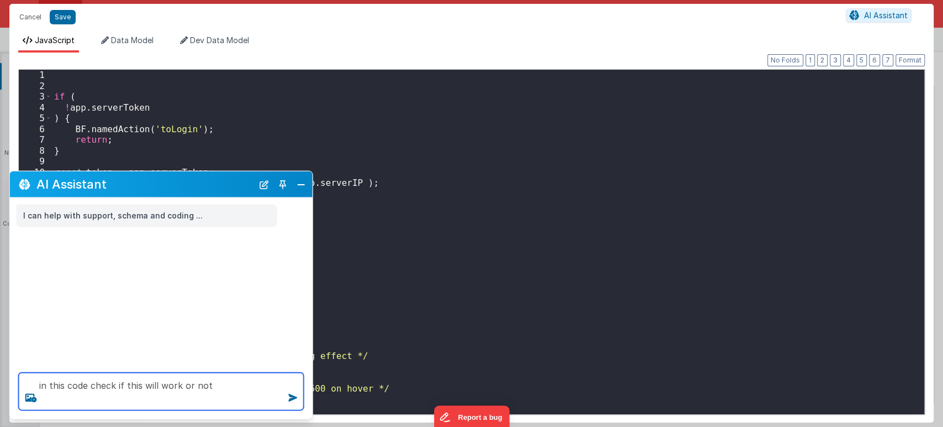
paste textarea "BF.onChange("app.serverIP", fetchServerData); BF.onChange("app.serverToken", fe…"
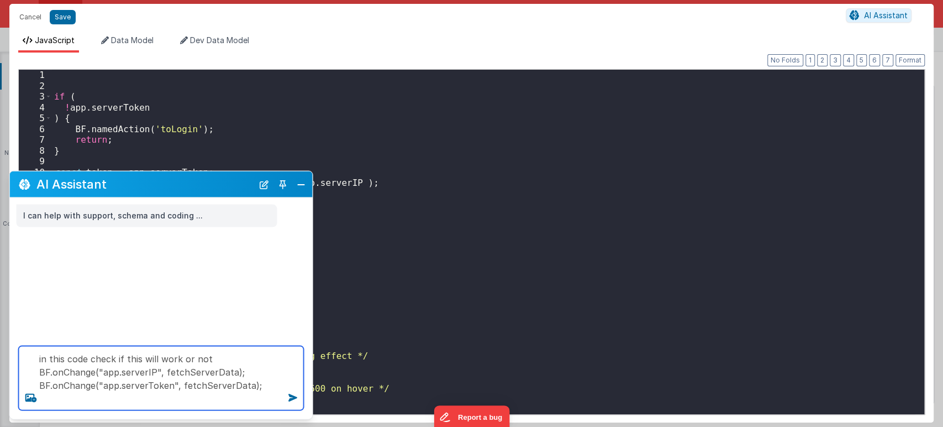
type textarea "in this code check if this will work or not BF.onChange("app.serverIP", fetchSe…"
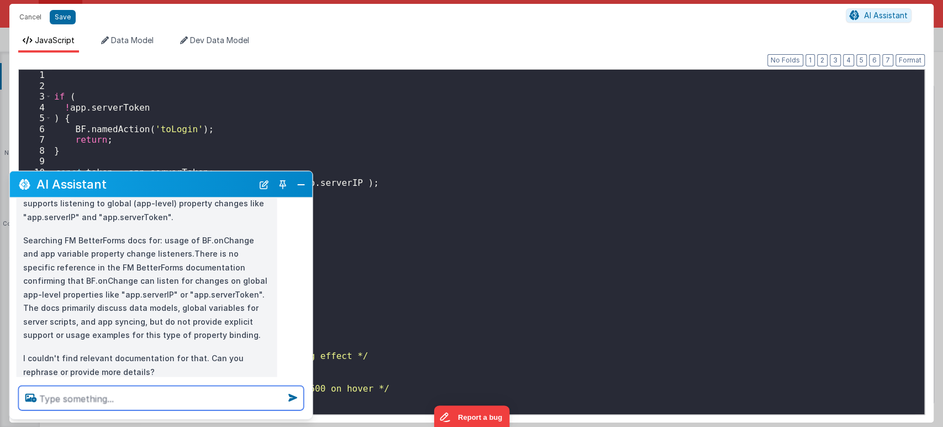
scroll to position [149, 0]
type textarea "onChange is correct or not"
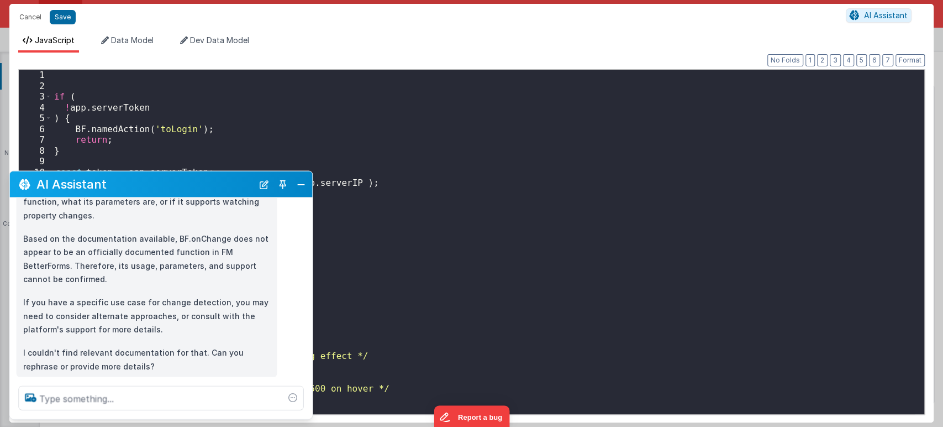
scroll to position [376, 0]
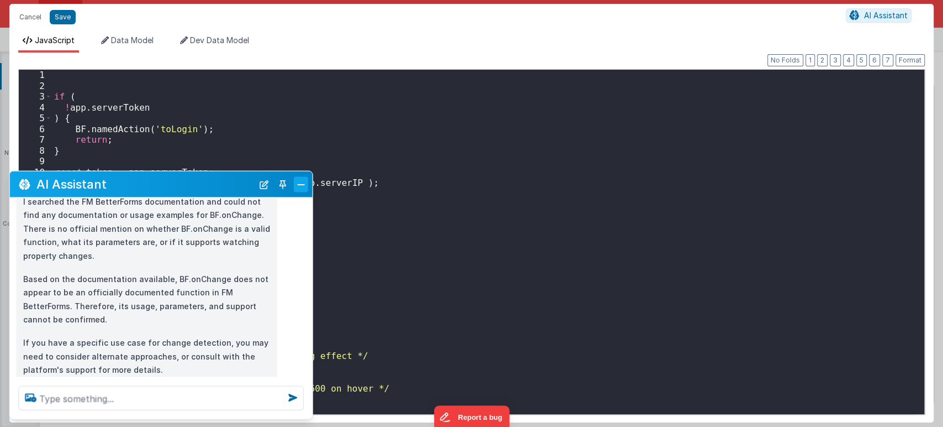
click at [298, 185] on button "Close" at bounding box center [301, 183] width 14 height 15
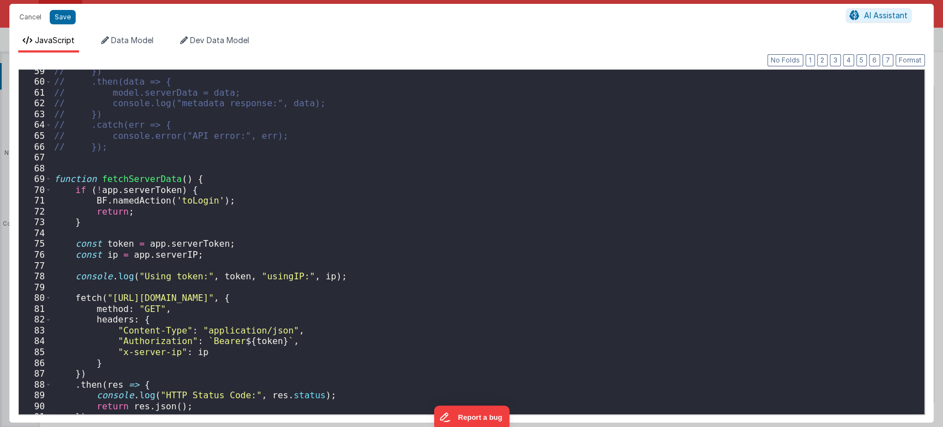
scroll to position [790, 0]
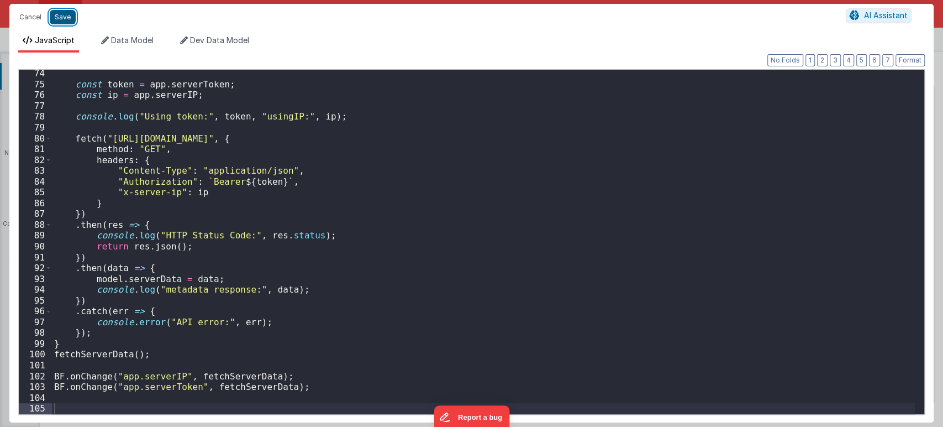
click at [62, 12] on button "Save" at bounding box center [63, 17] width 26 height 14
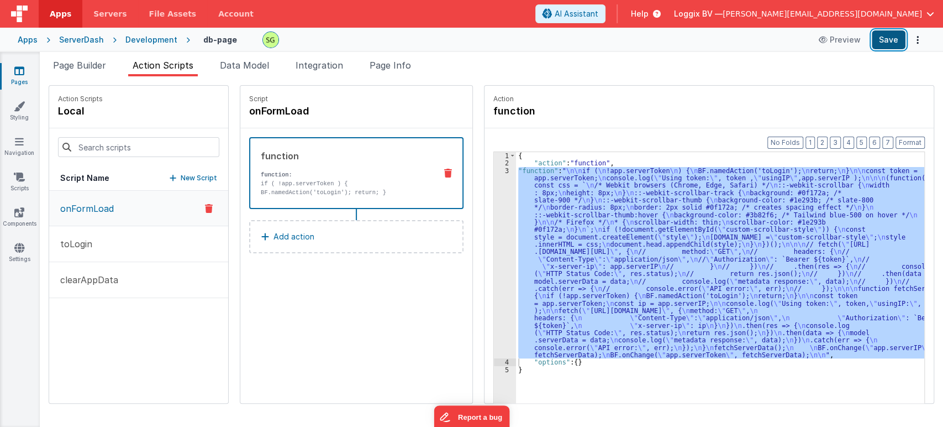
click at [889, 39] on button "Save" at bounding box center [889, 39] width 34 height 19
click at [72, 70] on li "Page Builder" at bounding box center [80, 68] width 62 height 18
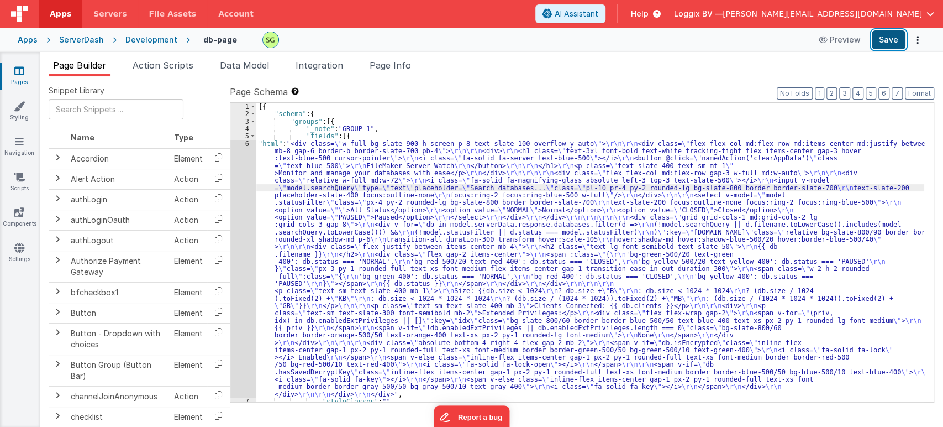
click at [878, 31] on button "Save" at bounding box center [889, 39] width 34 height 19
click at [170, 65] on span "Action Scripts" at bounding box center [163, 65] width 61 height 11
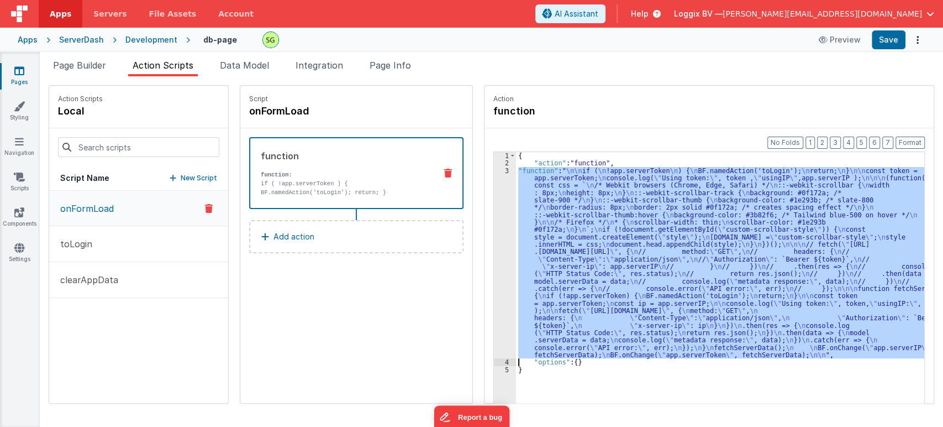
click at [497, 170] on div "3" at bounding box center [505, 263] width 22 height 192
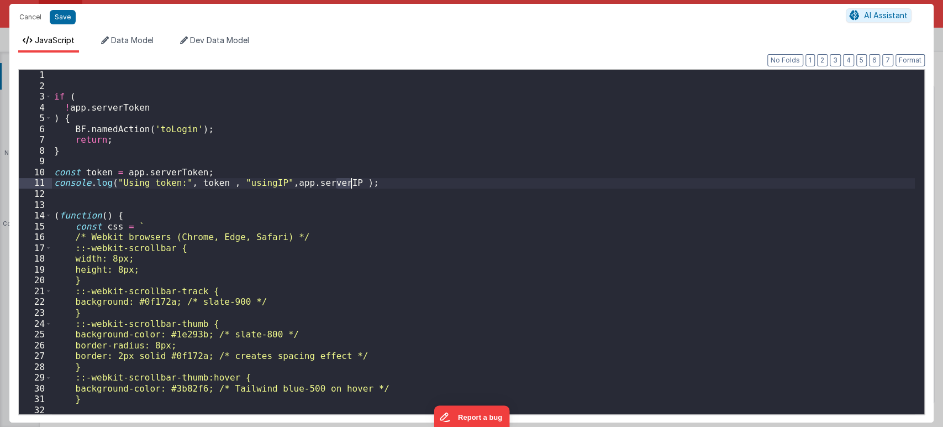
click at [497, 170] on div "if ( ! app . serverToken ) { BF . namedAction ( 'toLogin' ) ; return ; } const …" at bounding box center [483, 253] width 863 height 366
click at [358, 329] on div "if ( ! app . serverToken ) { BF . namedAction ( 'toLogin' ) ; return ; } const …" at bounding box center [483, 253] width 863 height 366
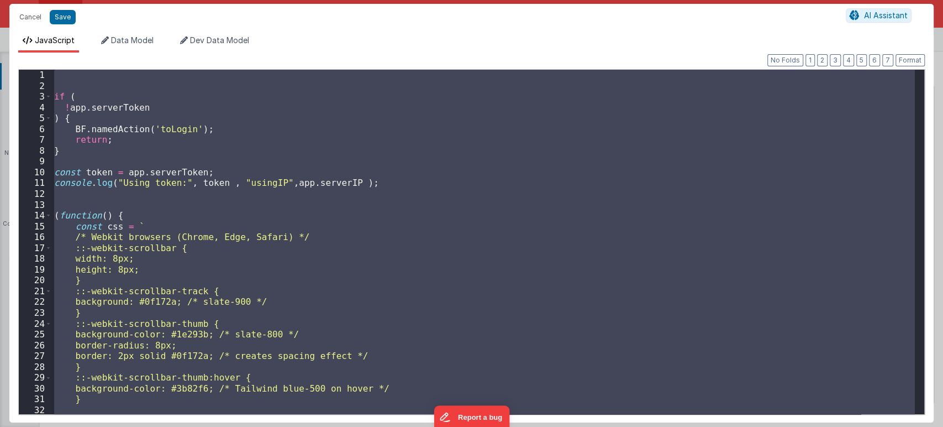
click at [304, 170] on div "if ( ! app . serverToken ) { BF . namedAction ( 'toLogin' ) ; return ; } const …" at bounding box center [483, 242] width 863 height 344
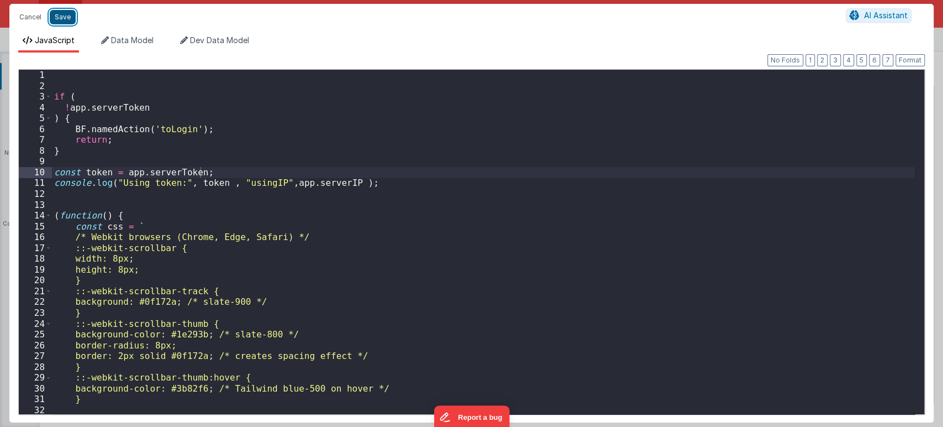
click at [60, 12] on button "Save" at bounding box center [63, 17] width 26 height 14
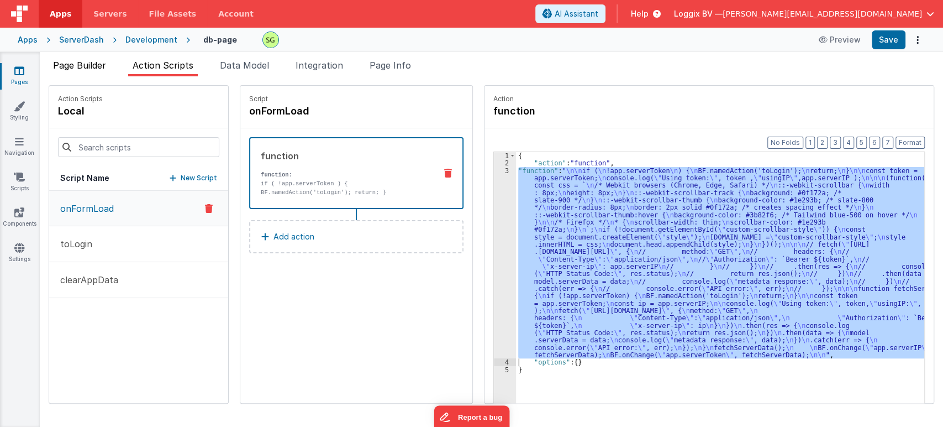
click at [88, 68] on span "Page Builder" at bounding box center [79, 65] width 53 height 11
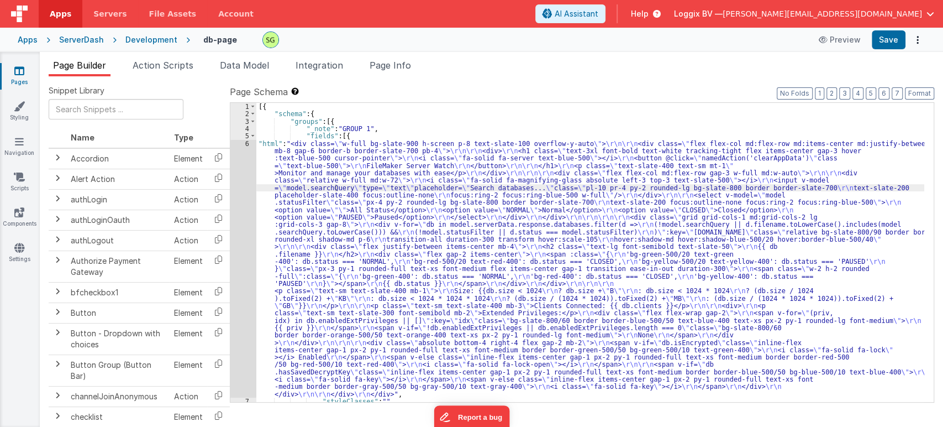
click at [248, 142] on div "6" at bounding box center [243, 269] width 26 height 258
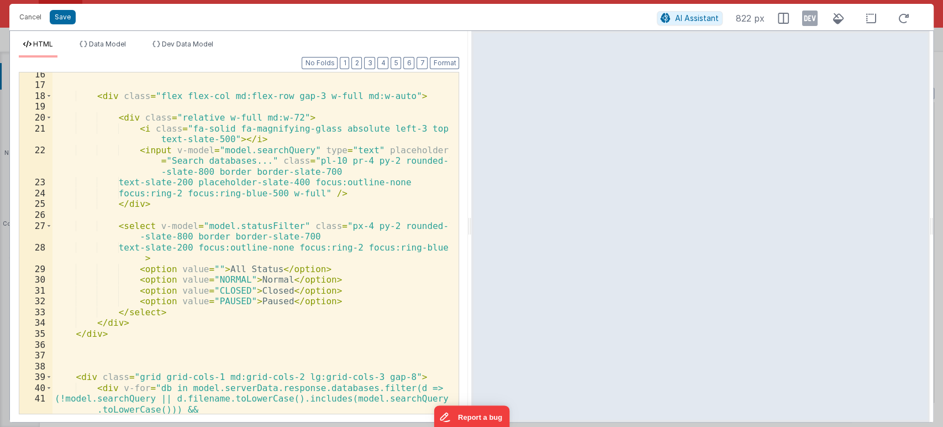
scroll to position [197, 0]
click at [66, 18] on button "Save" at bounding box center [63, 17] width 26 height 14
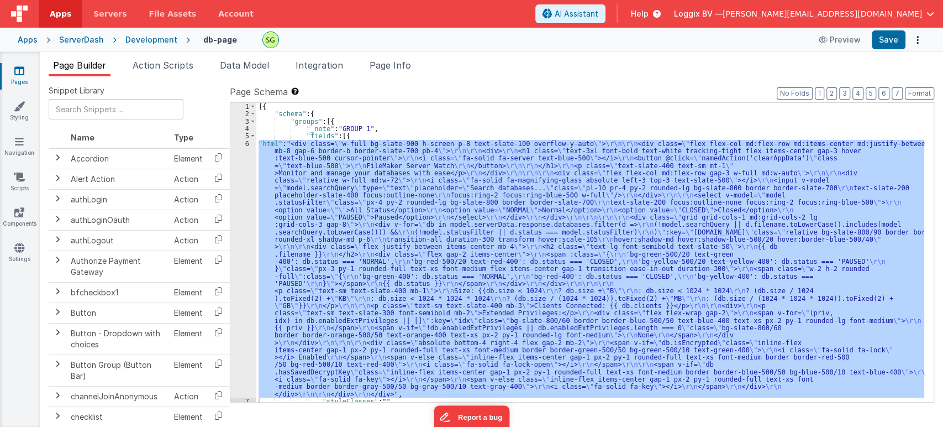
click at [150, 34] on div "Apps ServerDash Development db-page Preview Save" at bounding box center [471, 40] width 943 height 24
click at [151, 39] on div "Development" at bounding box center [151, 39] width 52 height 11
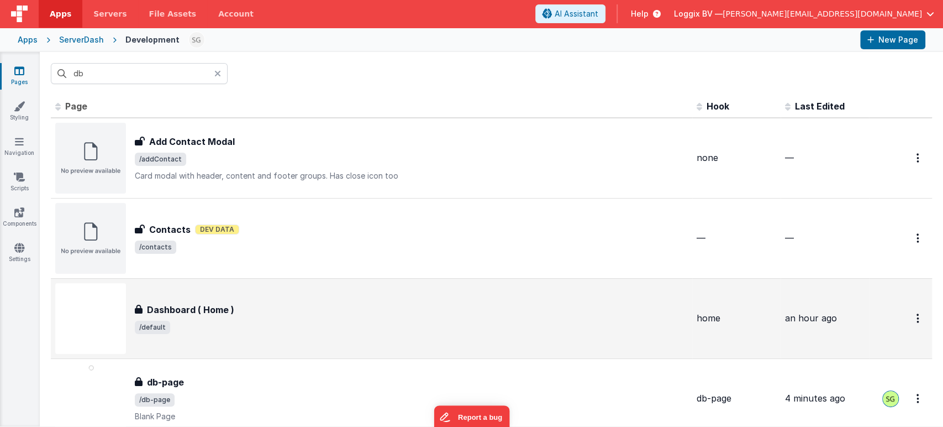
click at [276, 354] on td "Dashboard ( Home ) Dashboard ( Home ) /default" at bounding box center [371, 318] width 641 height 80
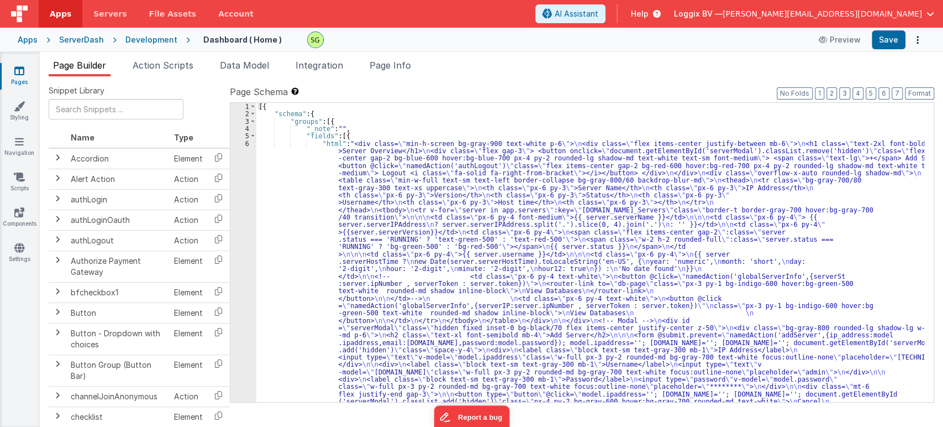
click at [247, 143] on div "6" at bounding box center [243, 280] width 26 height 280
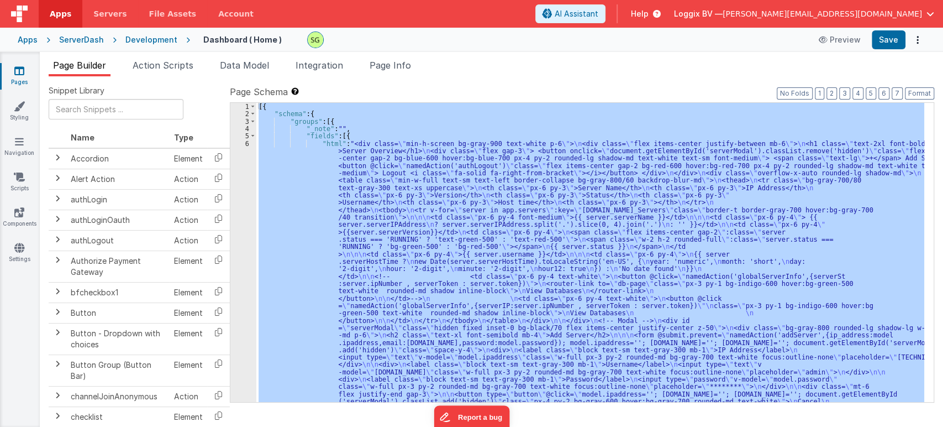
click at [247, 143] on div "6" at bounding box center [243, 280] width 26 height 280
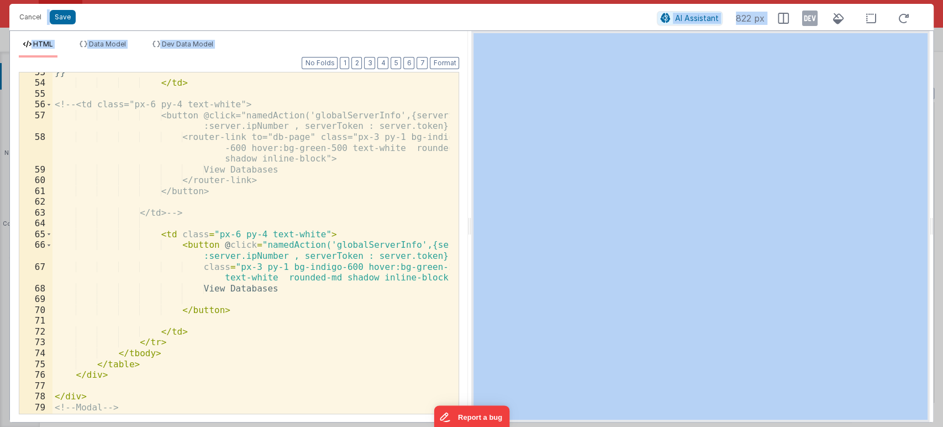
scroll to position [719, 0]
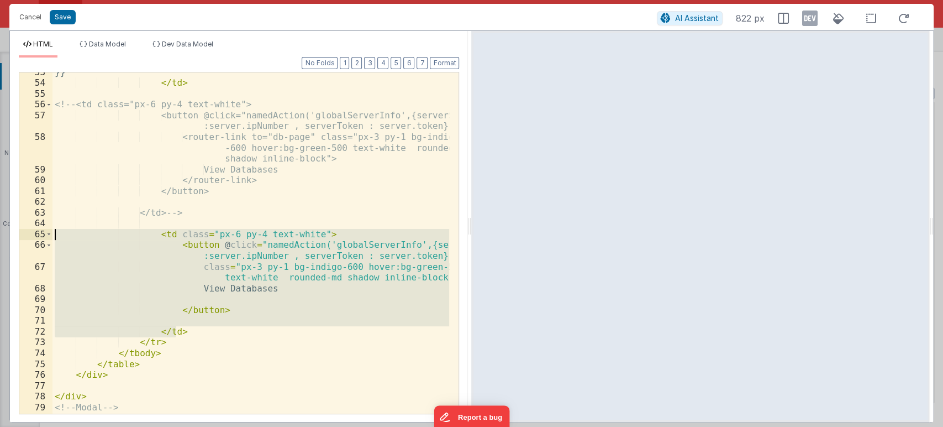
drag, startPoint x: 192, startPoint y: 329, endPoint x: 0, endPoint y: 230, distance: 215.7
click at [0, 230] on div "Cancel Save AI Assistant 822 px HTML Data Model Dev Data Model Format 7 6 5 4 3…" at bounding box center [471, 213] width 943 height 427
click at [101, 186] on div "}} </ td > <!-- <td class="px-6 py-4 text-white"> <button @click="namedAction('…" at bounding box center [250, 253] width 397 height 373
